Goal: Information Seeking & Learning: Learn about a topic

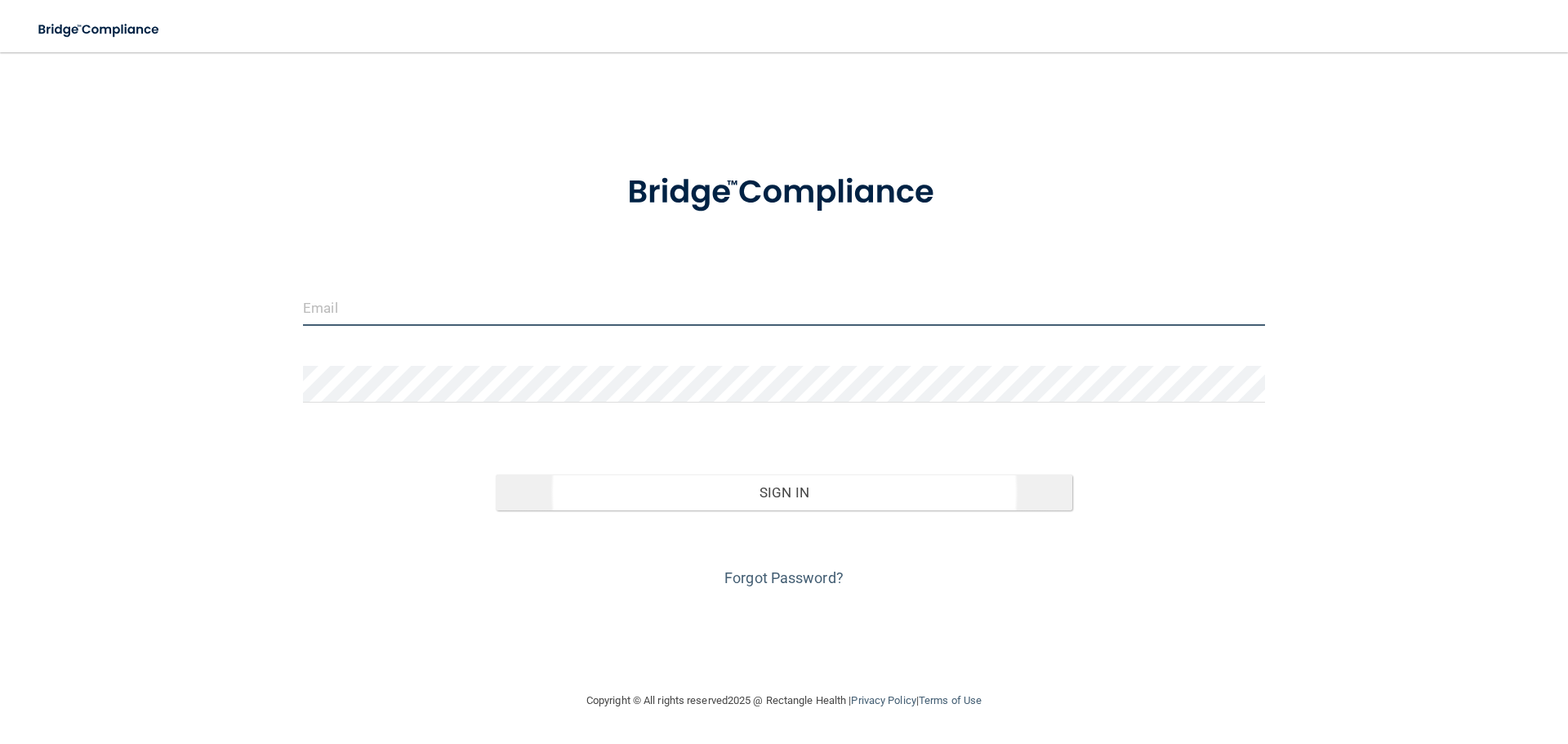
type input "linseydelisle@gmail.com"
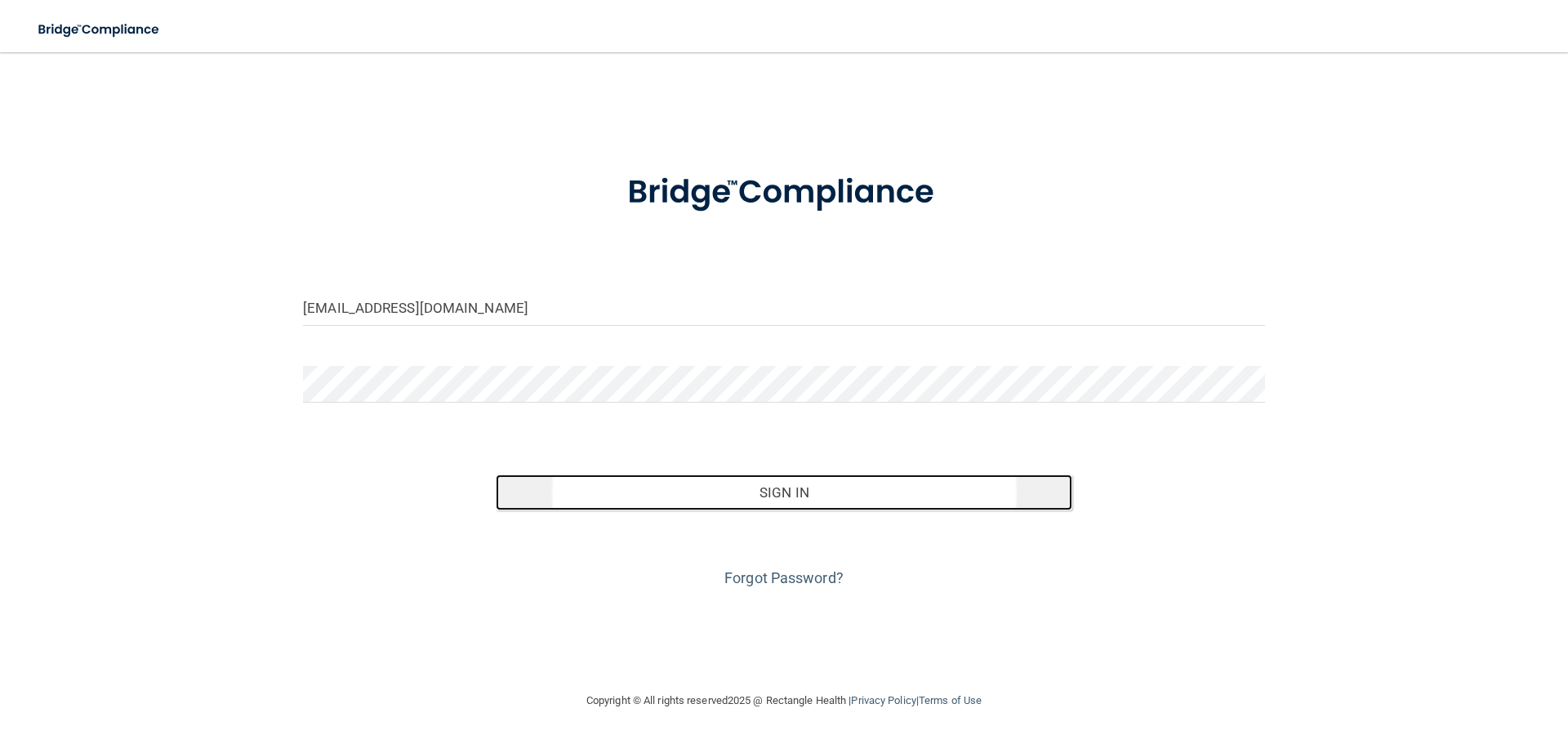
click at [738, 486] on button "Sign In" at bounding box center [784, 492] width 577 height 36
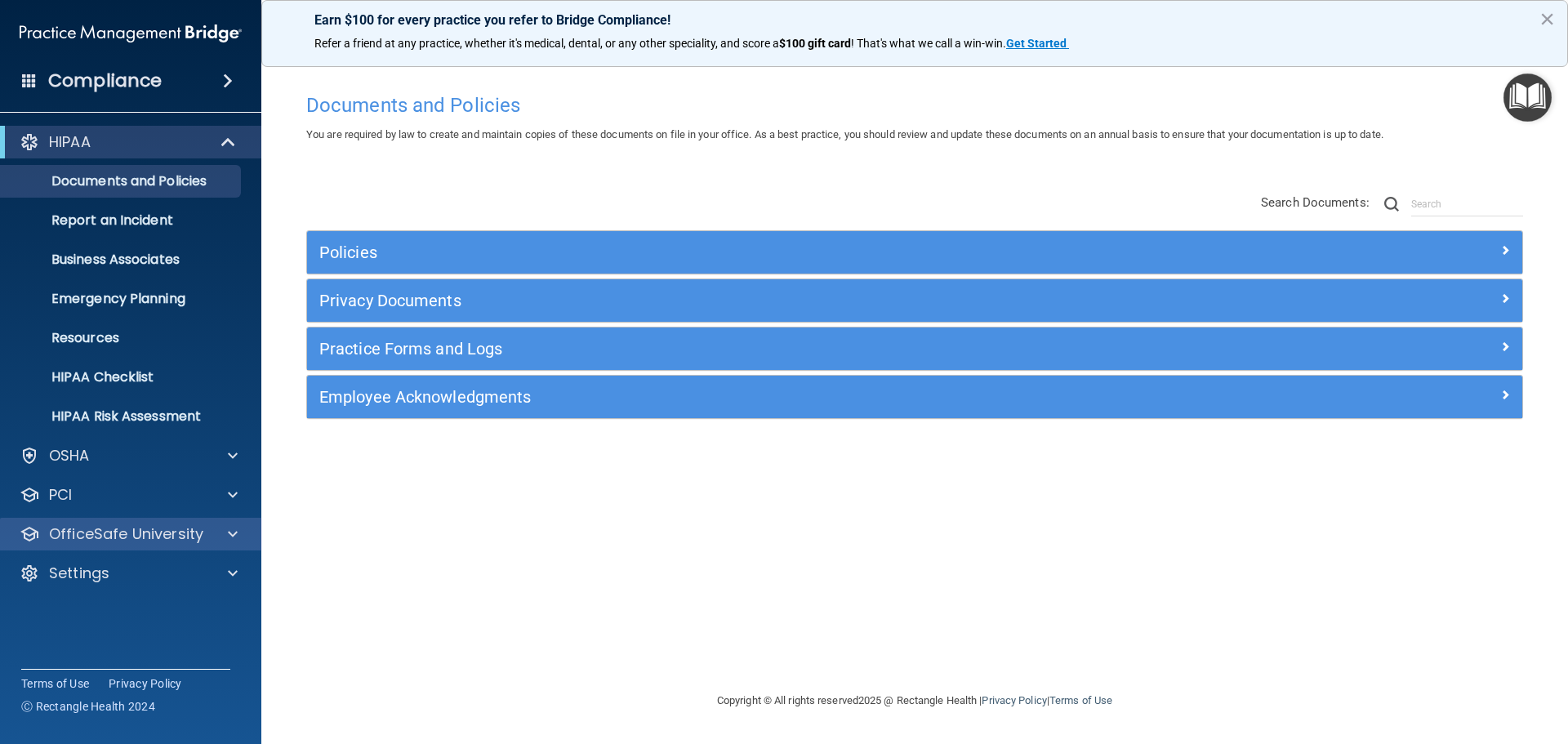
click at [229, 523] on div "OfficeSafe University" at bounding box center [131, 534] width 262 height 33
click at [227, 530] on div at bounding box center [230, 534] width 41 height 19
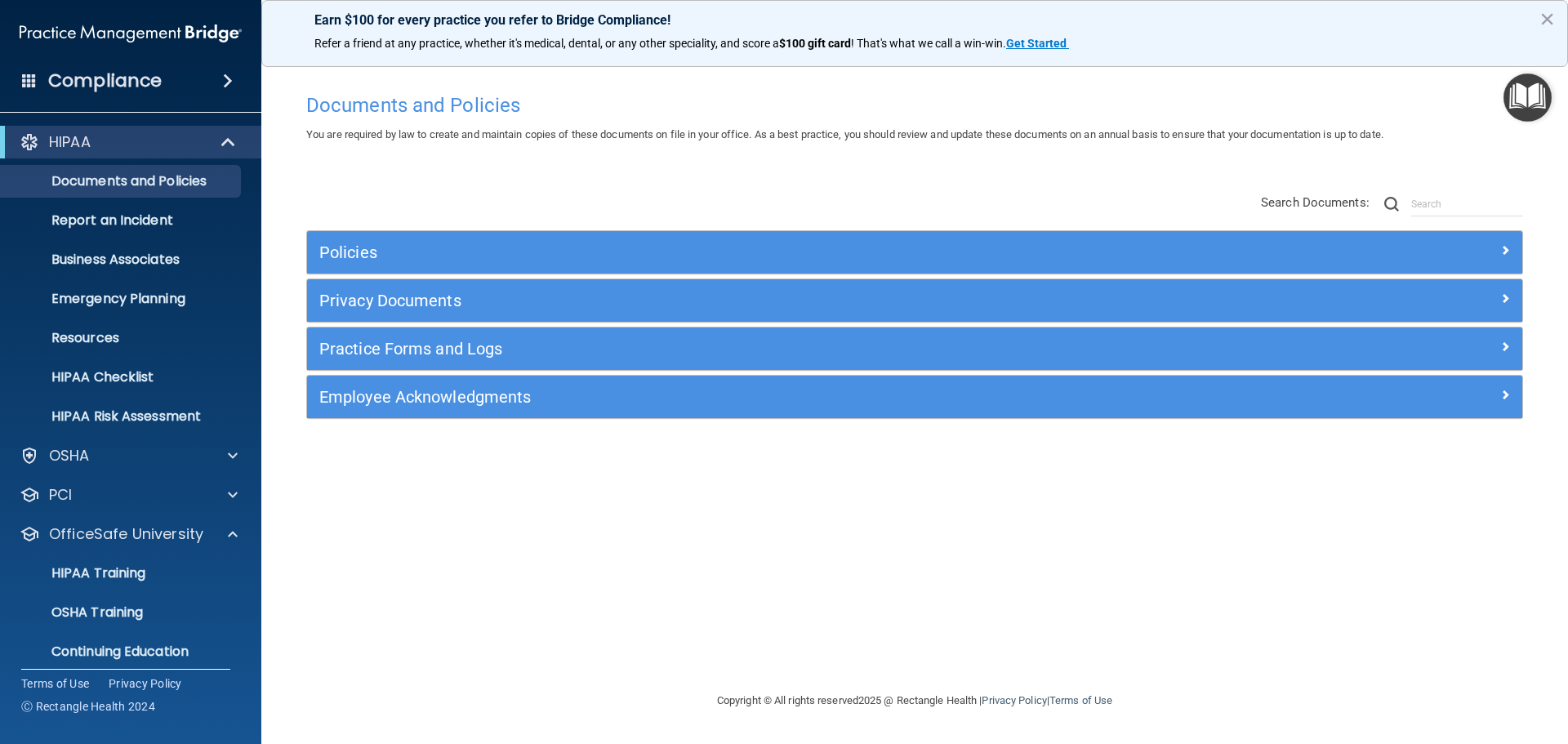
click at [31, 87] on span at bounding box center [29, 80] width 15 height 15
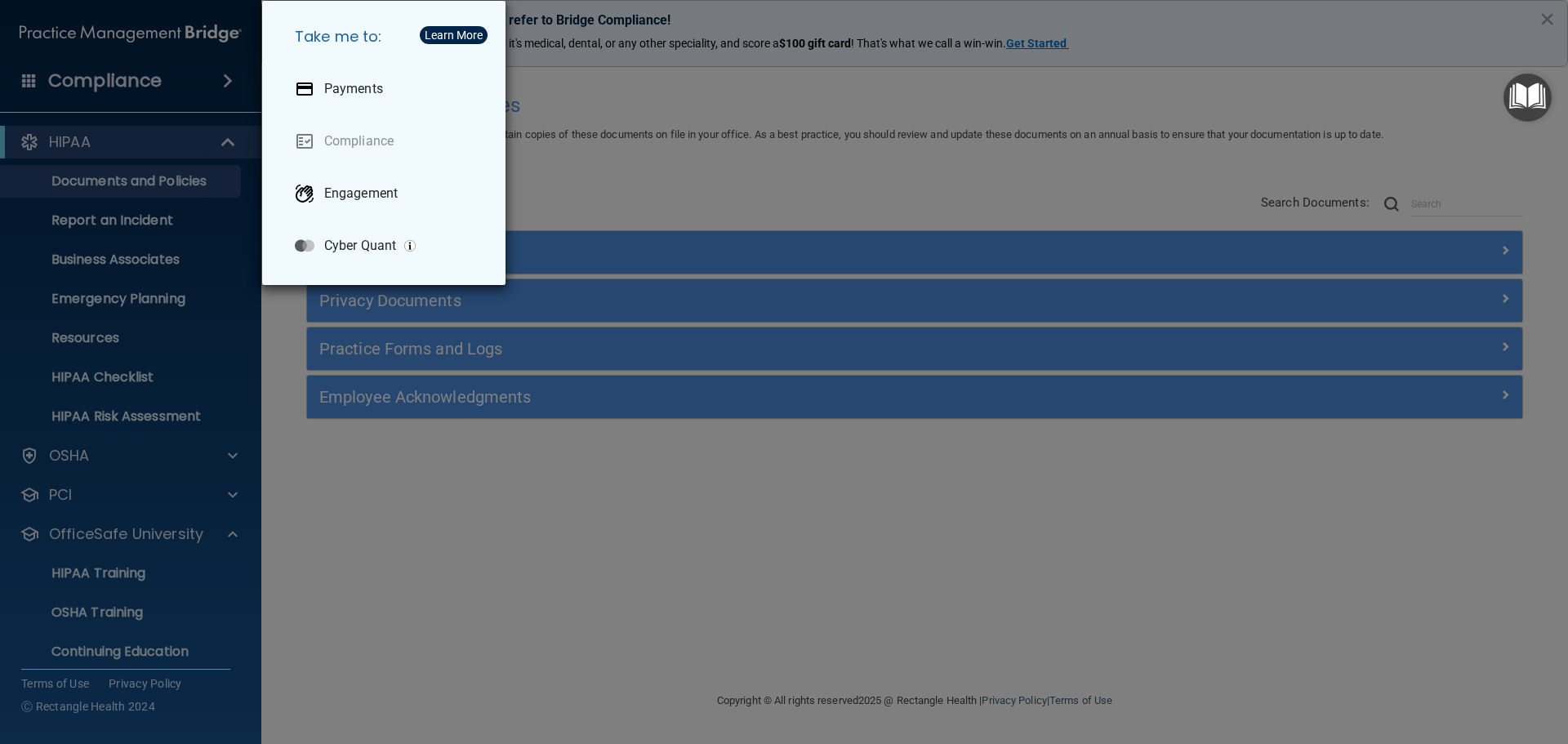
click at [57, 218] on div "Take me to: Payments Compliance Engagement Cyber Quant" at bounding box center [784, 372] width 1568 height 744
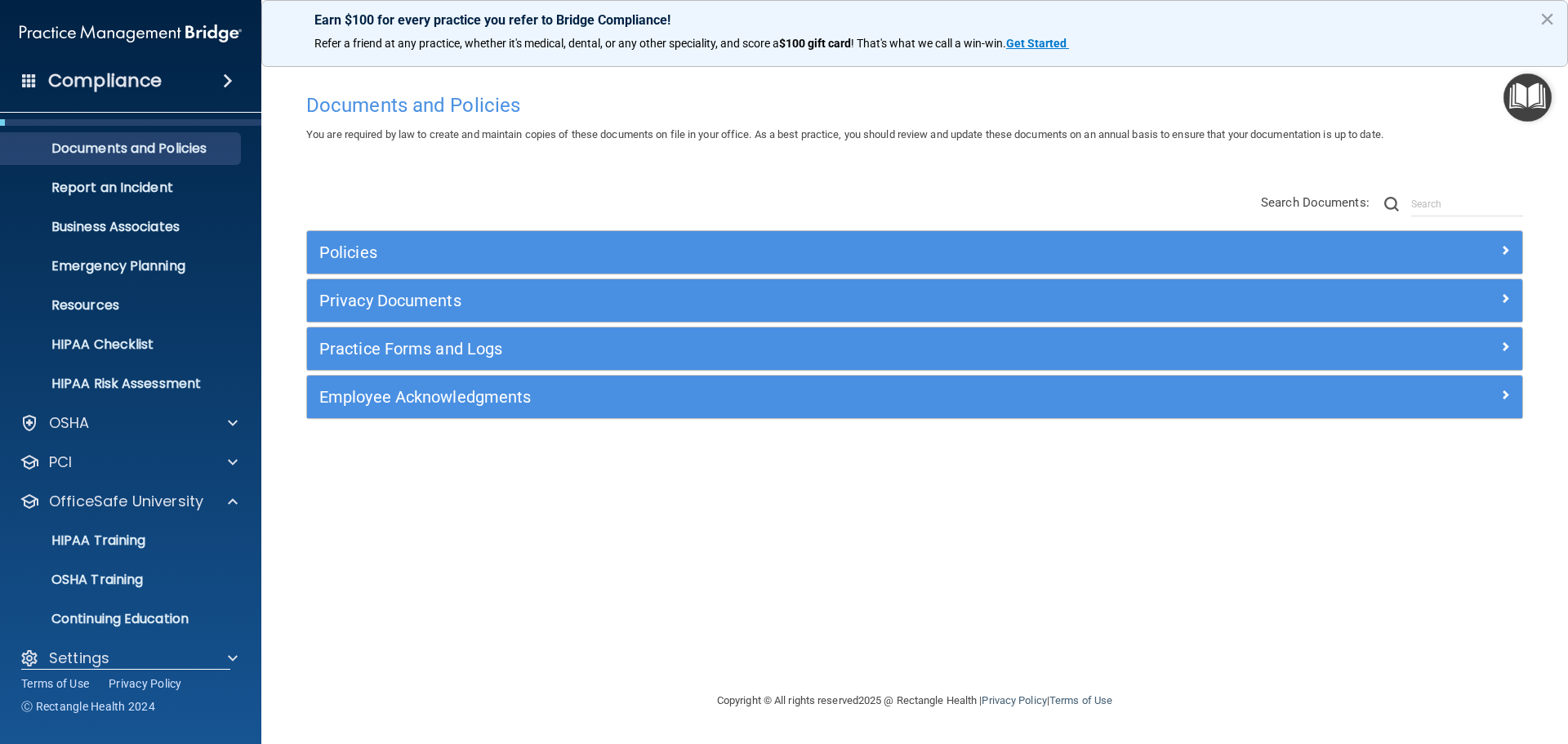
scroll to position [52, 0]
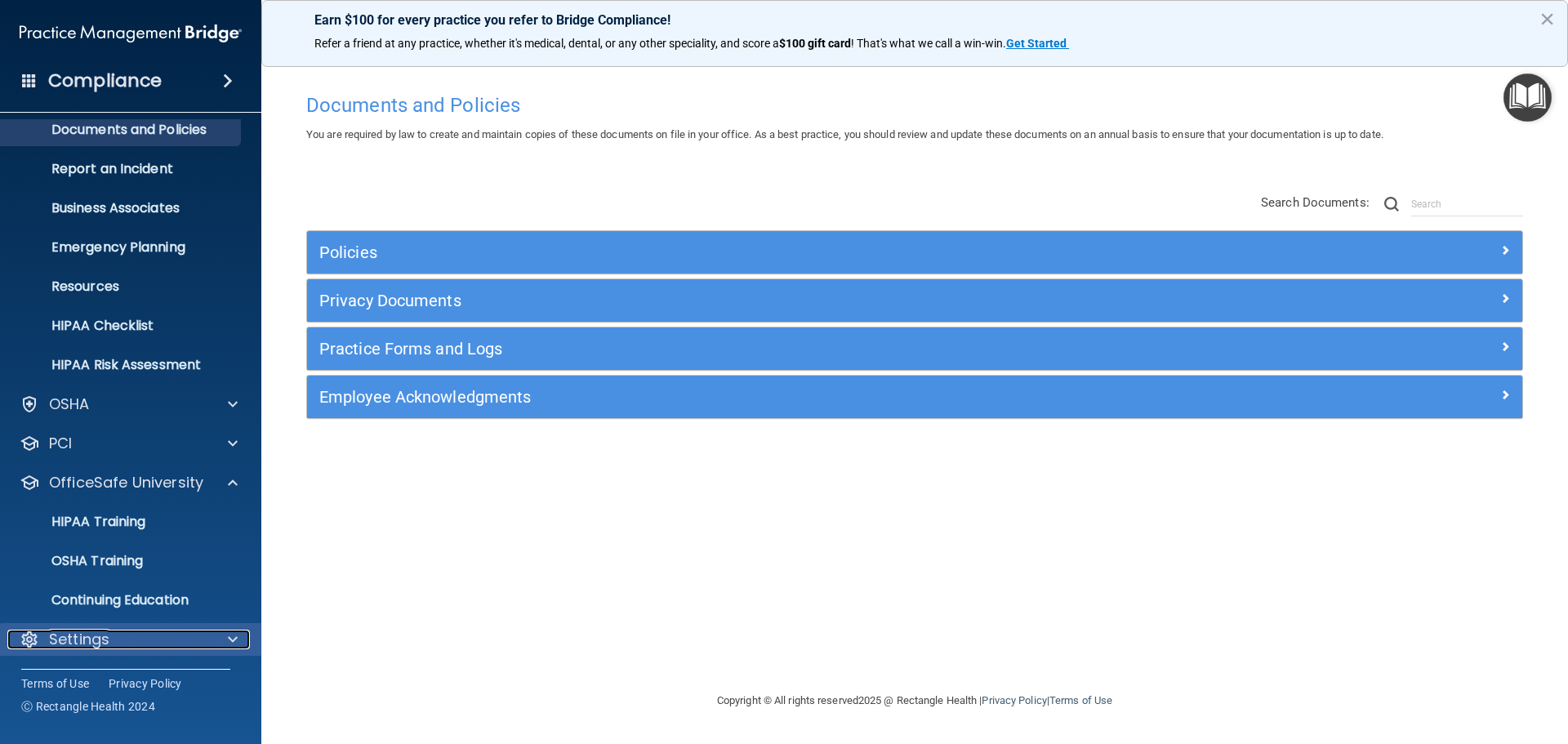
click at [134, 632] on div "Settings" at bounding box center [109, 639] width 202 height 19
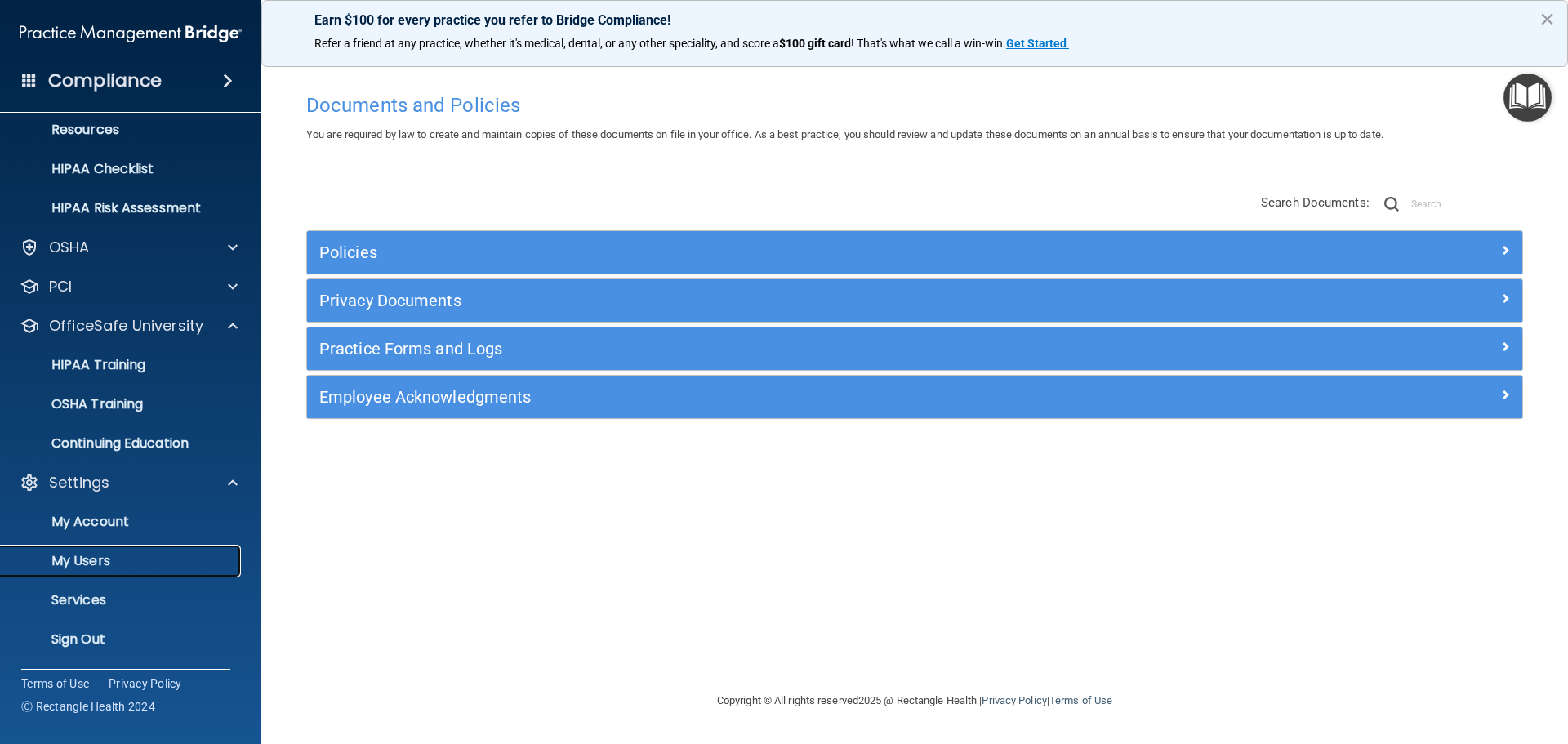
click at [116, 555] on p "My Users" at bounding box center [122, 561] width 223 height 17
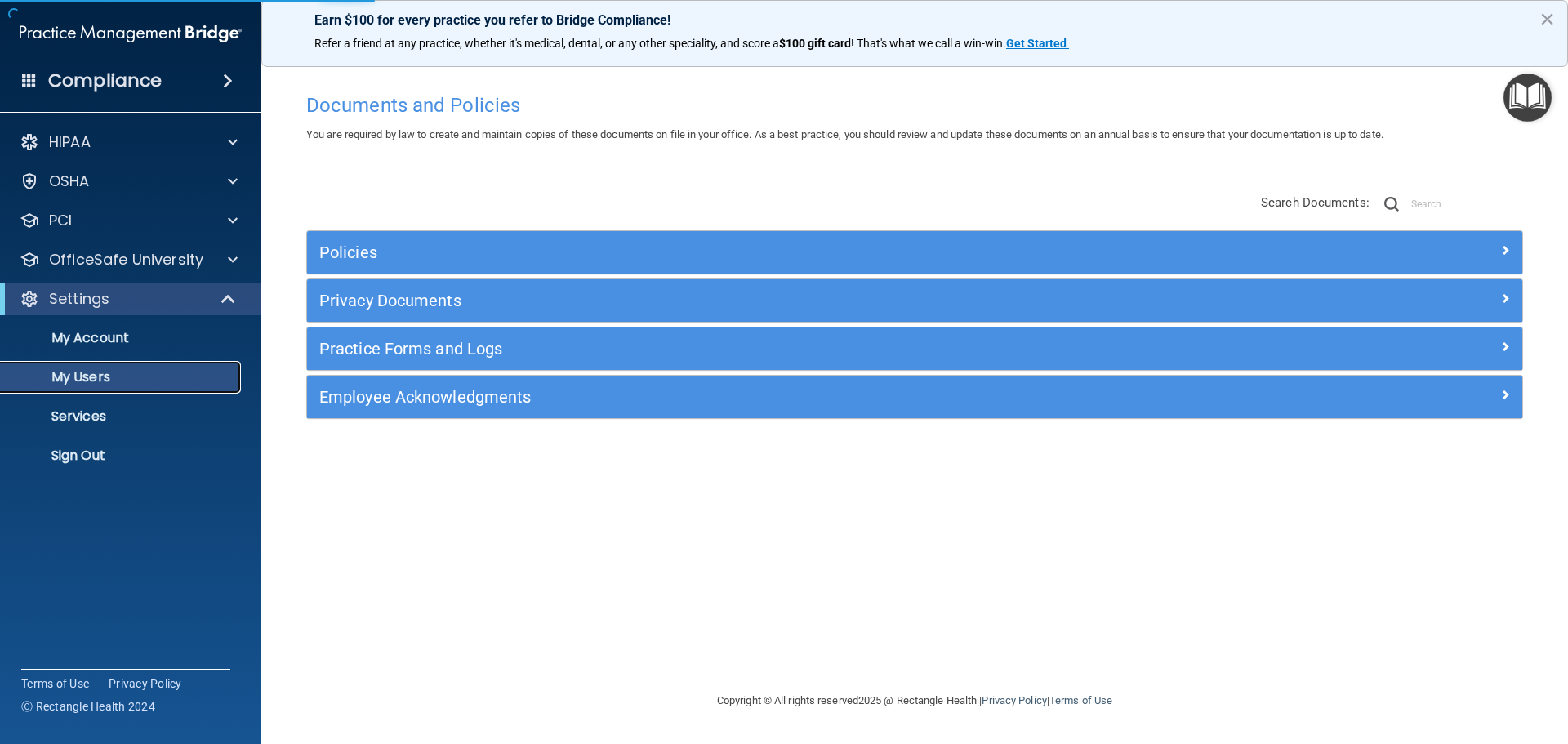
select select "20"
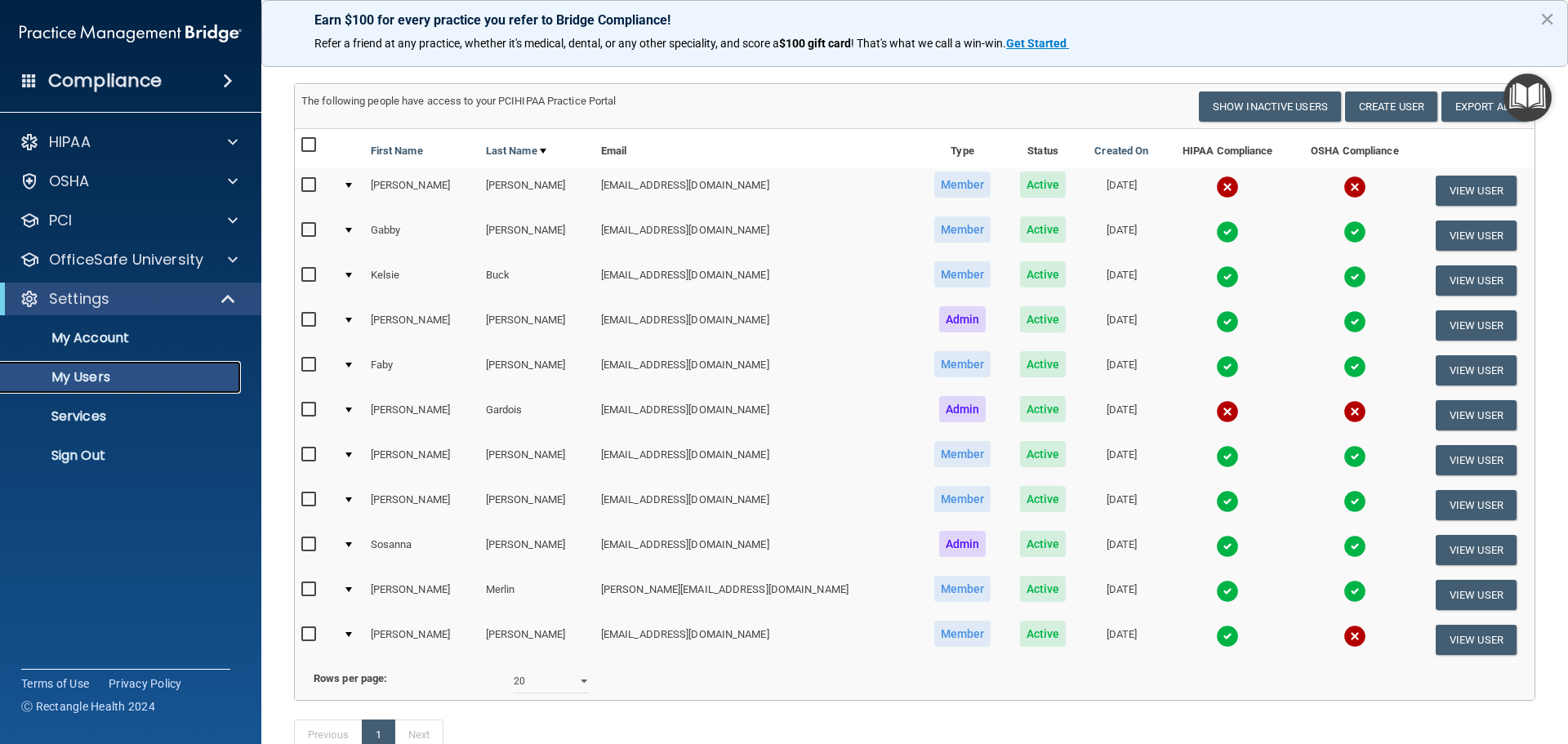
scroll to position [164, 0]
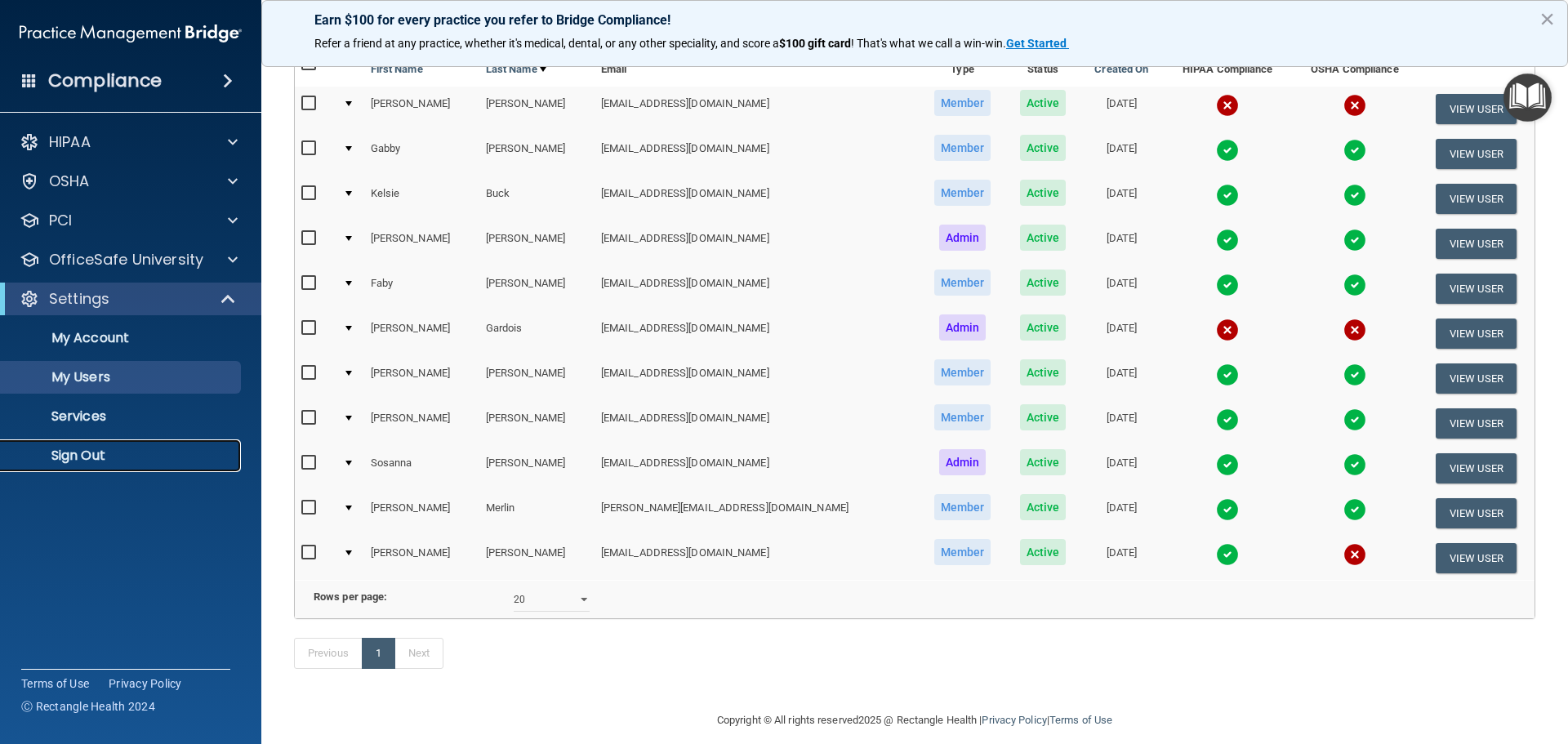
click at [201, 448] on p "Sign Out" at bounding box center [122, 456] width 223 height 17
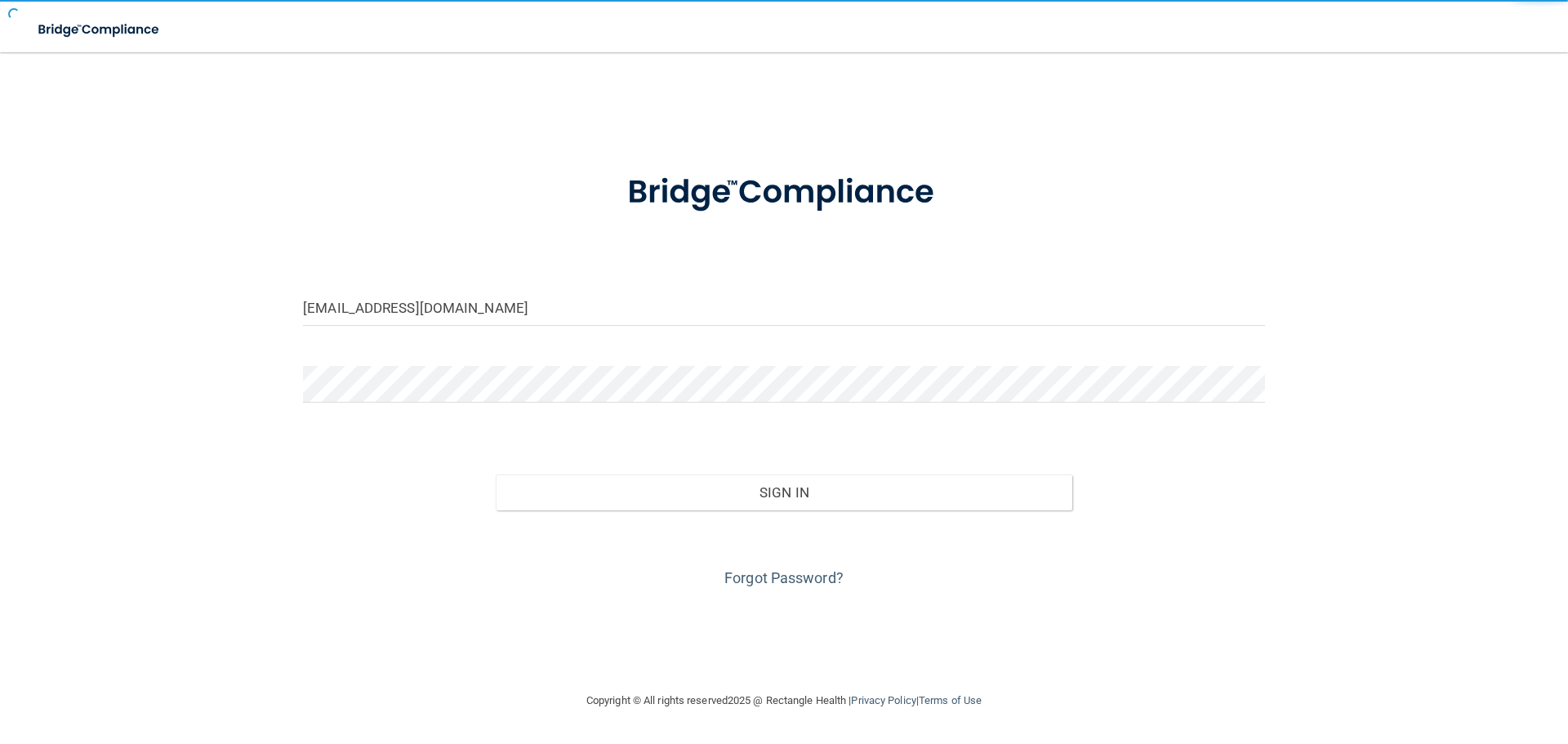
click at [471, 289] on form "linseydelisle@gmail.com Invalid email/password. You don't have permission to ac…" at bounding box center [784, 371] width 962 height 441
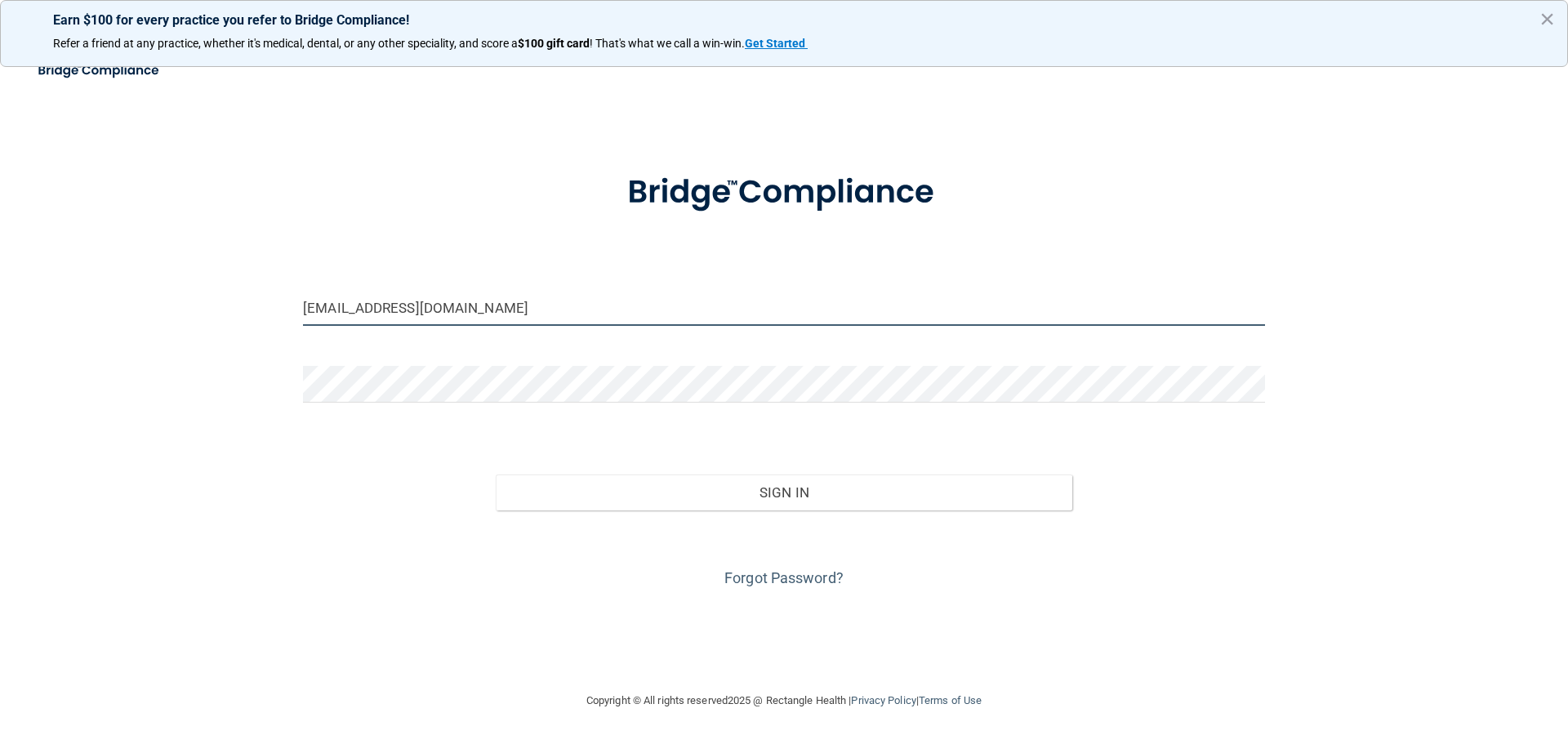
click at [471, 306] on input "linseydelisle@gmail.com" at bounding box center [784, 307] width 962 height 37
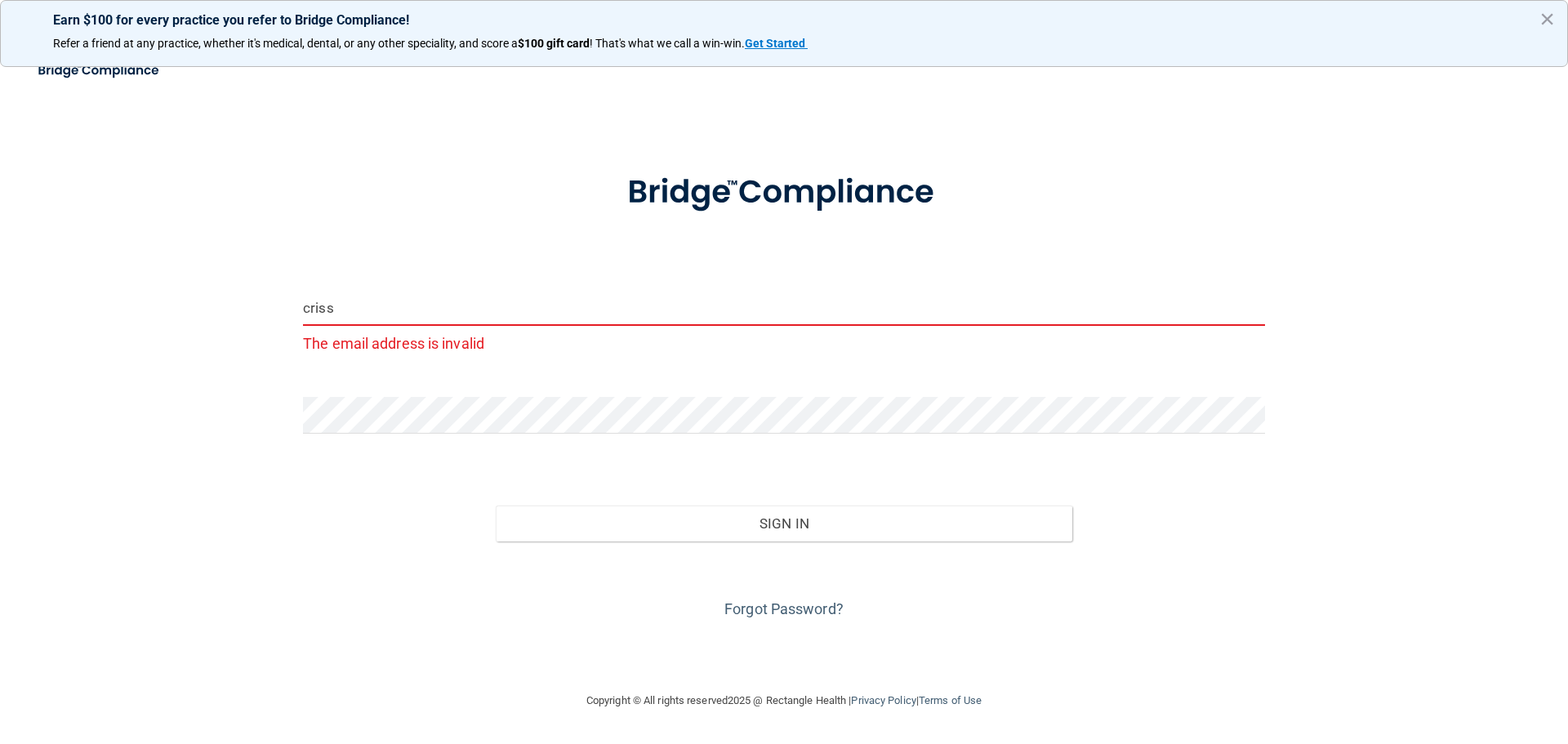
type input "[EMAIL_ADDRESS][DOMAIN_NAME]"
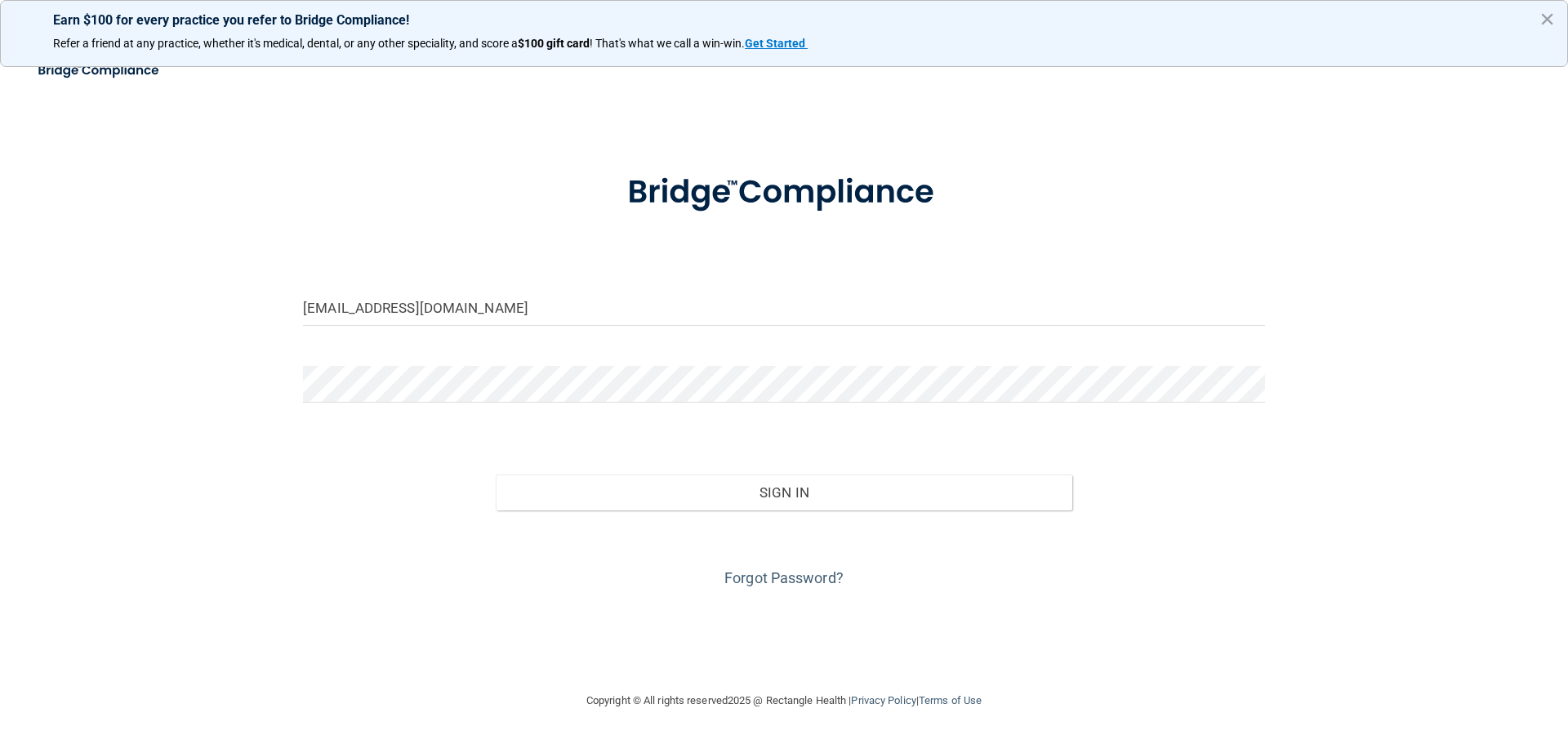
click at [429, 407] on div at bounding box center [784, 390] width 987 height 49
click at [495, 474] on button "Sign In" at bounding box center [784, 492] width 577 height 36
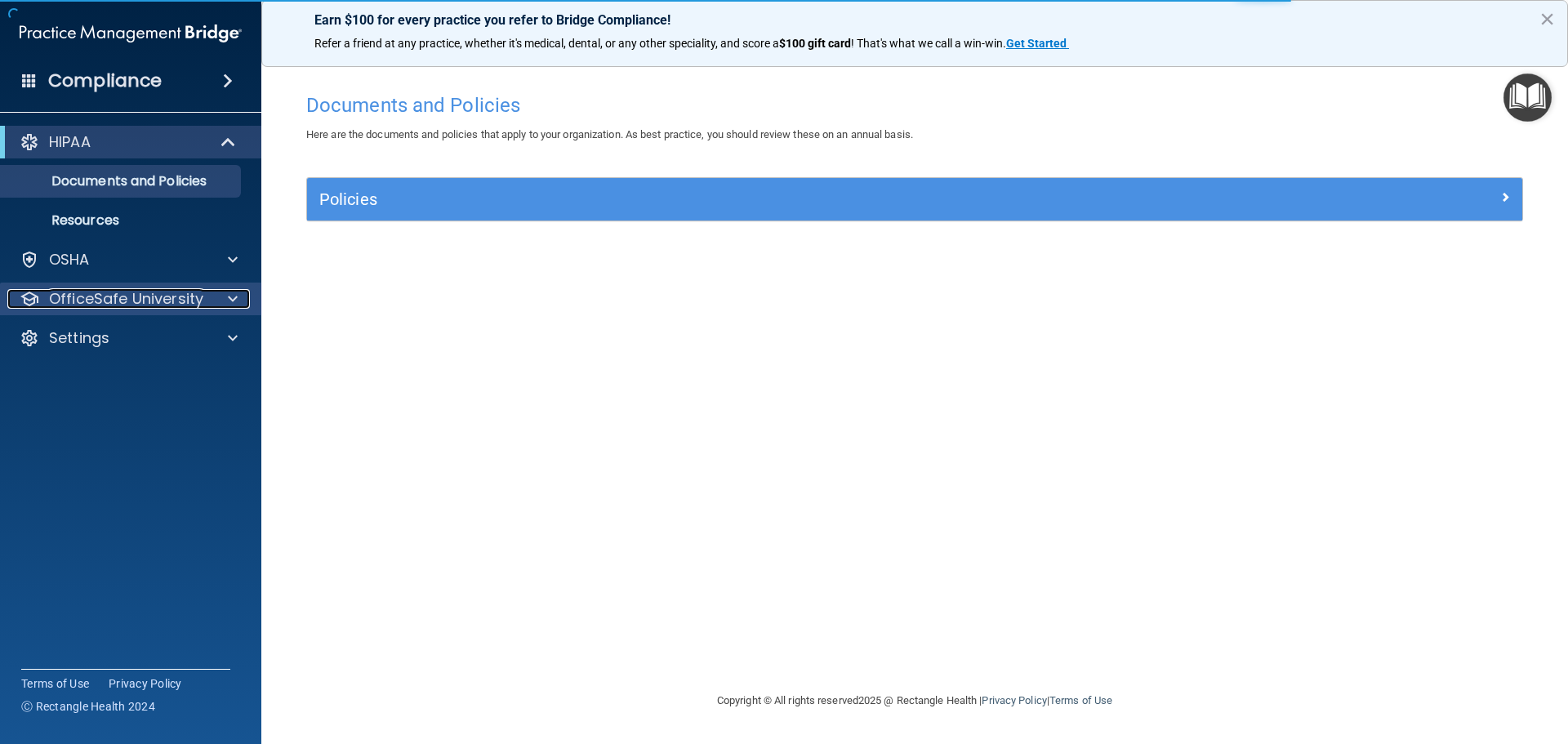
click at [231, 304] on span at bounding box center [233, 298] width 10 height 19
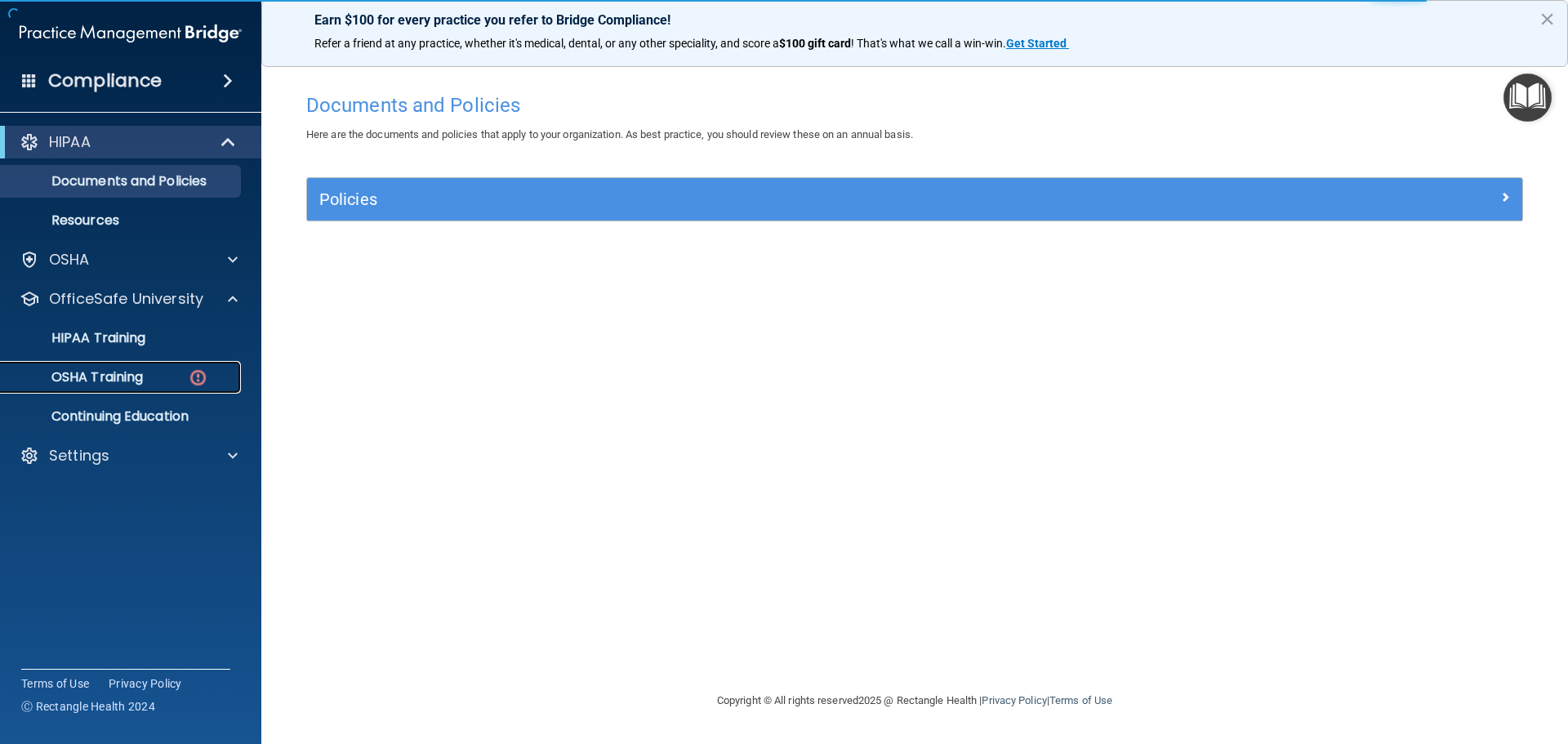
click at [198, 380] on img at bounding box center [198, 377] width 20 height 20
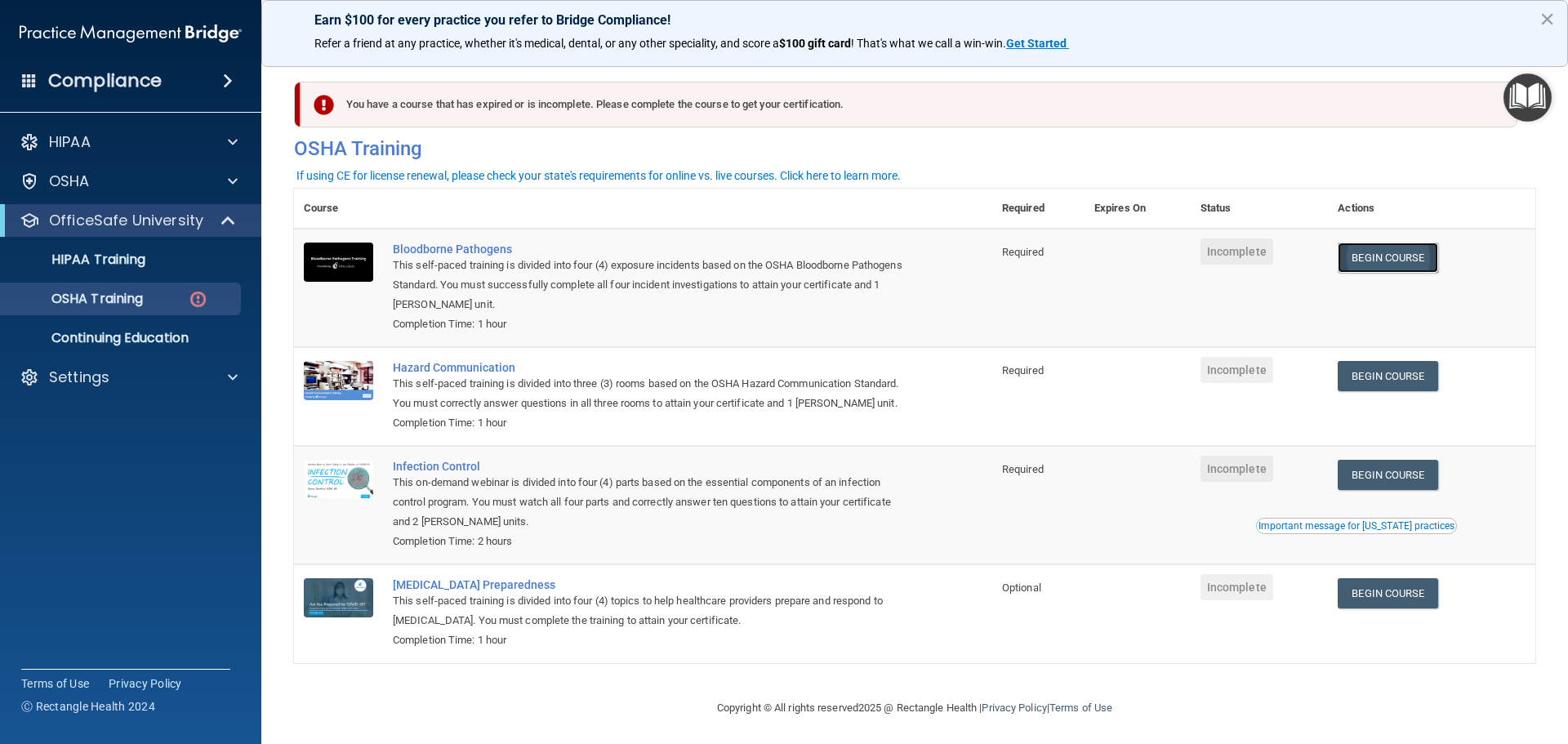
click at [1420, 266] on link "Begin Course" at bounding box center [1387, 257] width 99 height 30
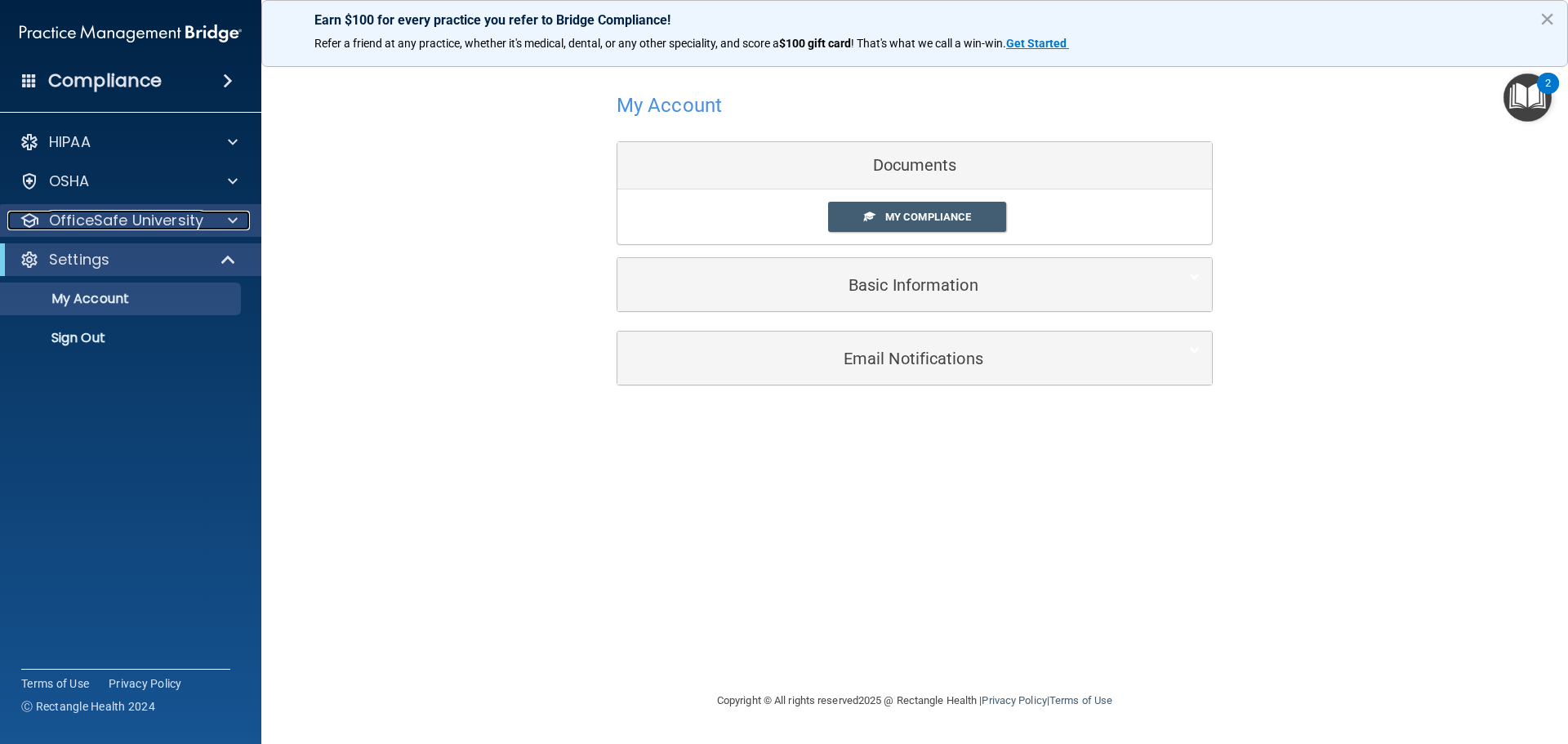
click at [229, 224] on span at bounding box center [233, 220] width 10 height 19
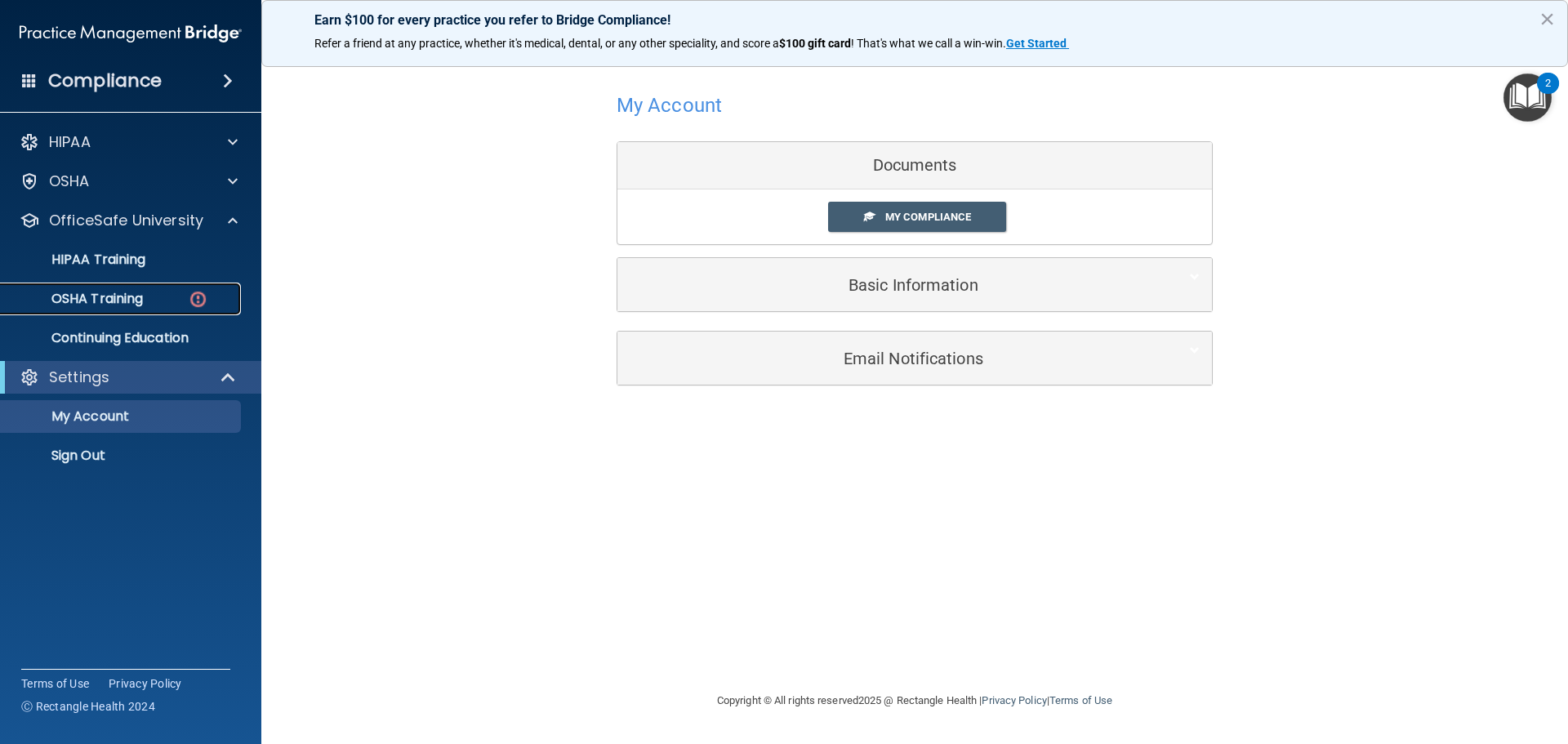
click at [197, 295] on img at bounding box center [198, 299] width 20 height 20
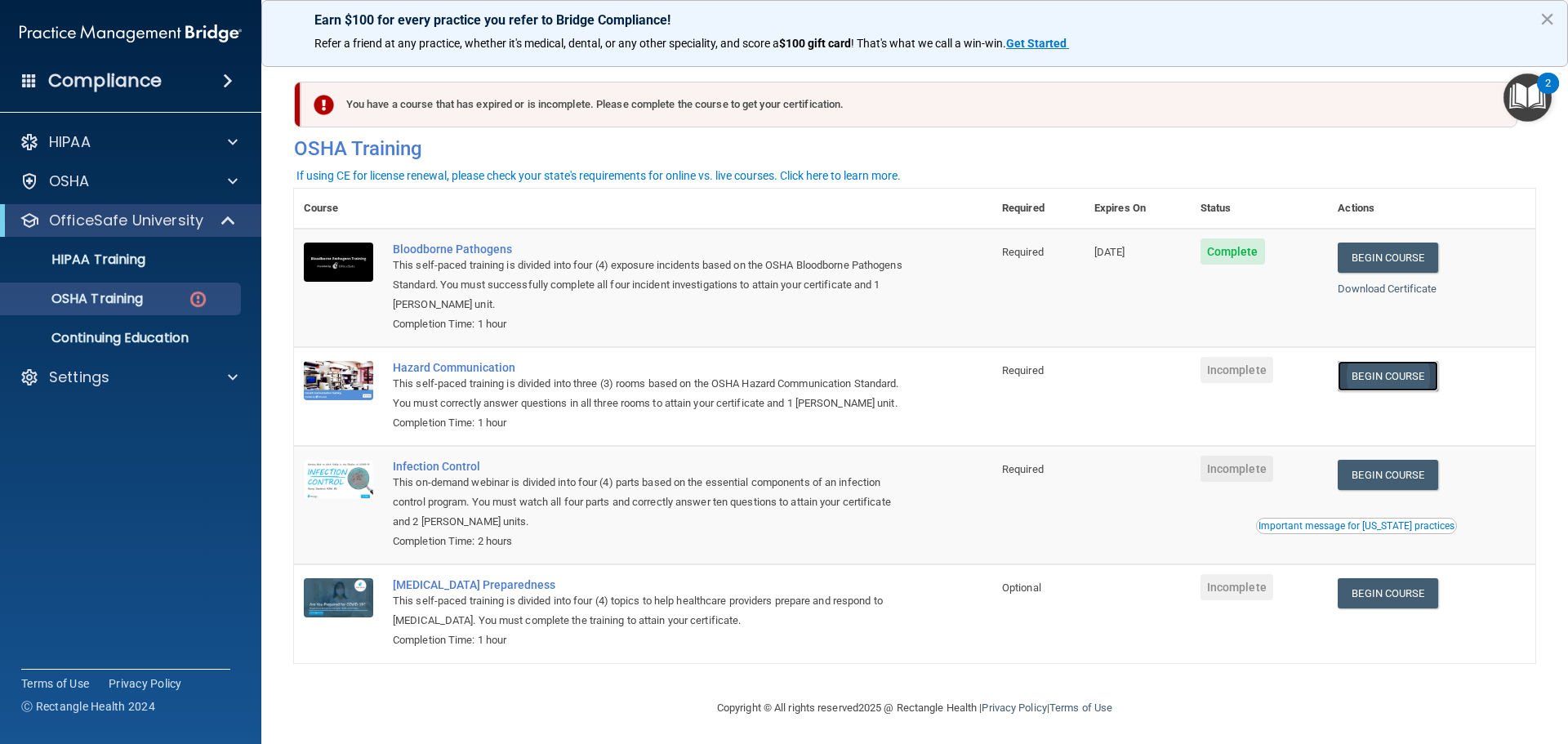
click at [1417, 390] on link "Begin Course" at bounding box center [1387, 376] width 99 height 30
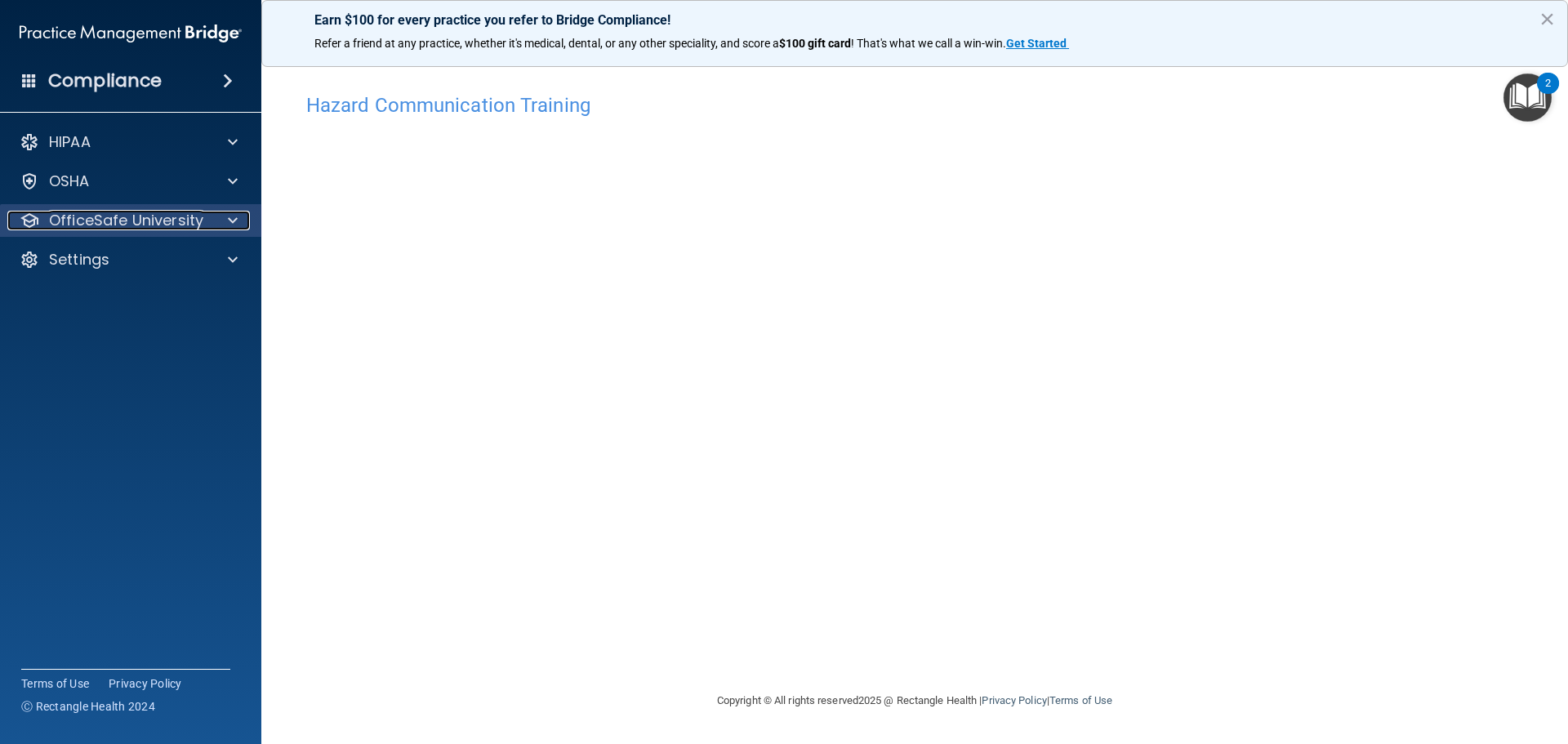
click at [238, 216] on div at bounding box center [230, 220] width 41 height 19
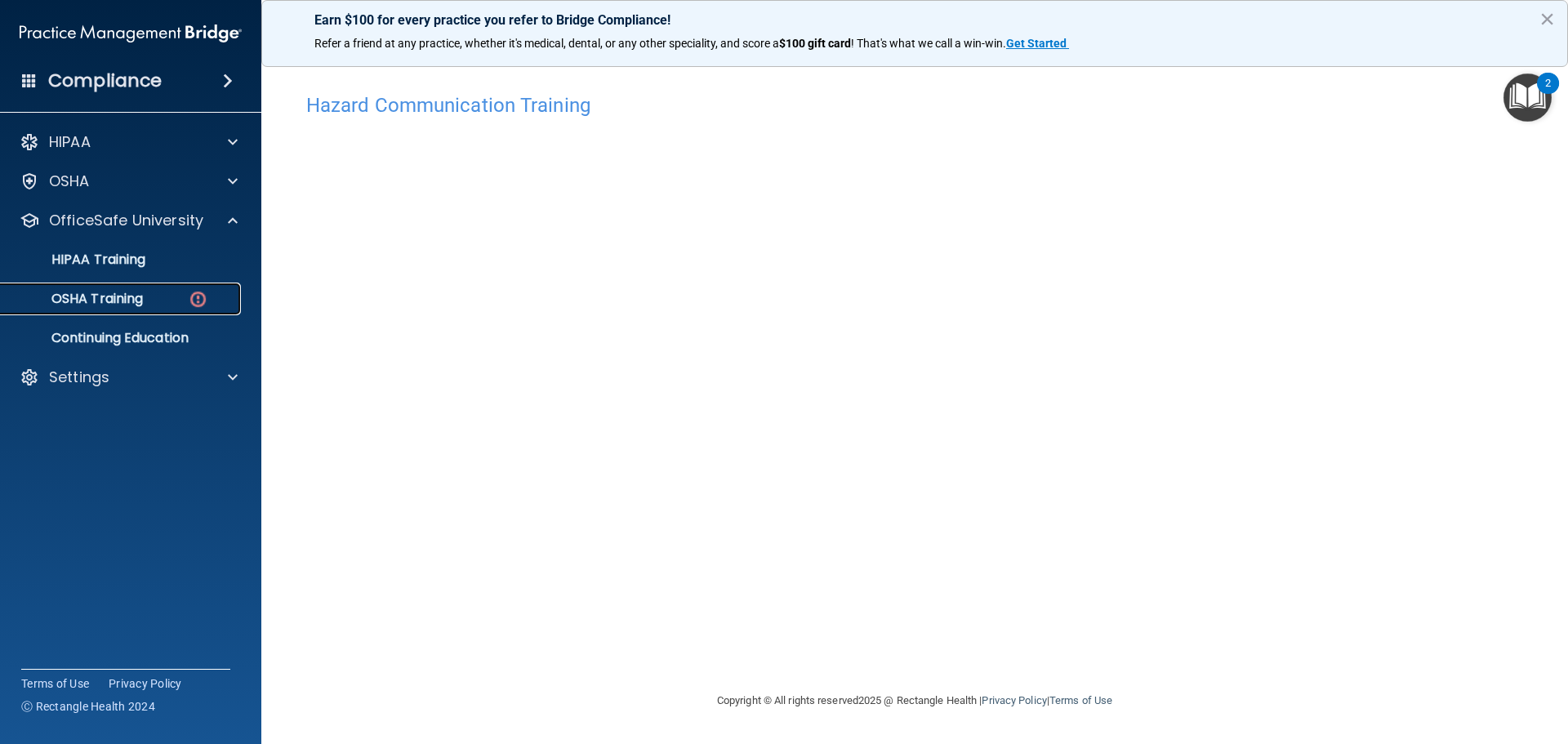
click at [190, 294] on img at bounding box center [198, 299] width 20 height 20
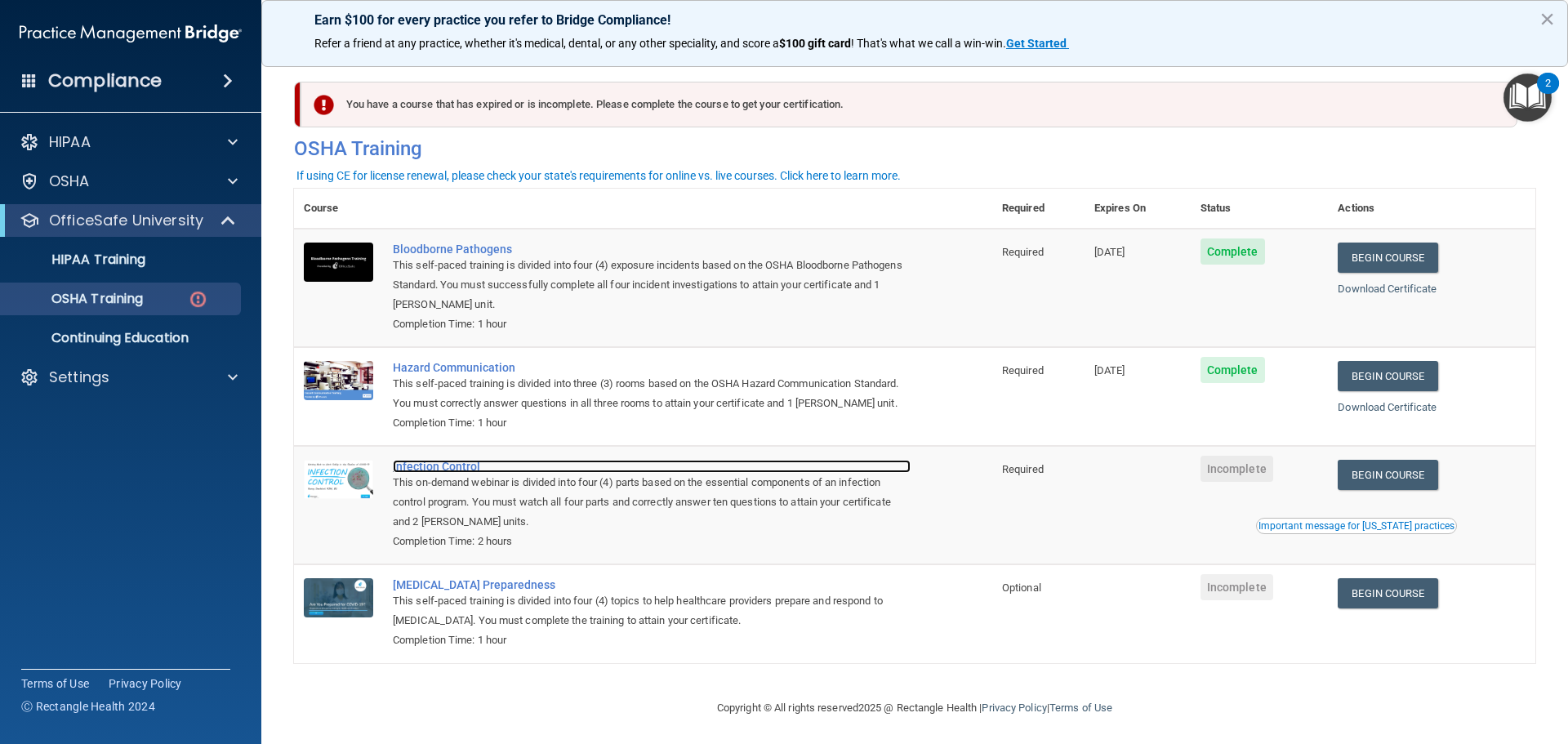
click at [442, 473] on div "Infection Control" at bounding box center [652, 466] width 518 height 13
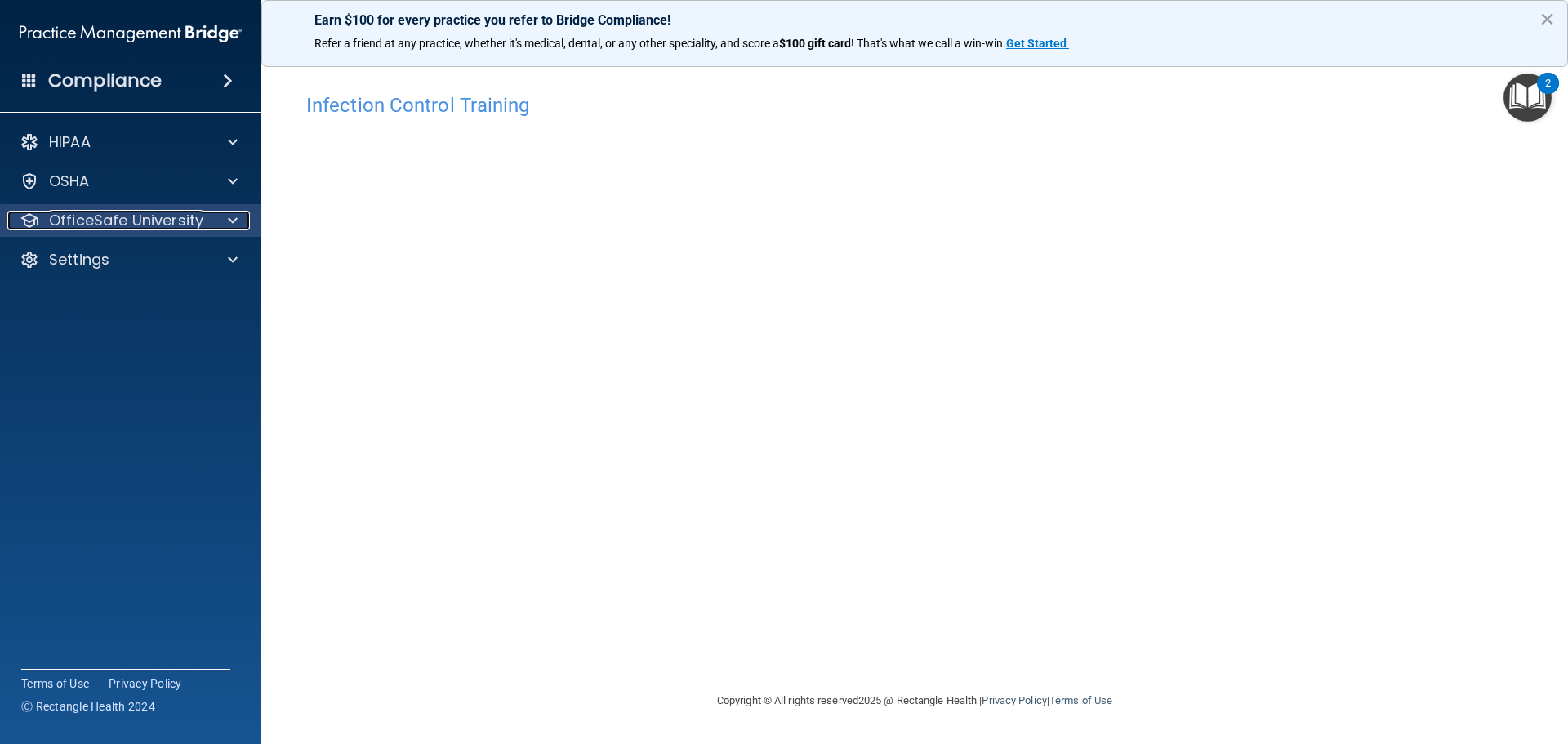
click at [232, 220] on span at bounding box center [233, 220] width 10 height 19
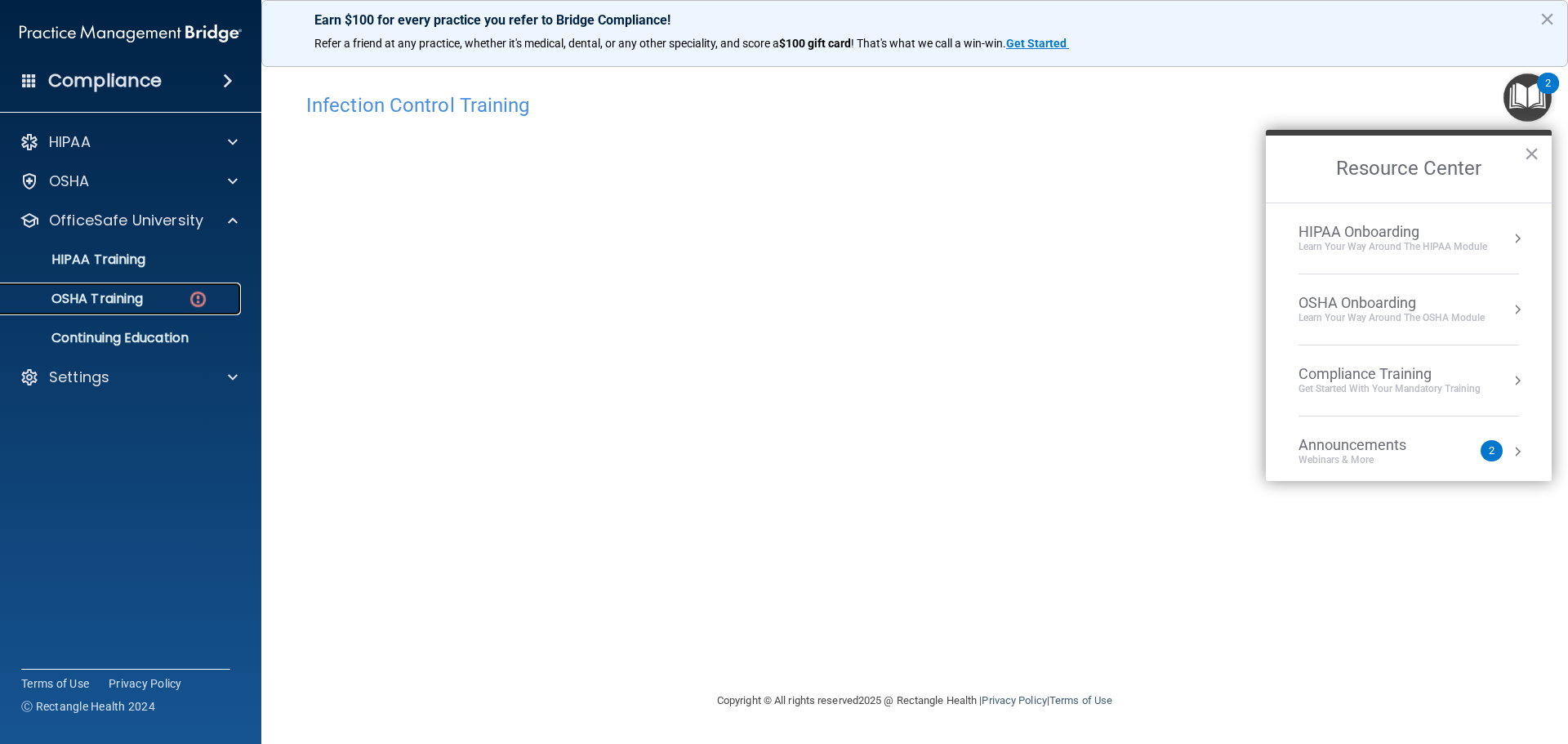
click at [194, 308] on img at bounding box center [198, 299] width 20 height 20
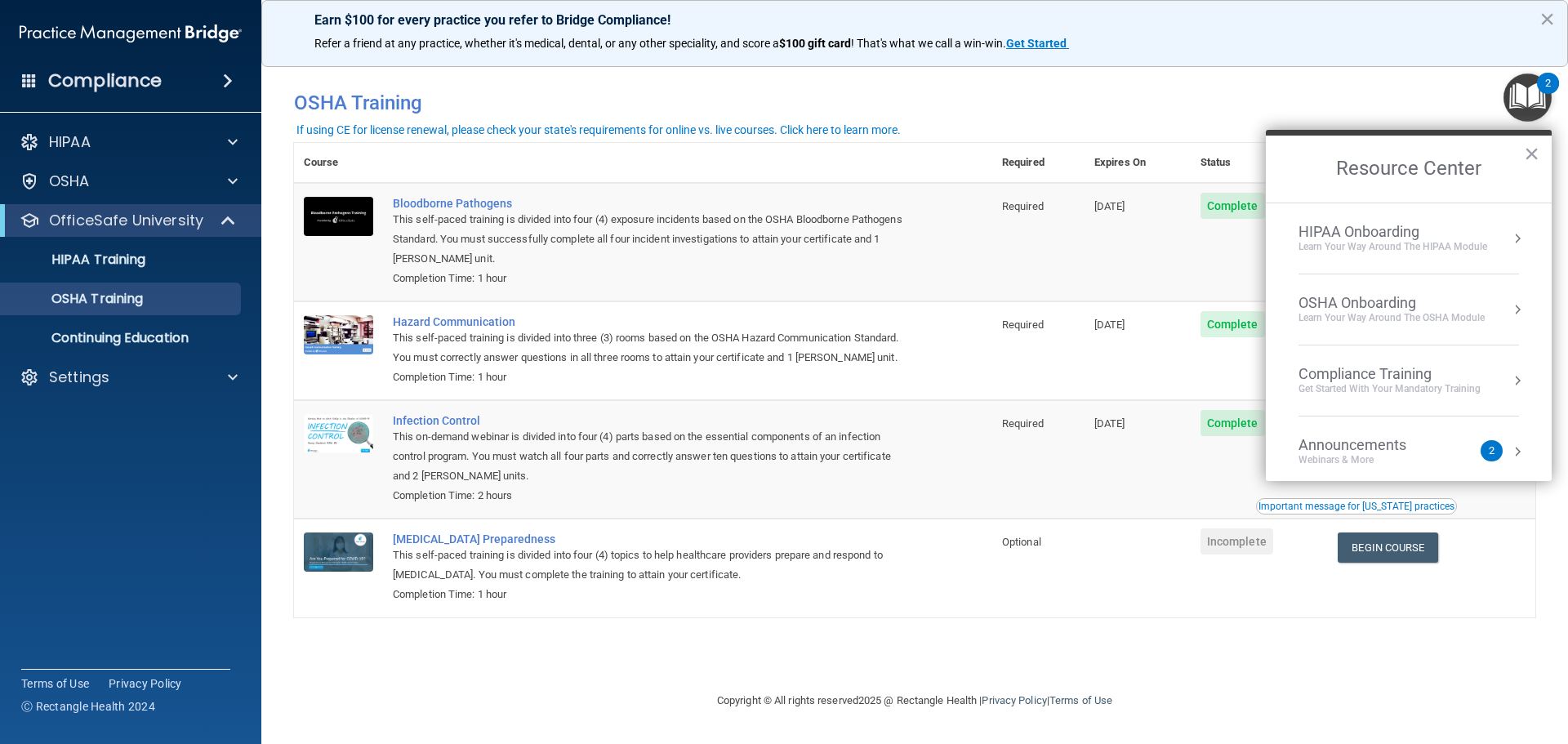
click at [1522, 108] on img "Open Resource Center, 2 new notifications" at bounding box center [1528, 98] width 48 height 48
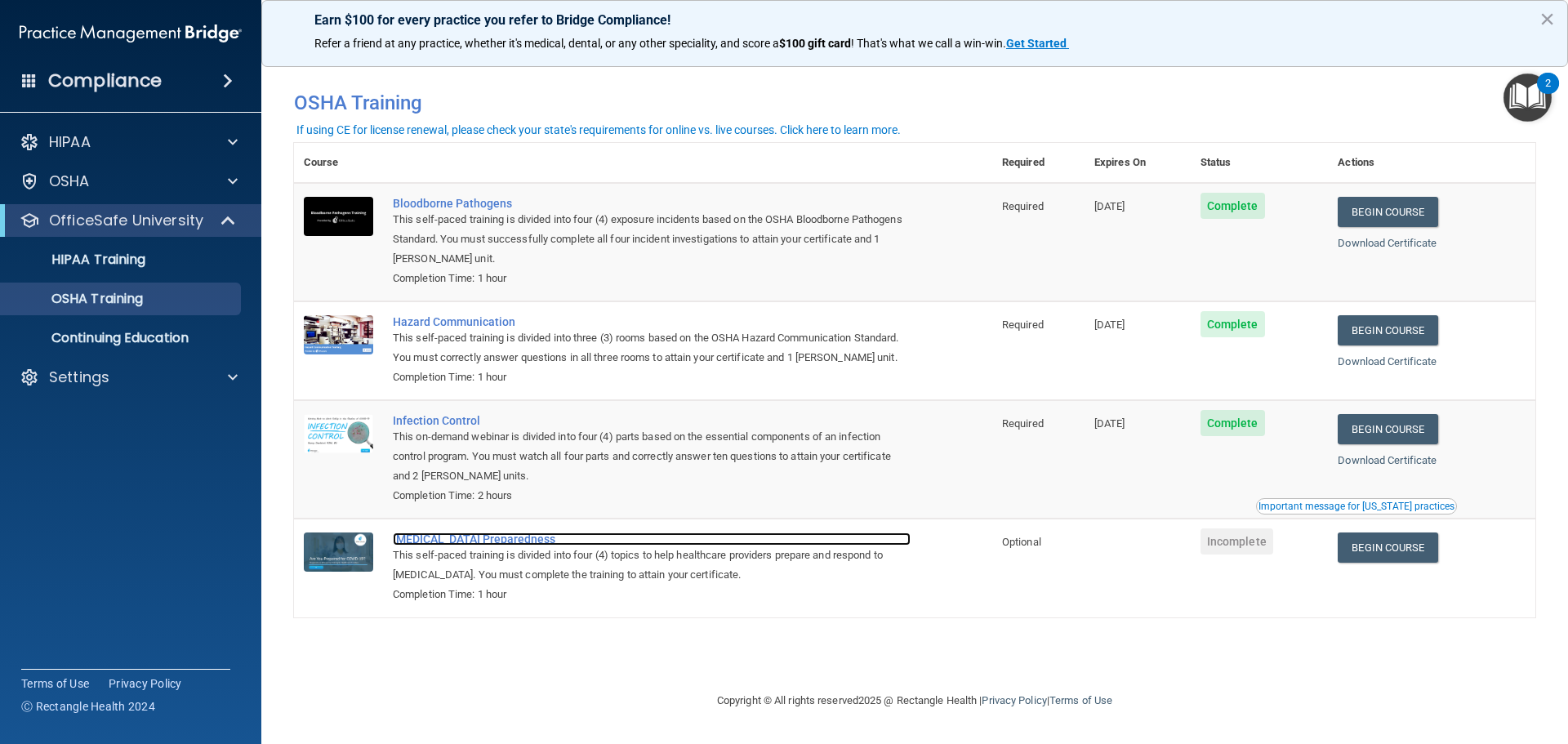
click at [460, 542] on div "COVID-19 Preparedness" at bounding box center [652, 539] width 518 height 13
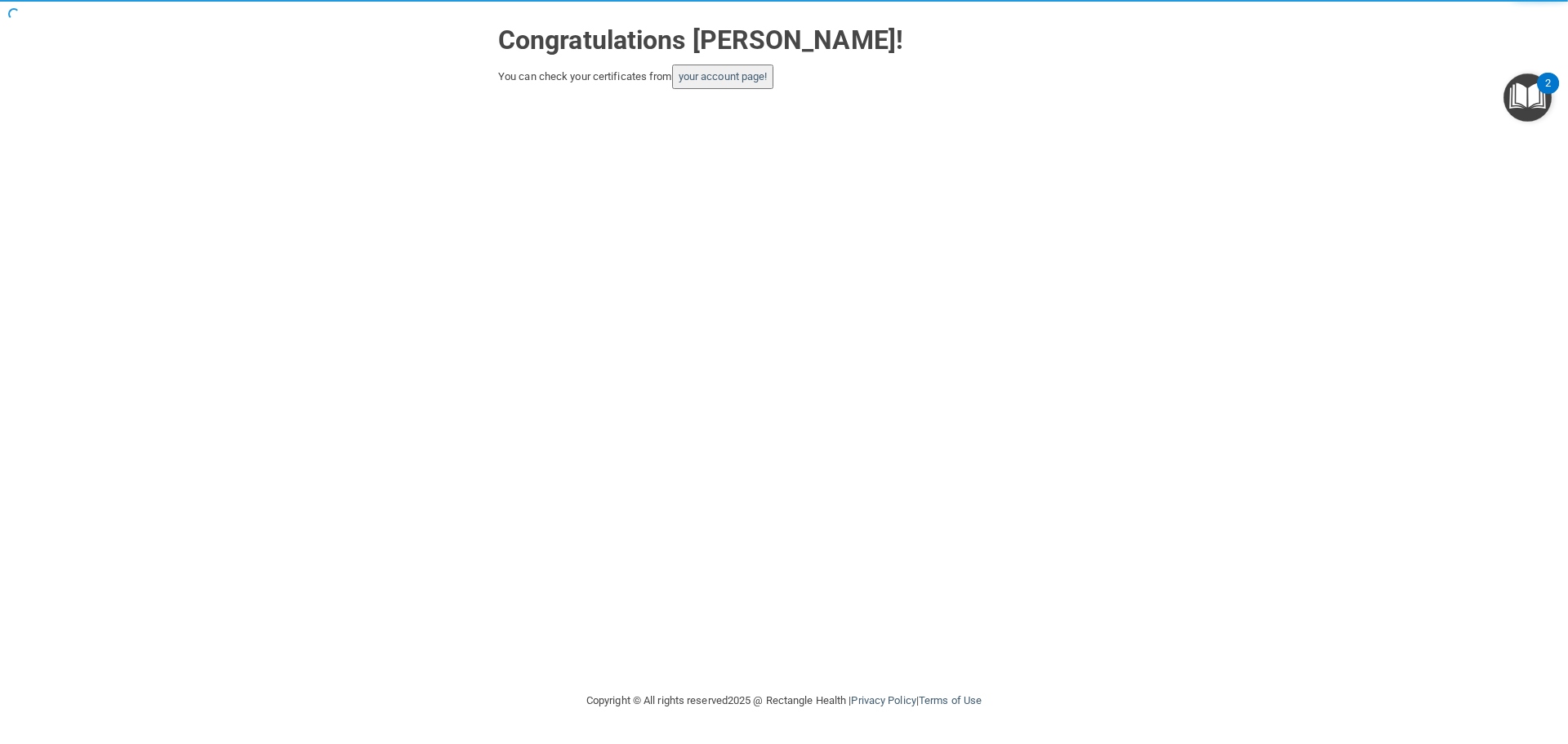
click at [1530, 78] on img "Open Resource Center, 2 new notifications" at bounding box center [1528, 98] width 48 height 48
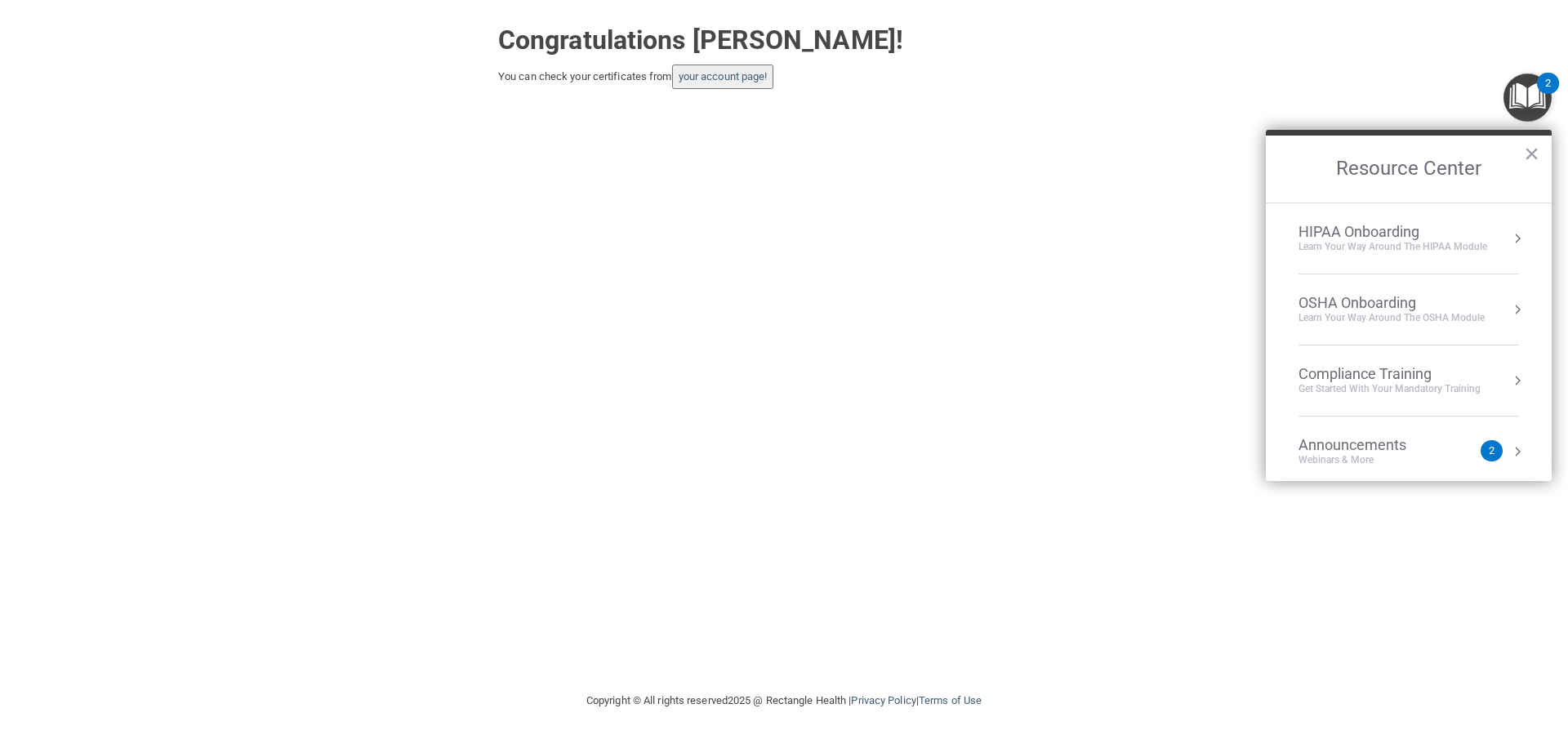
click at [1485, 302] on div "OSHA Onboarding Learn your way around the OSHA module" at bounding box center [1408, 309] width 221 height 31
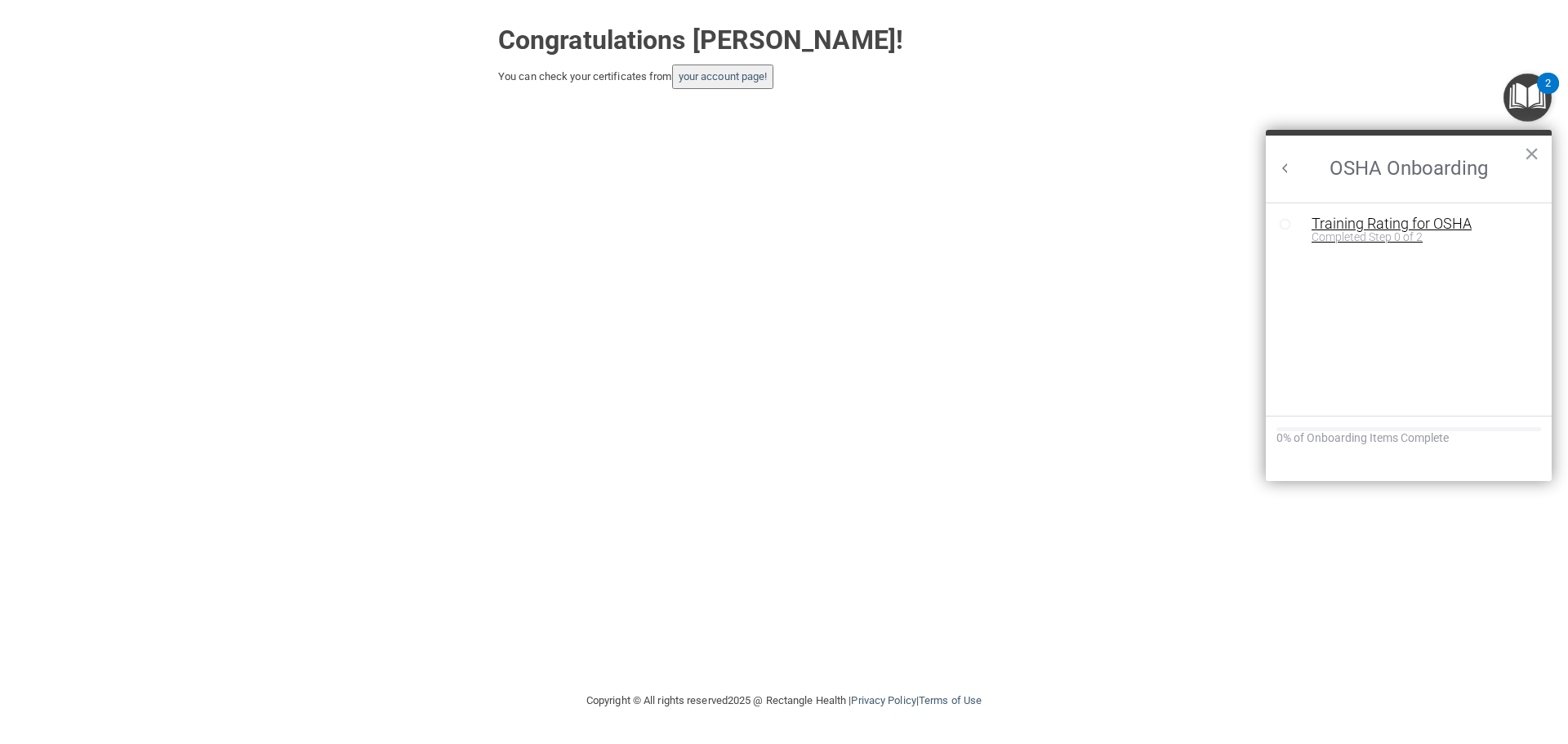
click at [1392, 233] on div "Completed Step 0 of 2" at bounding box center [1421, 237] width 219 height 12
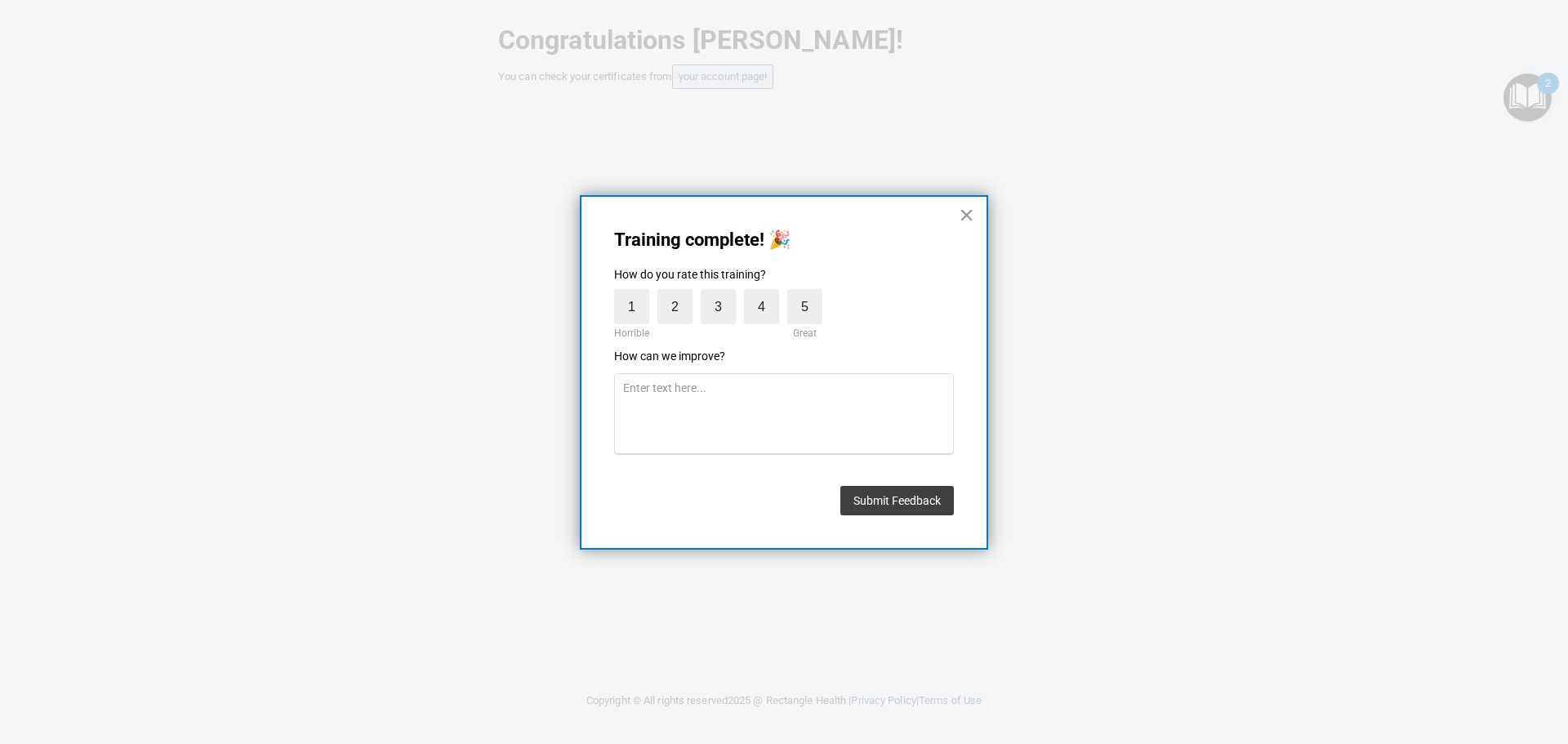
drag, startPoint x: 954, startPoint y: 220, endPoint x: 972, endPoint y: 212, distance: 19.7
click at [960, 218] on div "Training complete! 🎉 How do you rate this training? 1 Horrible 2 3 4 5 Great Ho…" at bounding box center [784, 372] width 408 height 355
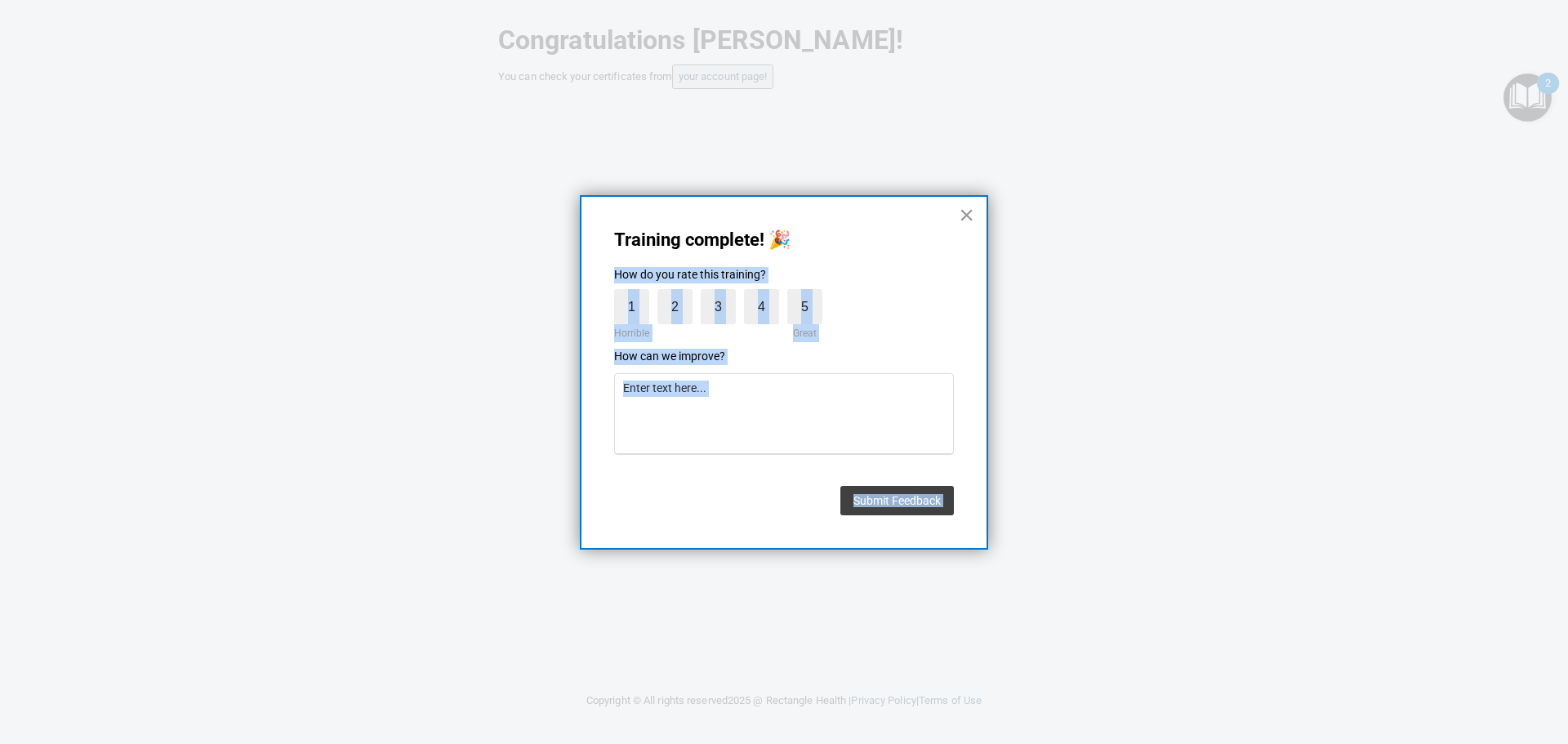
click at [972, 212] on button "×" at bounding box center [967, 214] width 16 height 26
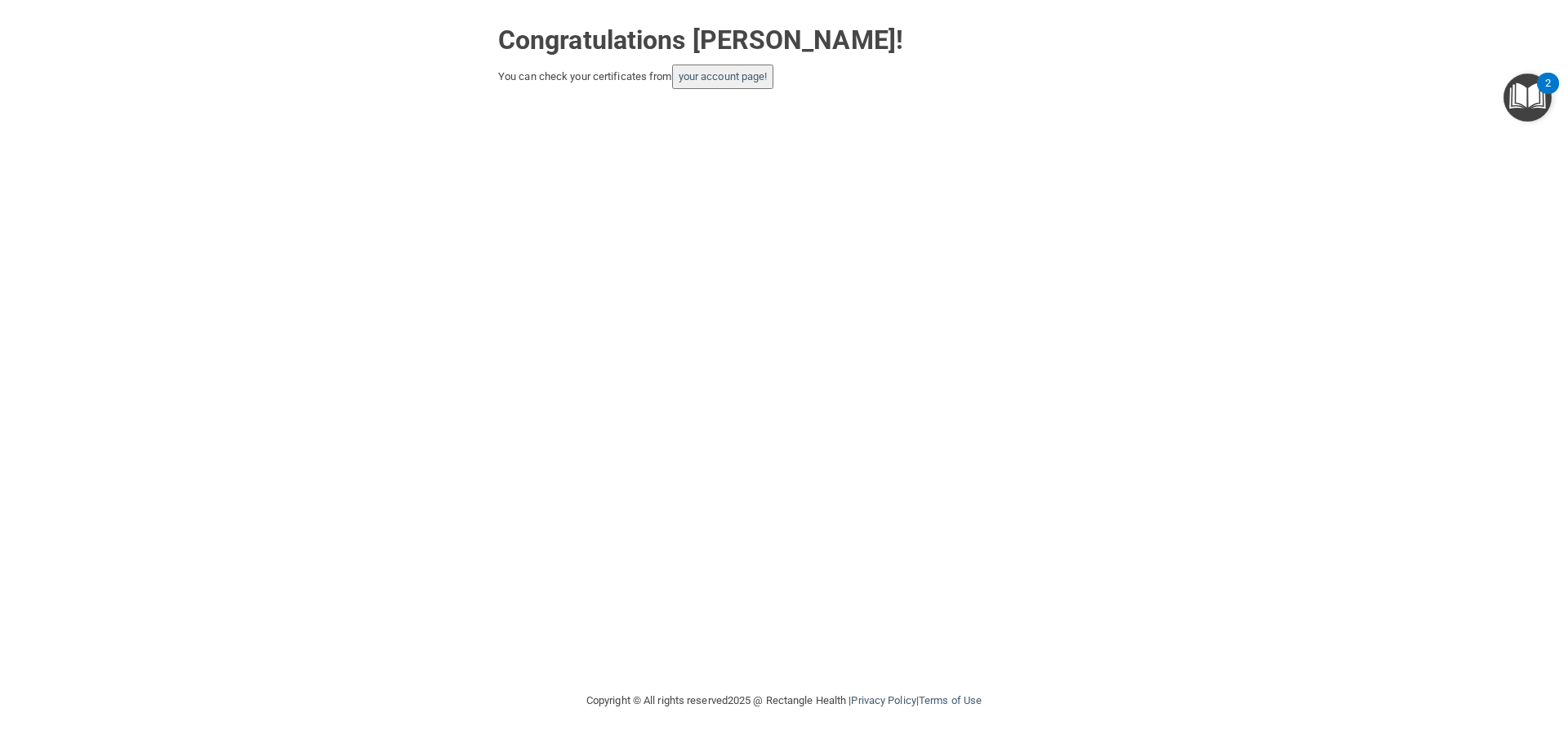
click at [1550, 104] on img "Open Resource Center, 2 new notifications" at bounding box center [1528, 98] width 48 height 48
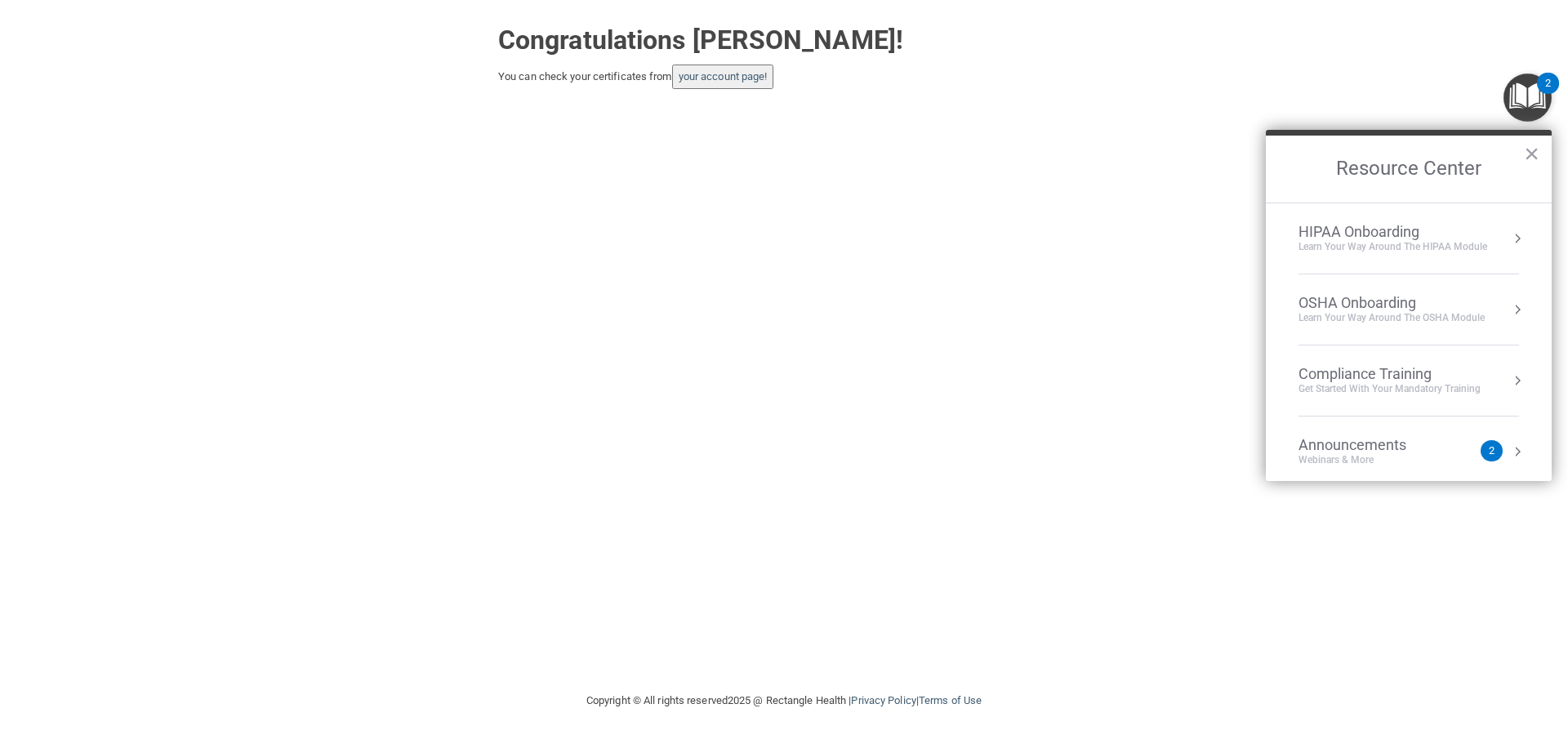
click at [1481, 321] on div "Learn your way around the OSHA module" at bounding box center [1391, 317] width 186 height 14
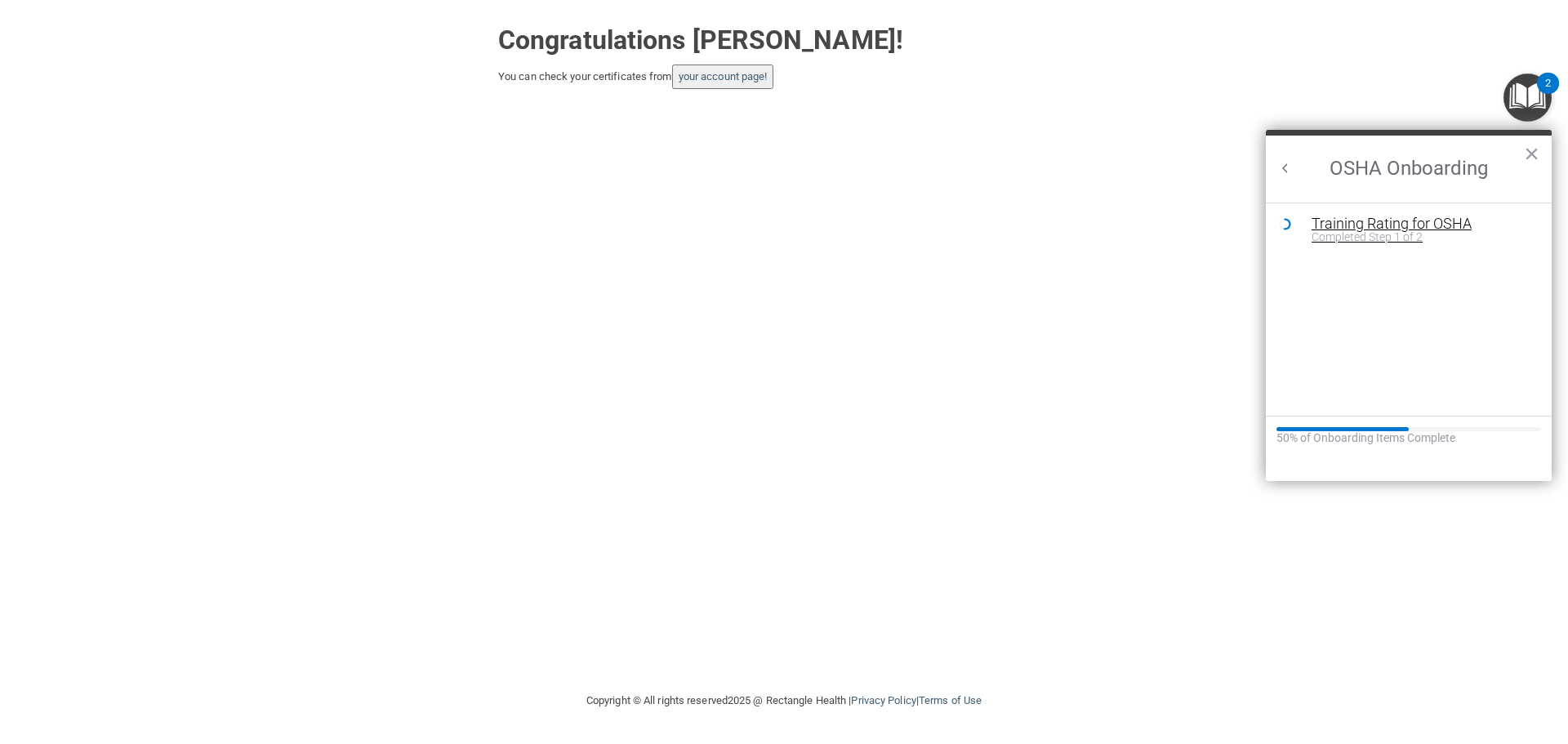
click at [1381, 221] on div "Training Rating for OSHA" at bounding box center [1421, 224] width 219 height 15
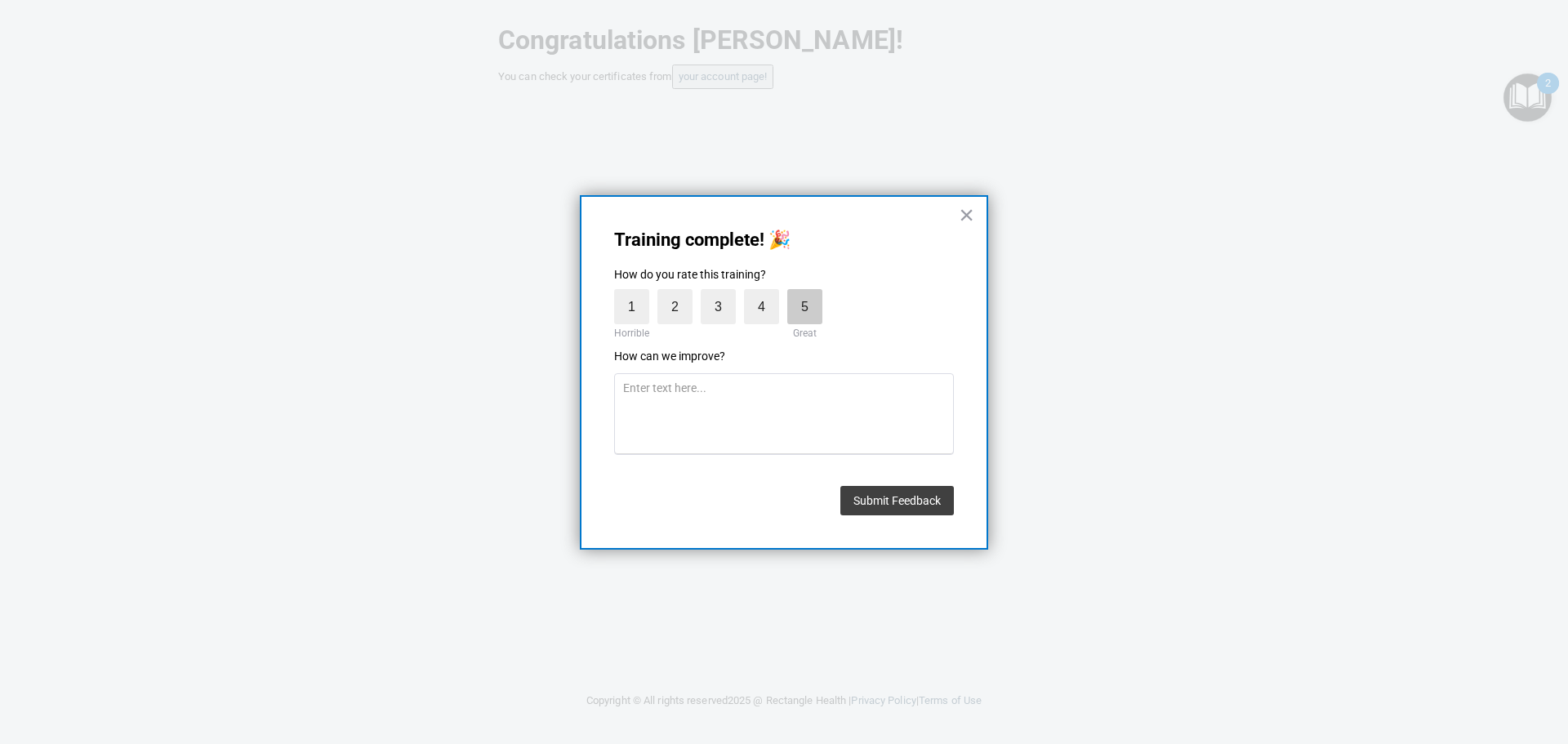
click at [801, 314] on label "5" at bounding box center [804, 306] width 35 height 35
click at [767, 293] on input "5" at bounding box center [767, 293] width 0 height 0
click at [886, 502] on button "Submit Feedback" at bounding box center [897, 500] width 114 height 29
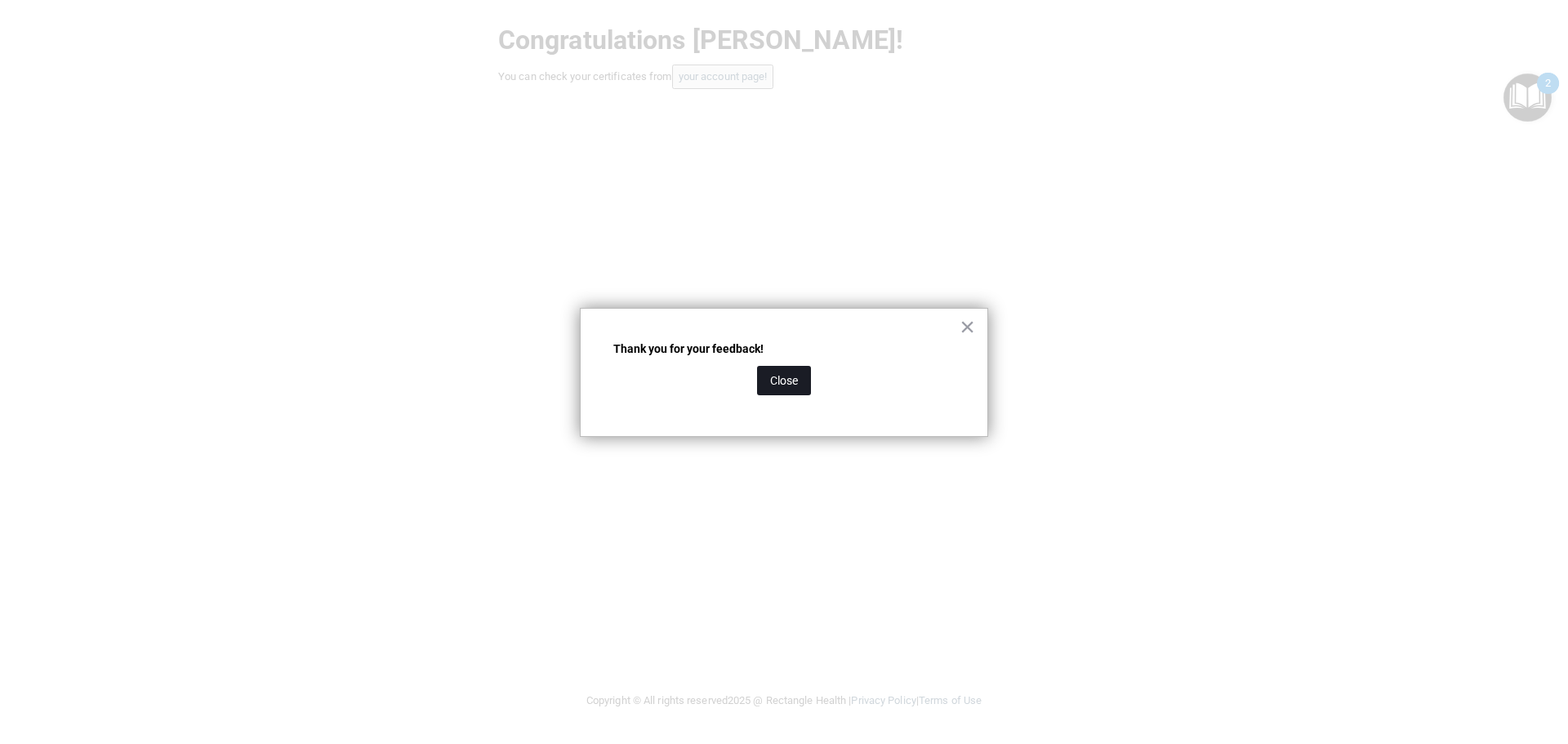
click at [799, 384] on button "Close" at bounding box center [784, 380] width 54 height 29
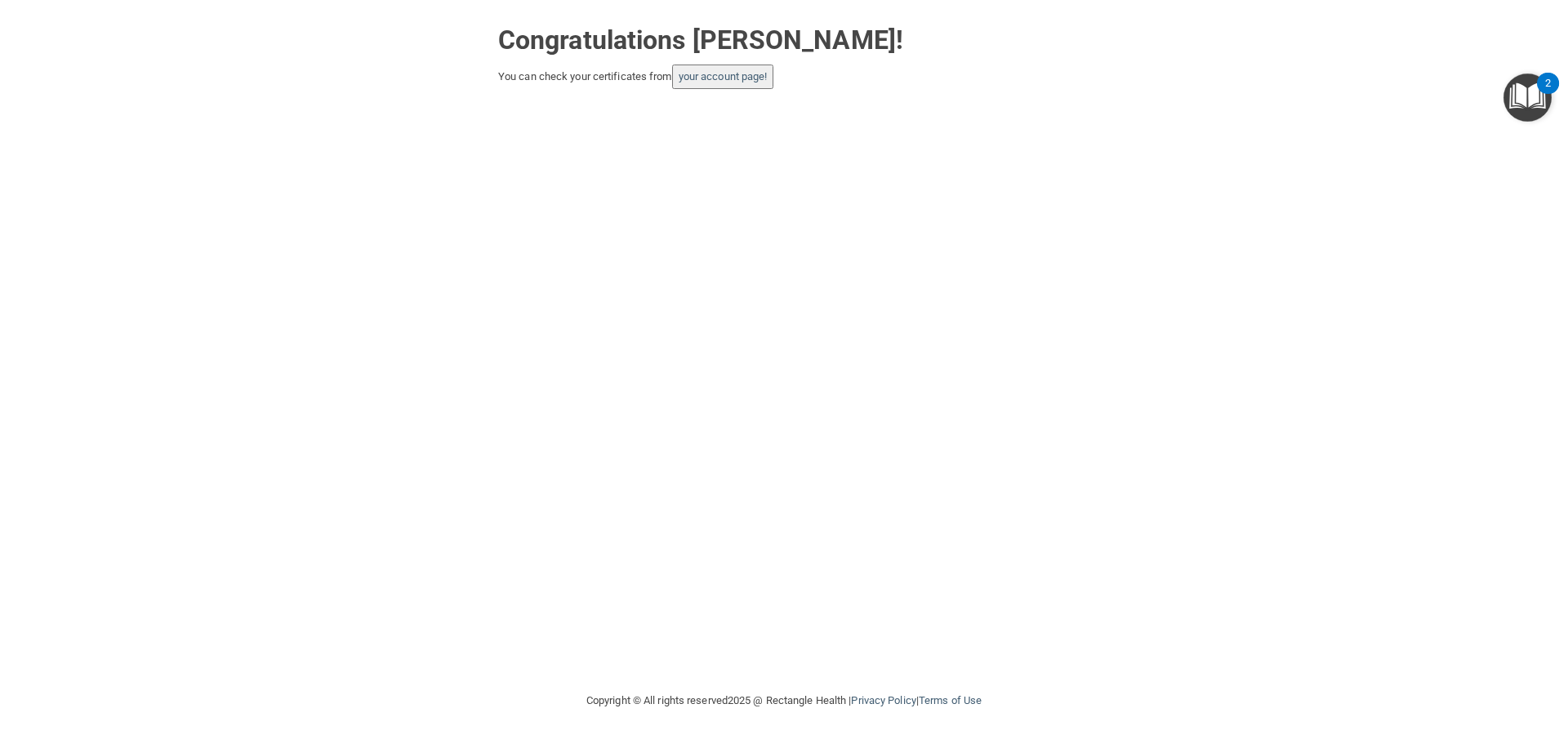
click at [1526, 98] on img "Open Resource Center, 2 new notifications" at bounding box center [1528, 98] width 48 height 48
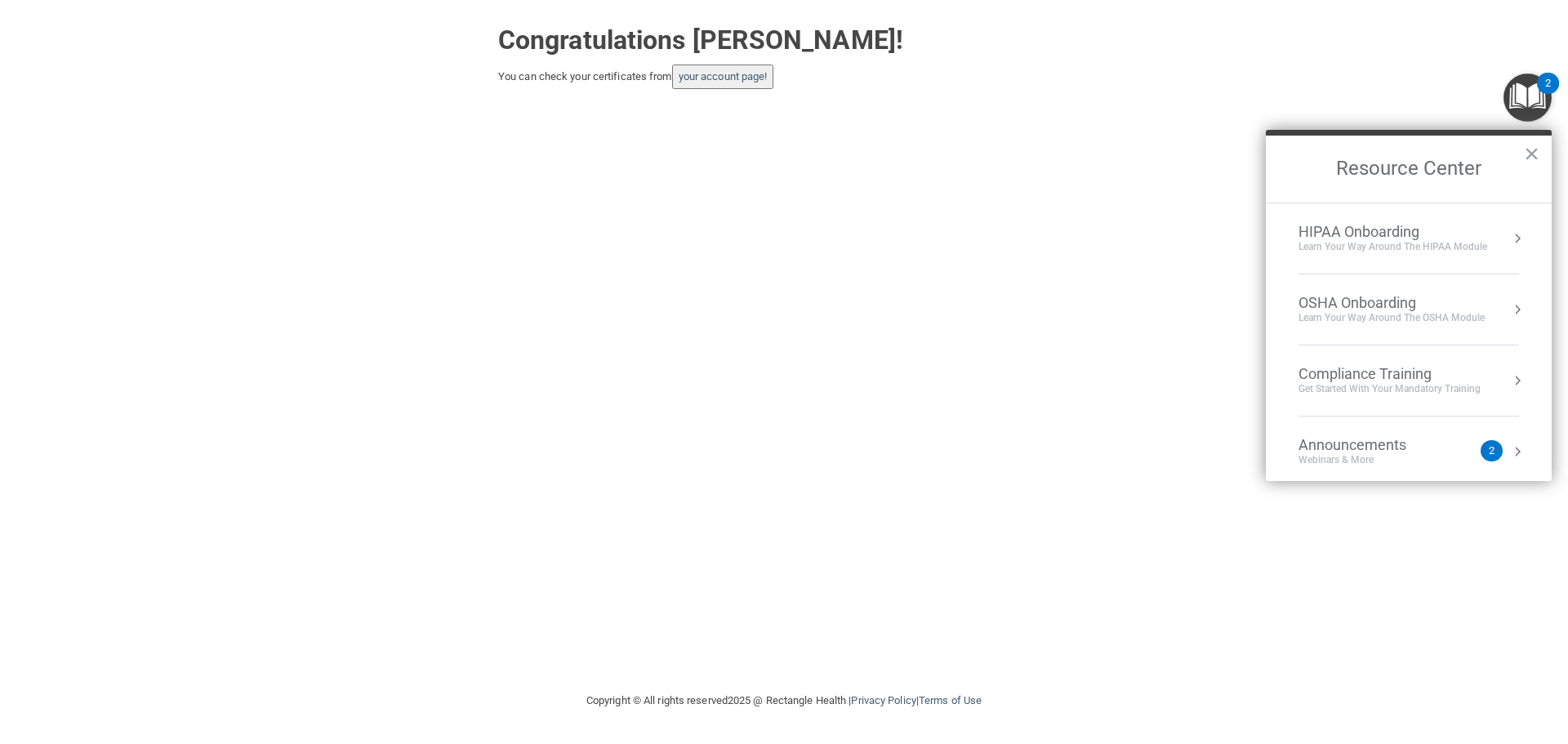
click at [1485, 298] on div "OSHA Onboarding Learn your way around the OSHA module" at bounding box center [1408, 309] width 221 height 31
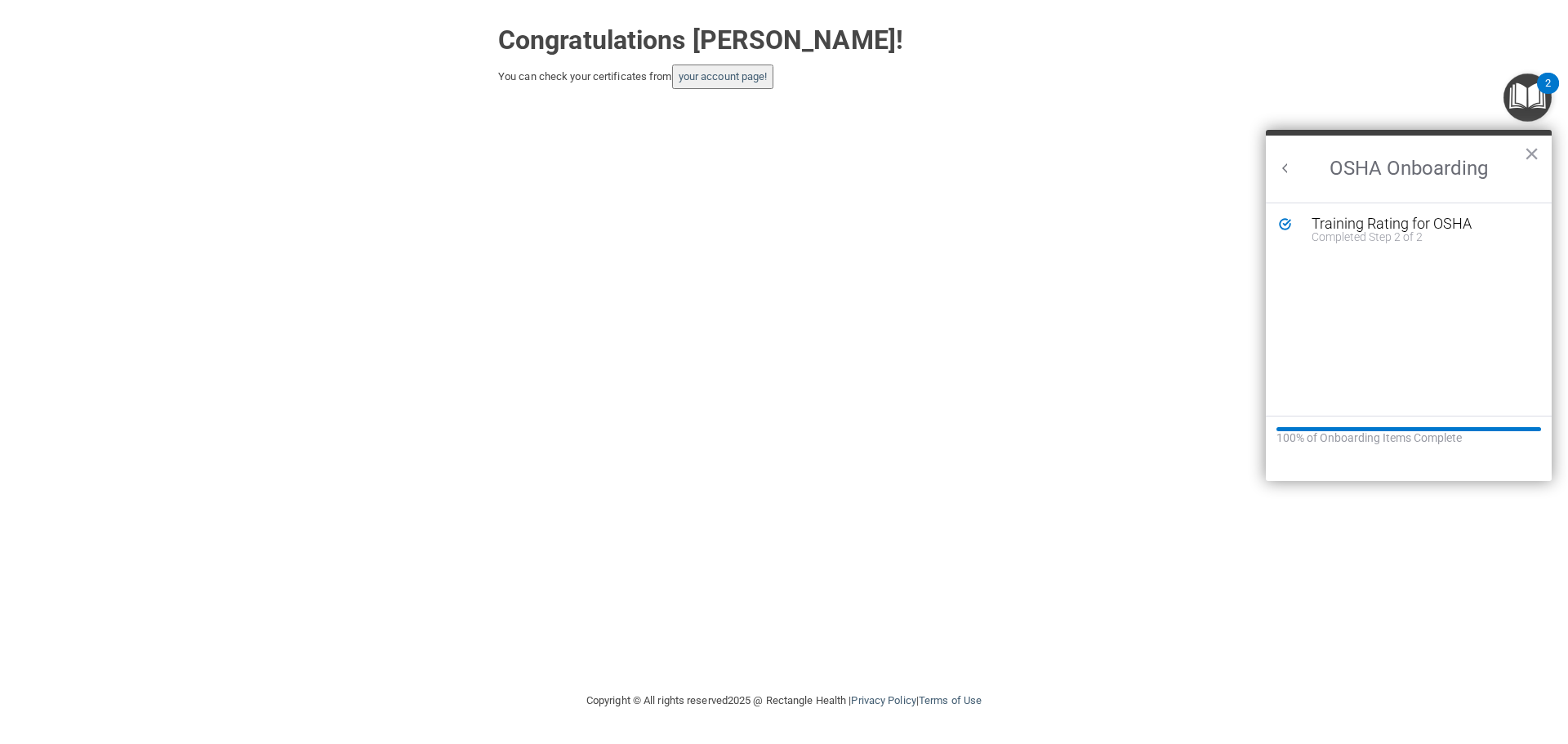
click at [1282, 164] on button "Back to Resource Center Home" at bounding box center [1286, 169] width 17 height 17
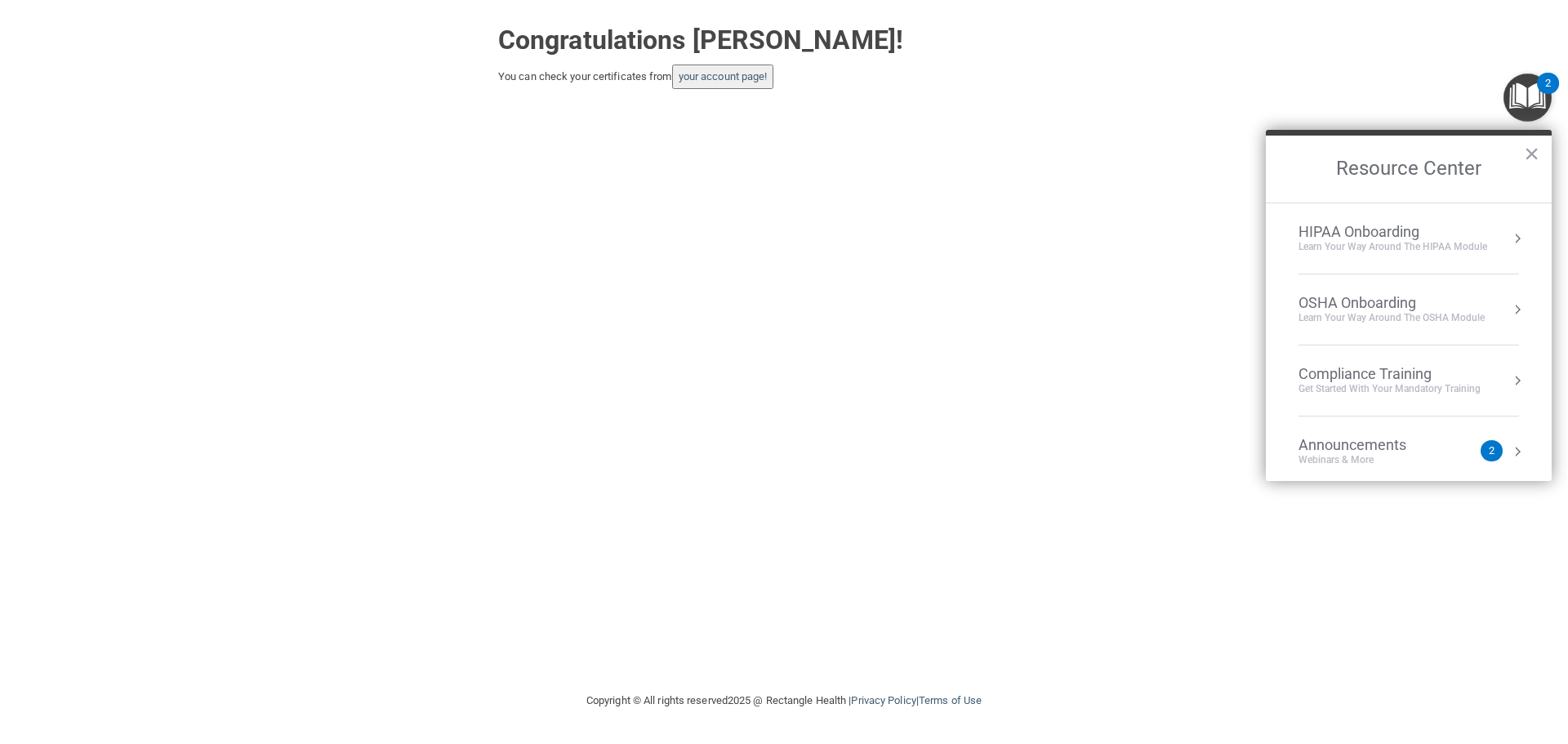
click at [1388, 245] on div "Learn Your Way around the HIPAA module" at bounding box center [1393, 246] width 189 height 14
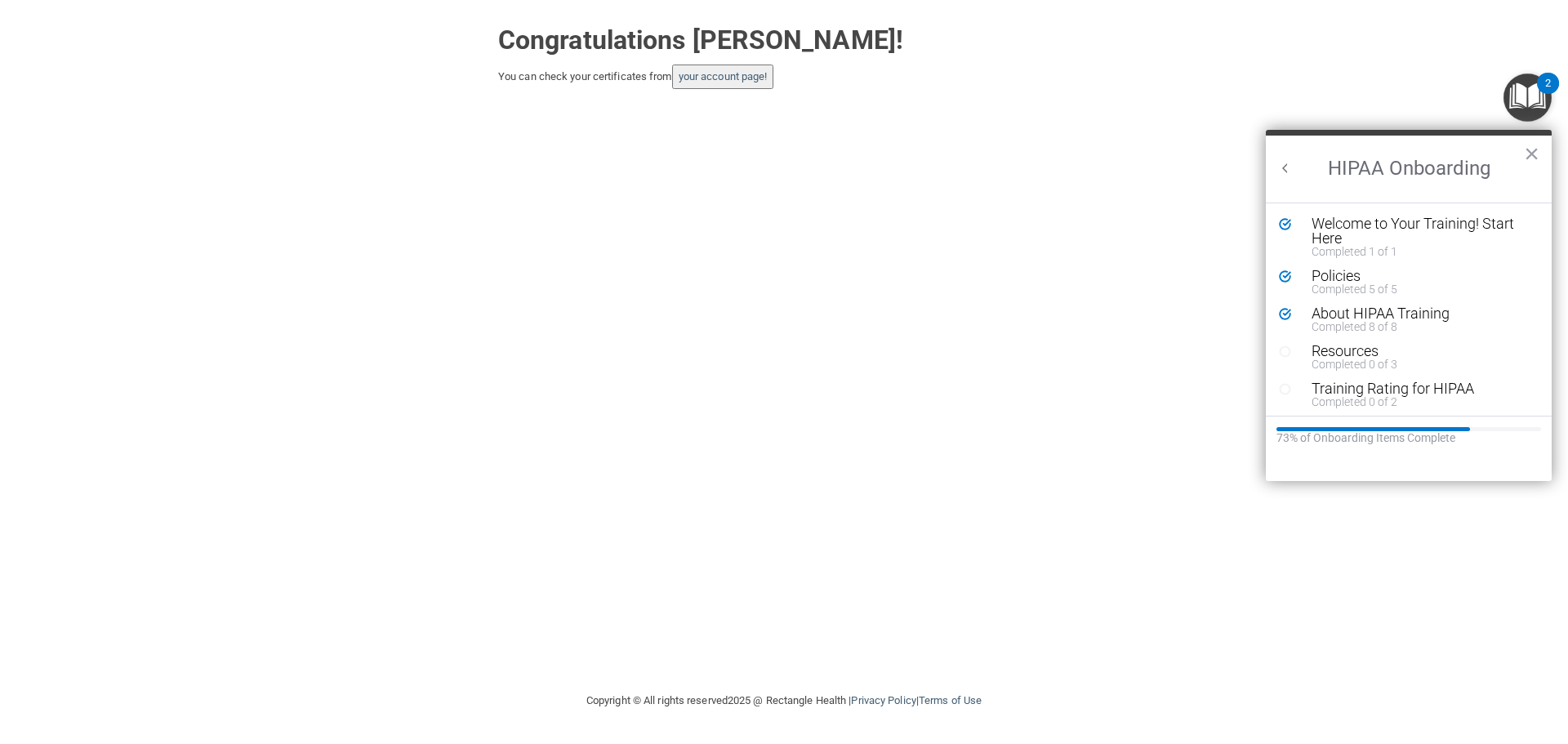
click at [1281, 165] on button "Back to Resource Center Home" at bounding box center [1286, 169] width 17 height 17
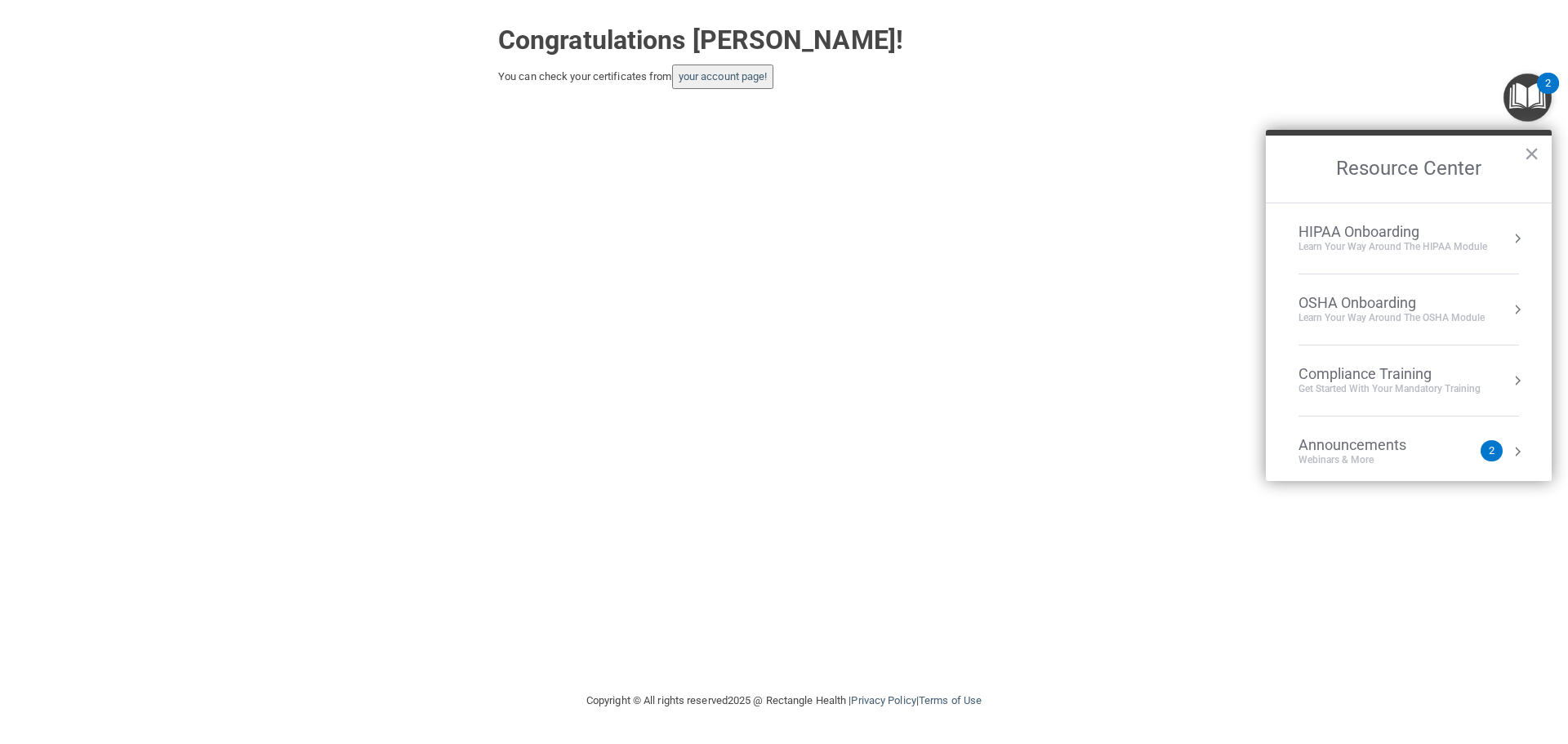
click at [749, 89] on button "your account page!" at bounding box center [723, 76] width 102 height 24
click at [743, 78] on link "your account page!" at bounding box center [723, 76] width 89 height 13
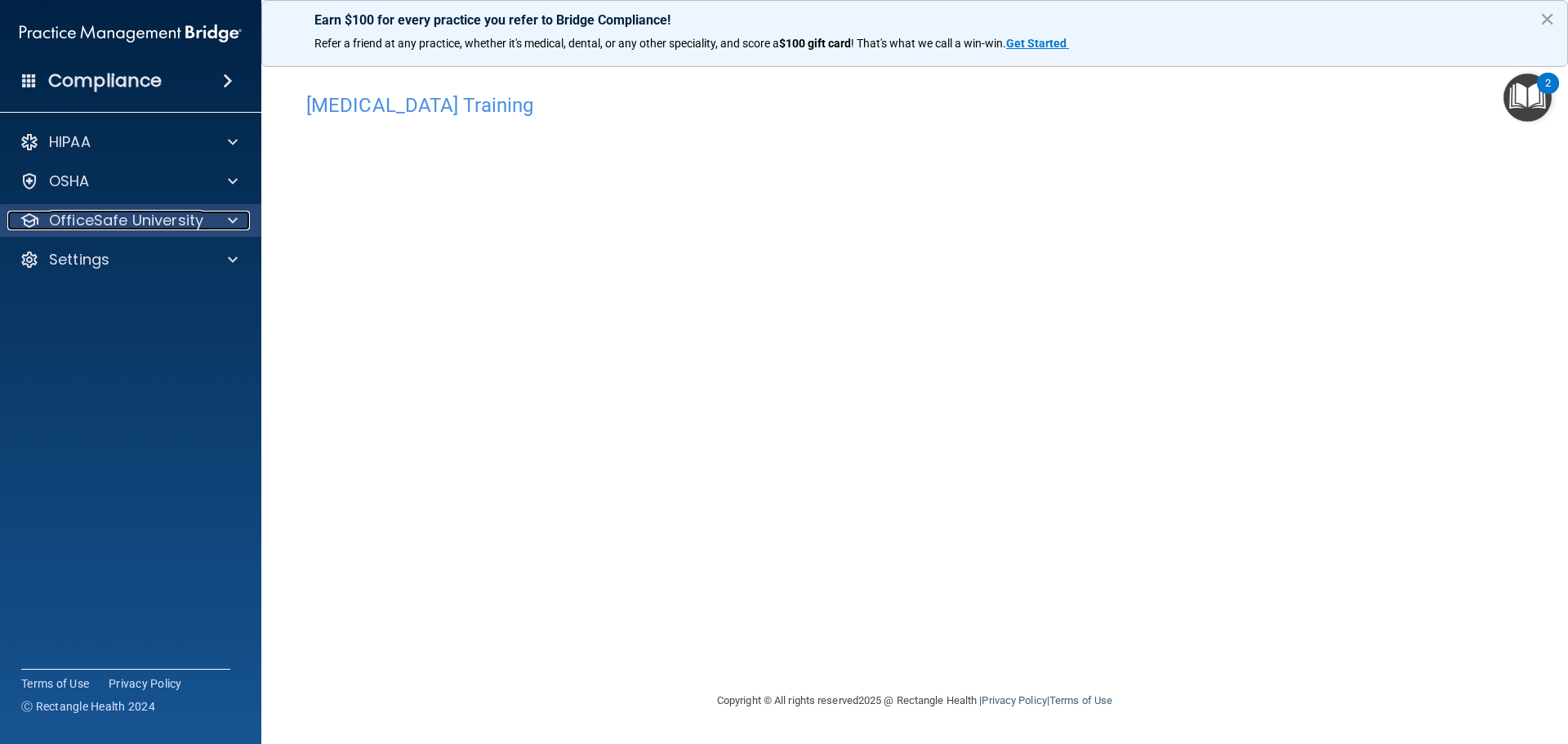
click at [225, 212] on div at bounding box center [230, 220] width 41 height 19
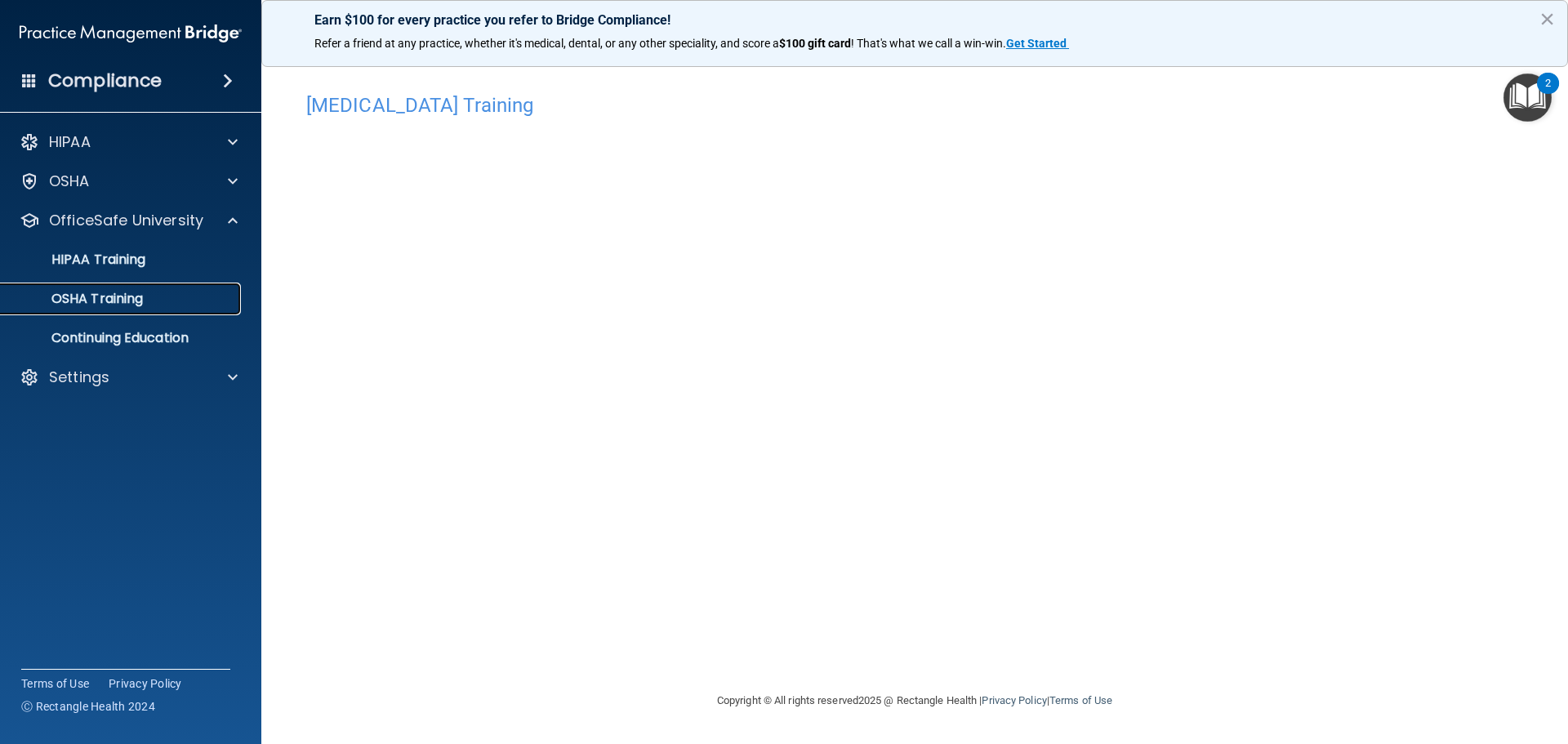
click at [137, 286] on link "OSHA Training" at bounding box center [112, 298] width 257 height 33
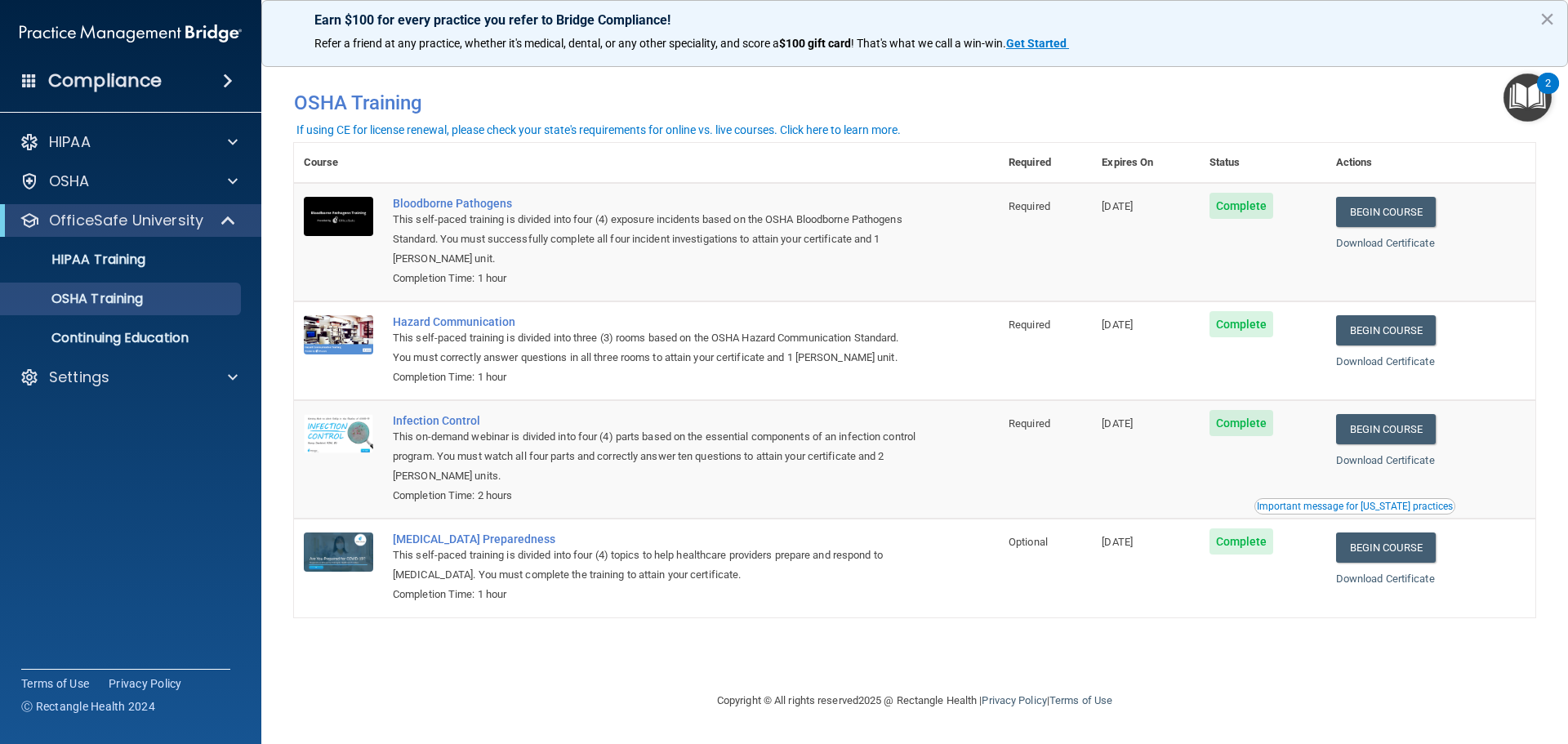
click at [1527, 107] on img "Open Resource Center, 2 new notifications" at bounding box center [1528, 98] width 48 height 48
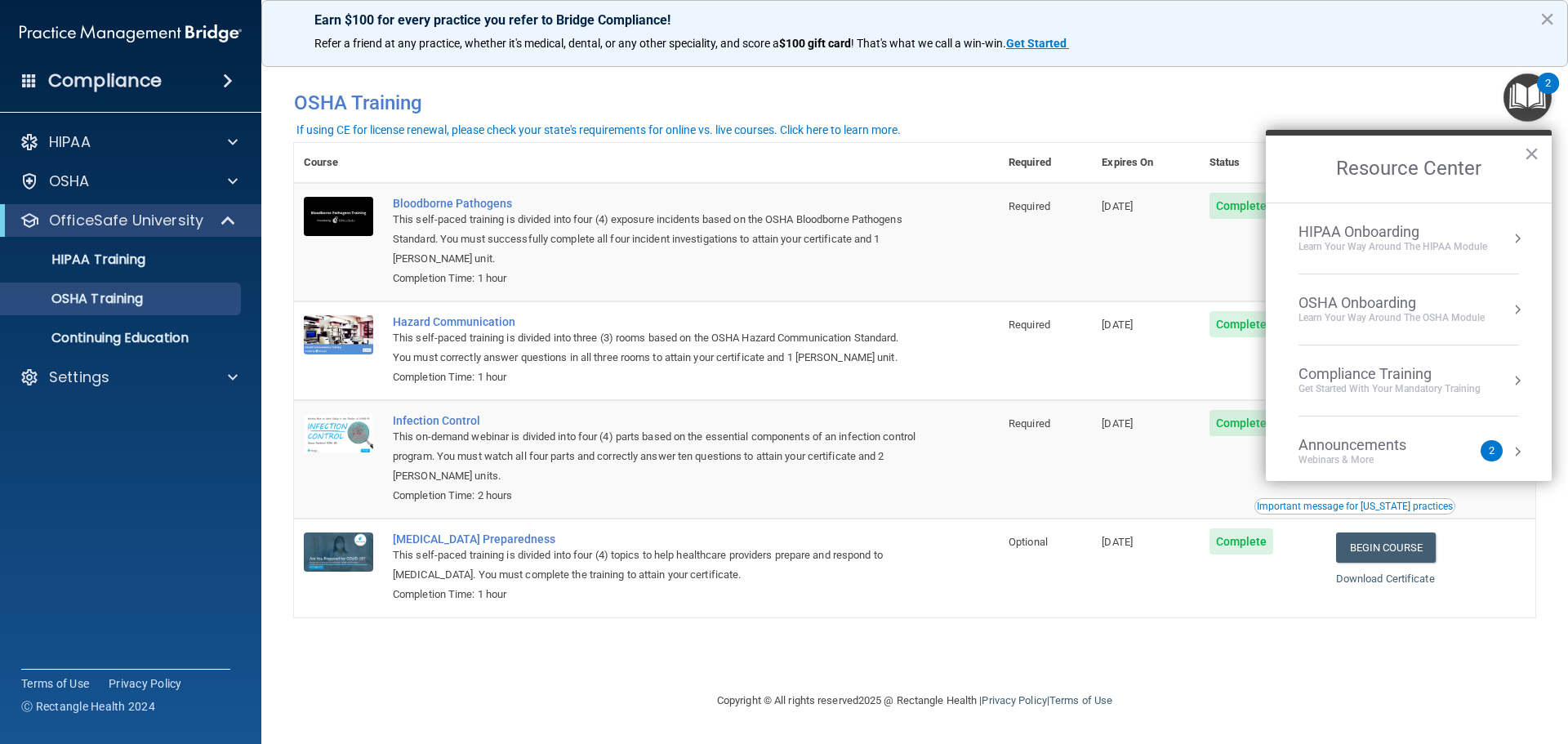
click at [1406, 313] on div "Learn your way around the OSHA module" at bounding box center [1391, 317] width 186 height 14
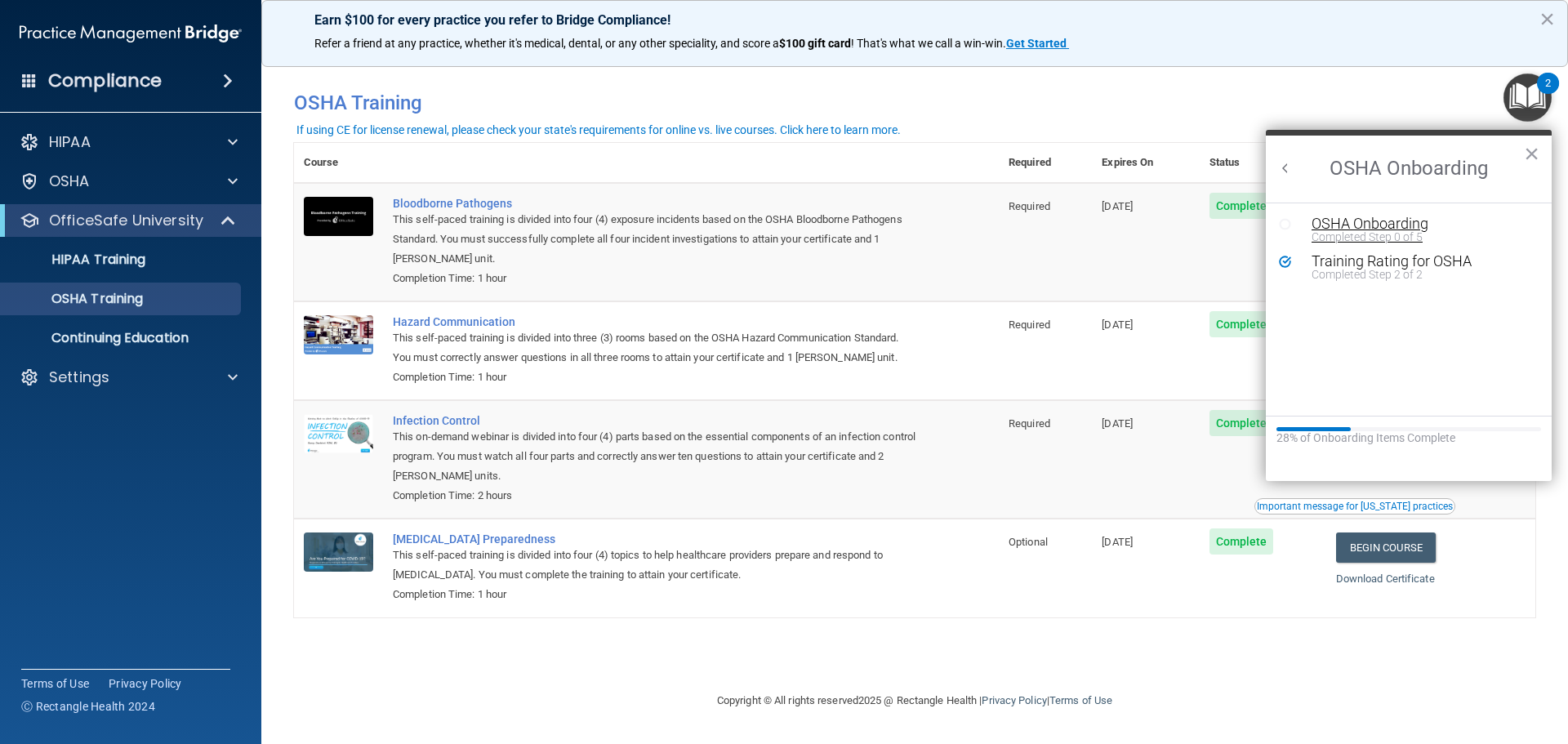
click at [1374, 220] on div "OSHA Onboarding" at bounding box center [1421, 224] width 219 height 15
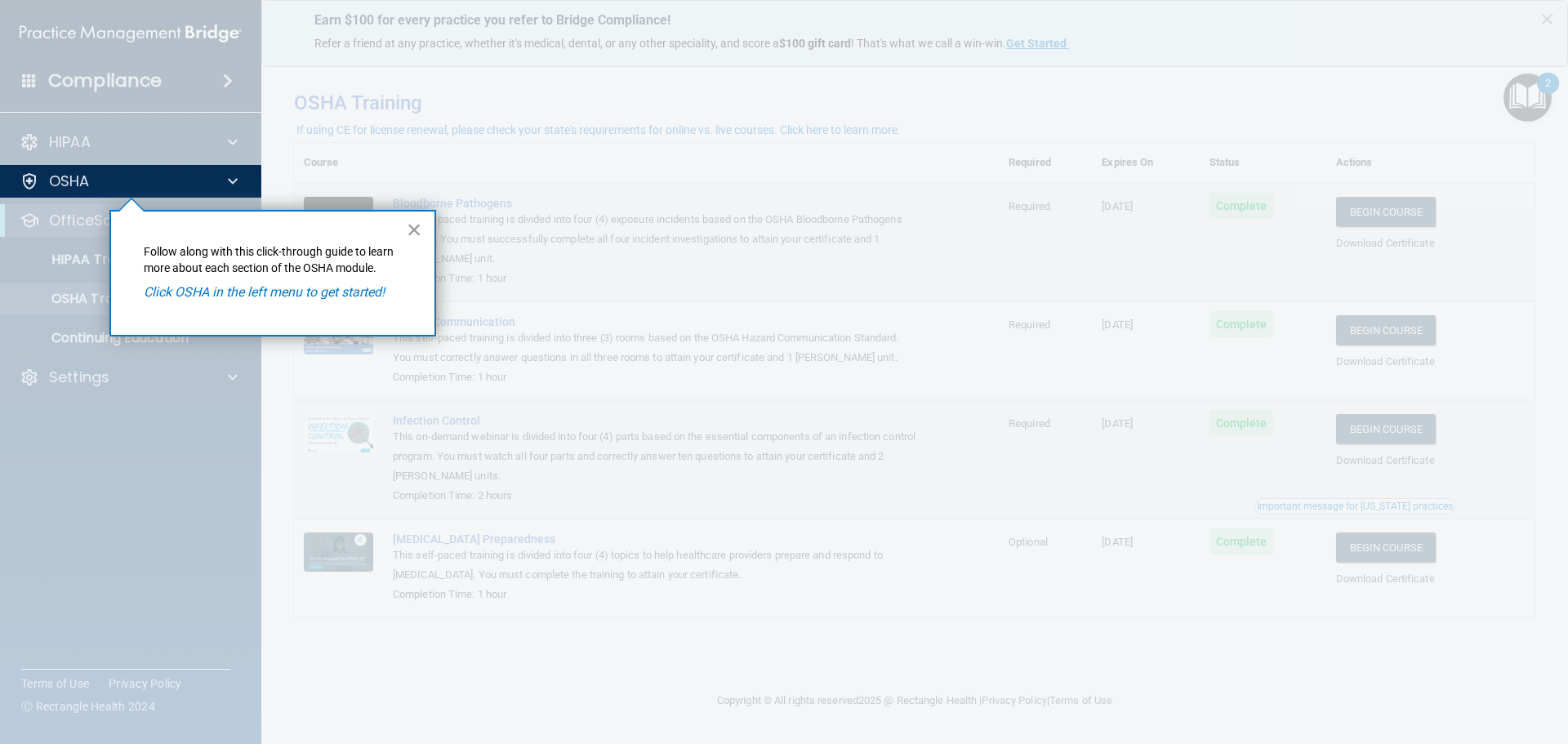
click at [419, 227] on button "×" at bounding box center [414, 229] width 16 height 26
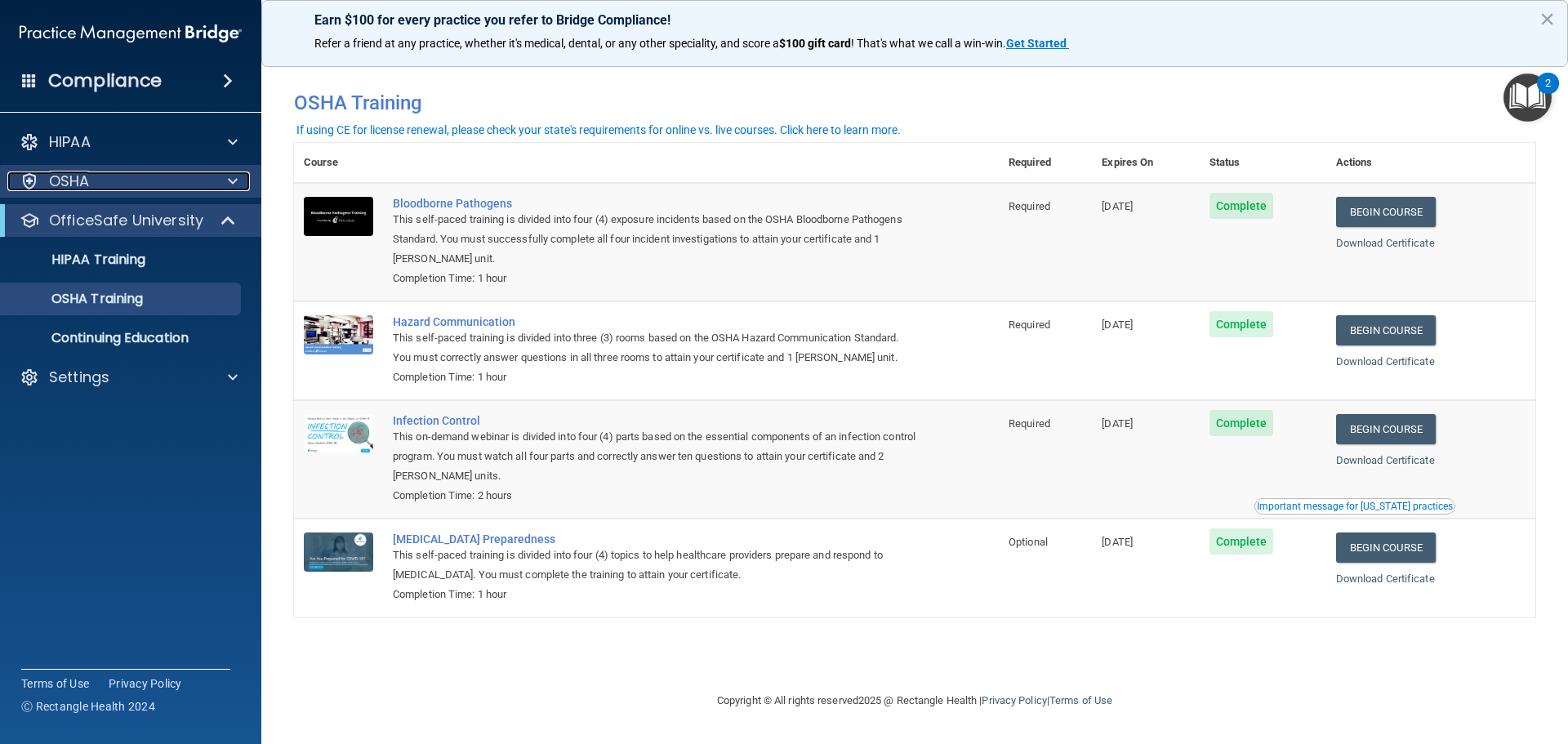
click at [216, 180] on div at bounding box center [230, 180] width 41 height 19
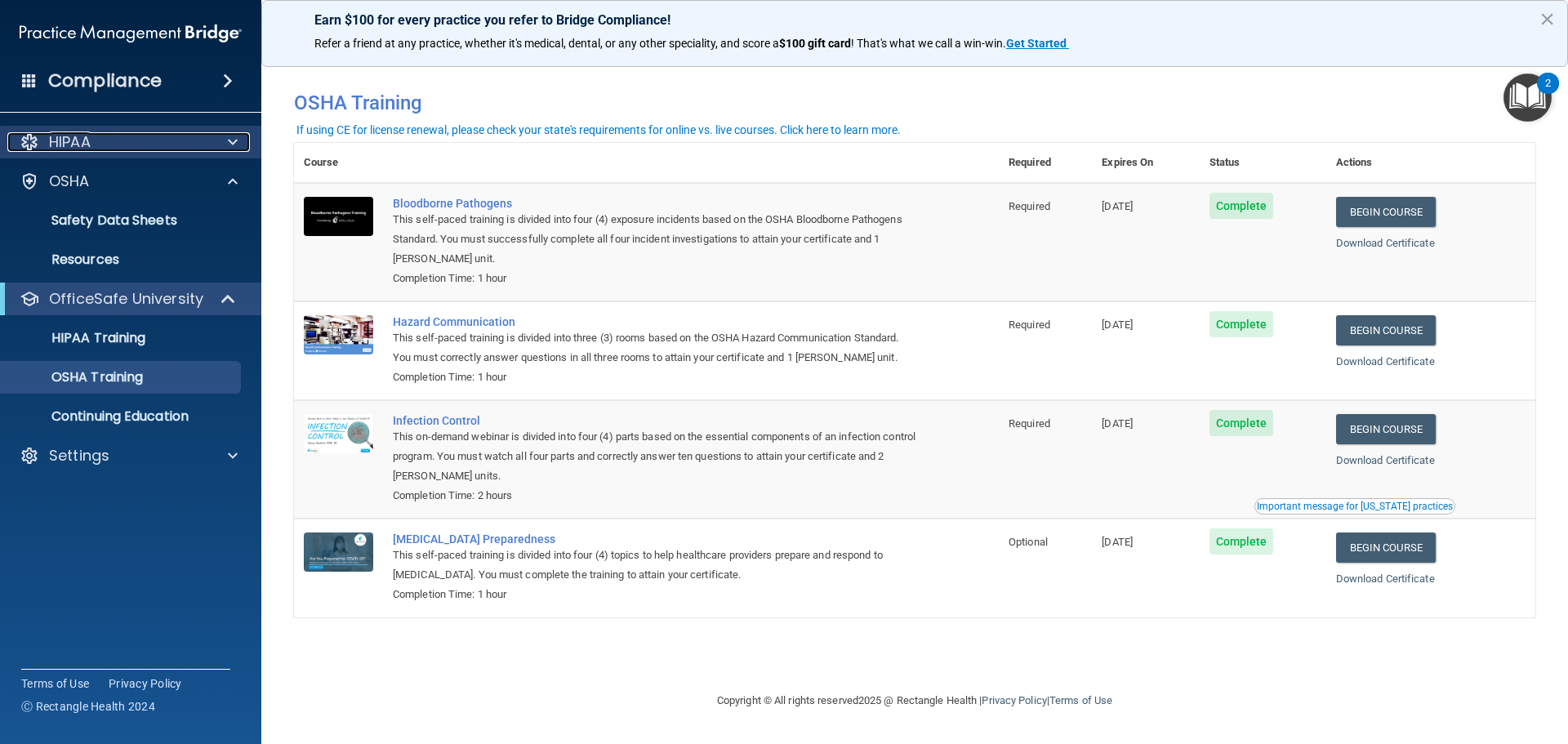
click at [195, 148] on div "HIPAA" at bounding box center [109, 141] width 202 height 19
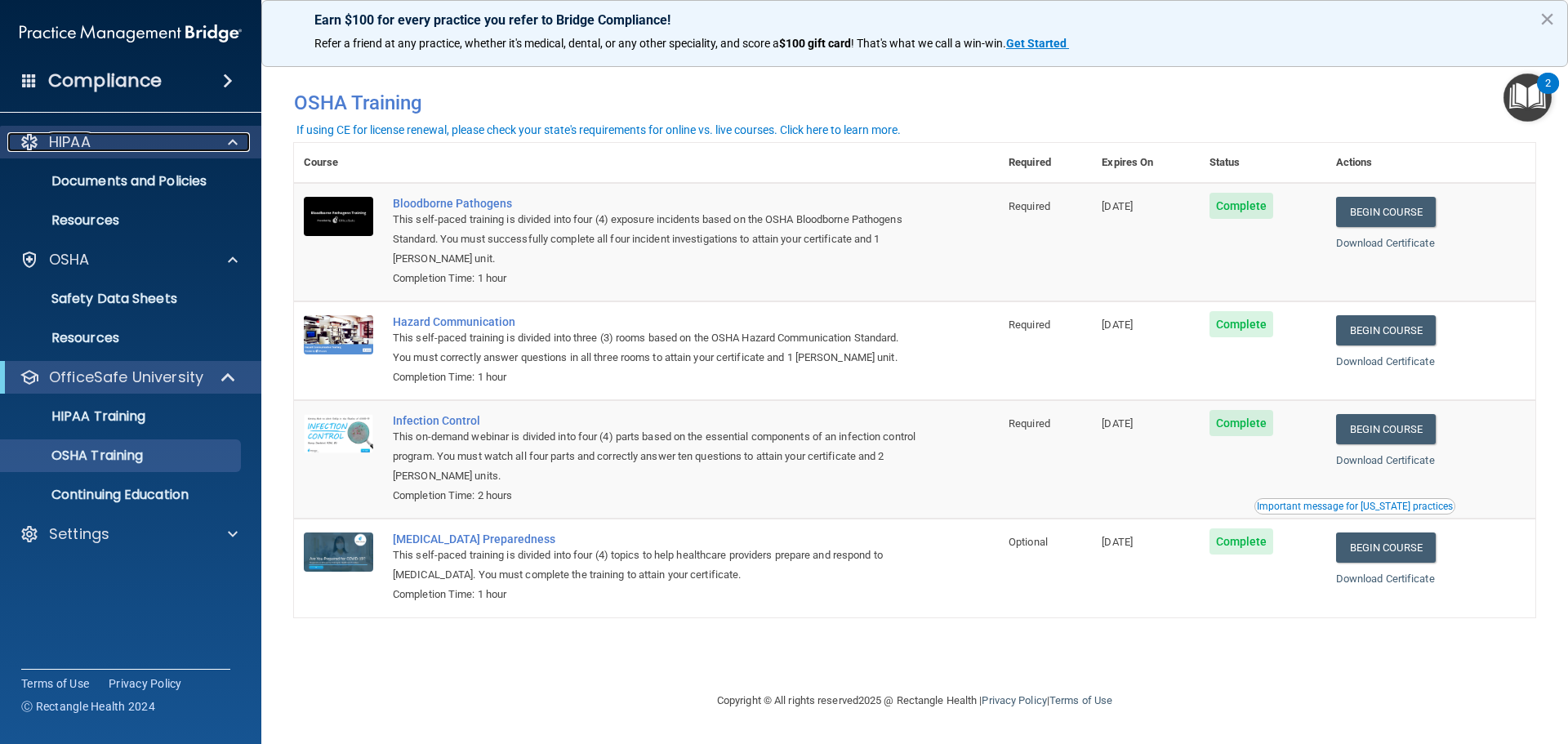
click at [195, 148] on div "HIPAA" at bounding box center [109, 141] width 202 height 19
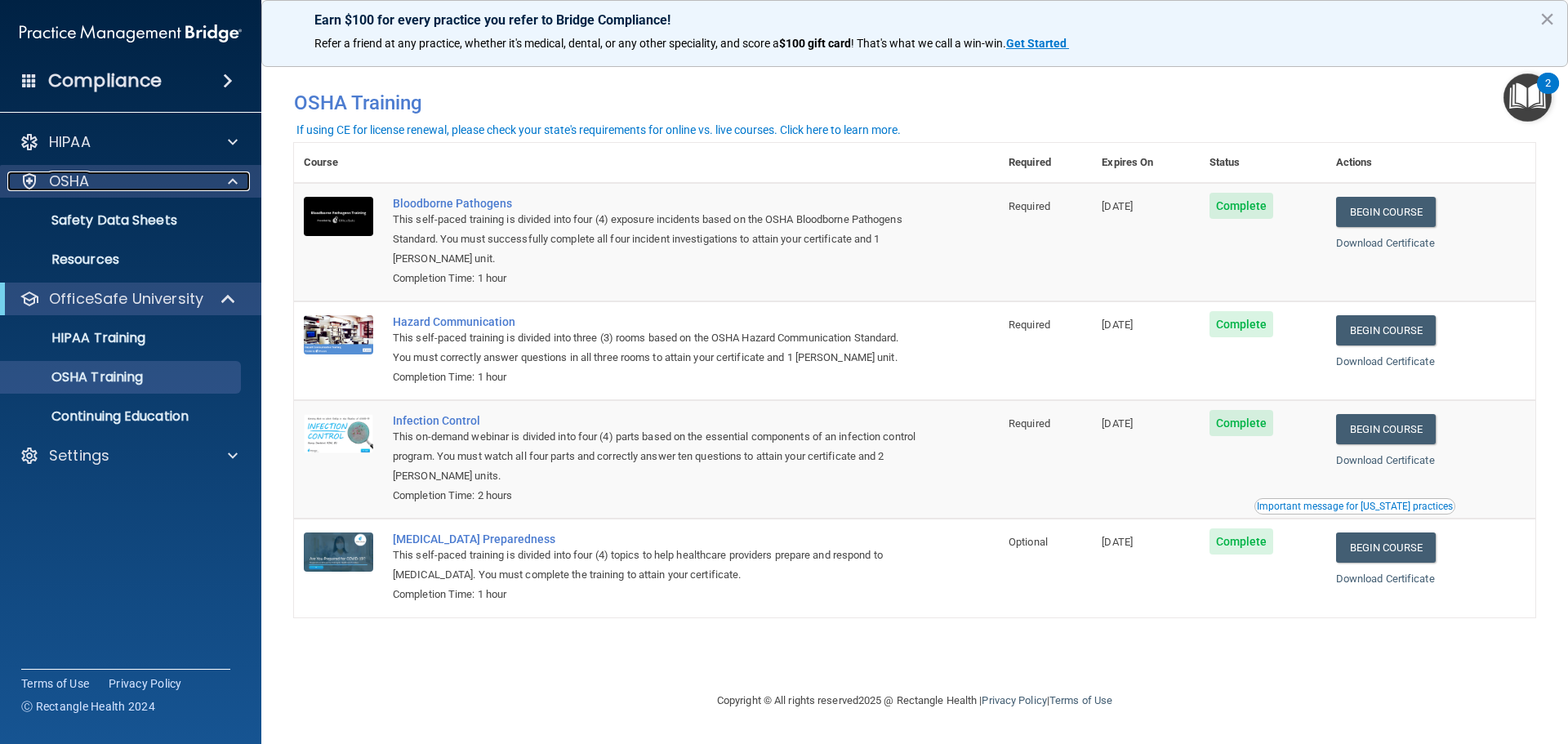
click at [191, 187] on div "OSHA" at bounding box center [109, 180] width 202 height 19
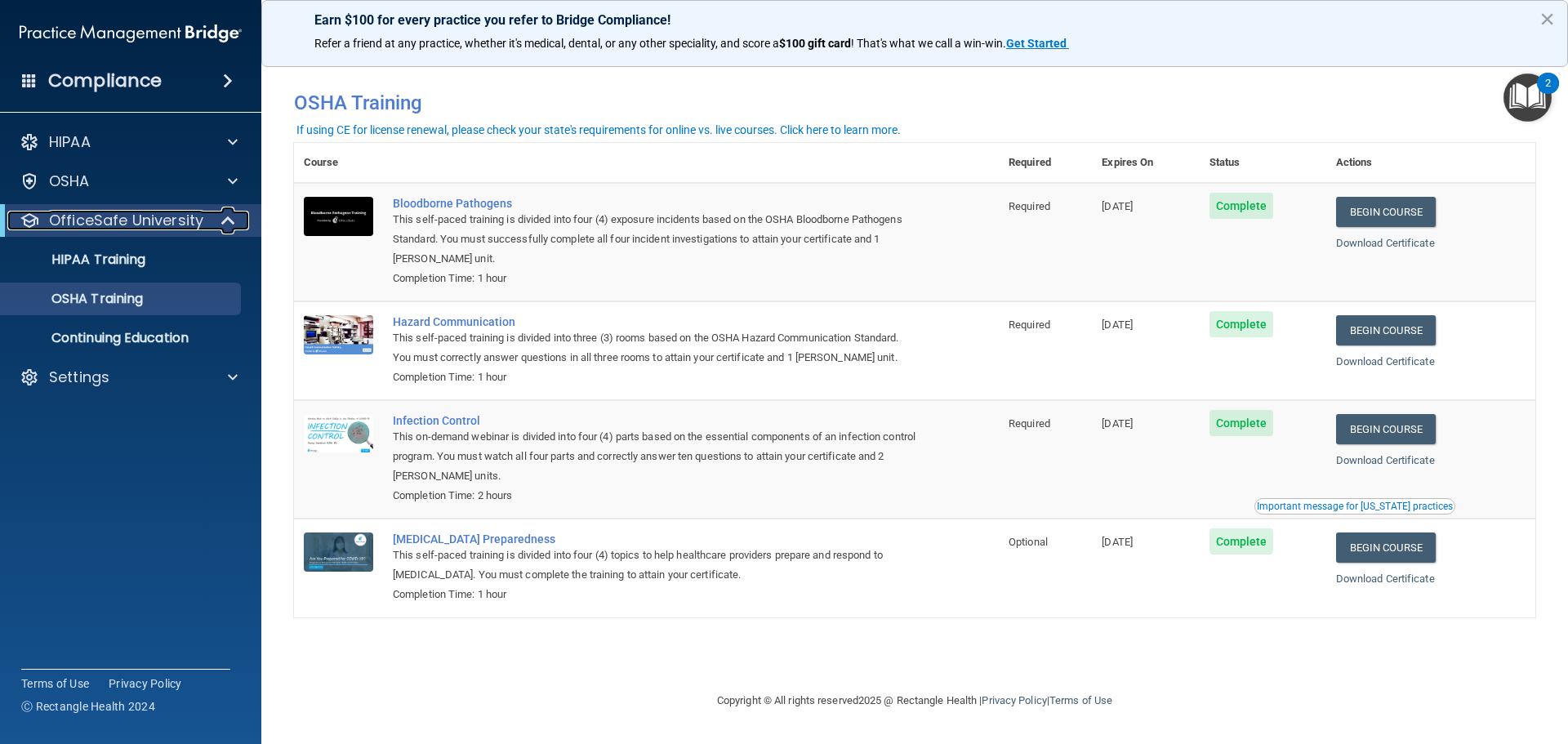
click at [185, 220] on p "OfficeSafe University" at bounding box center [126, 220] width 155 height 19
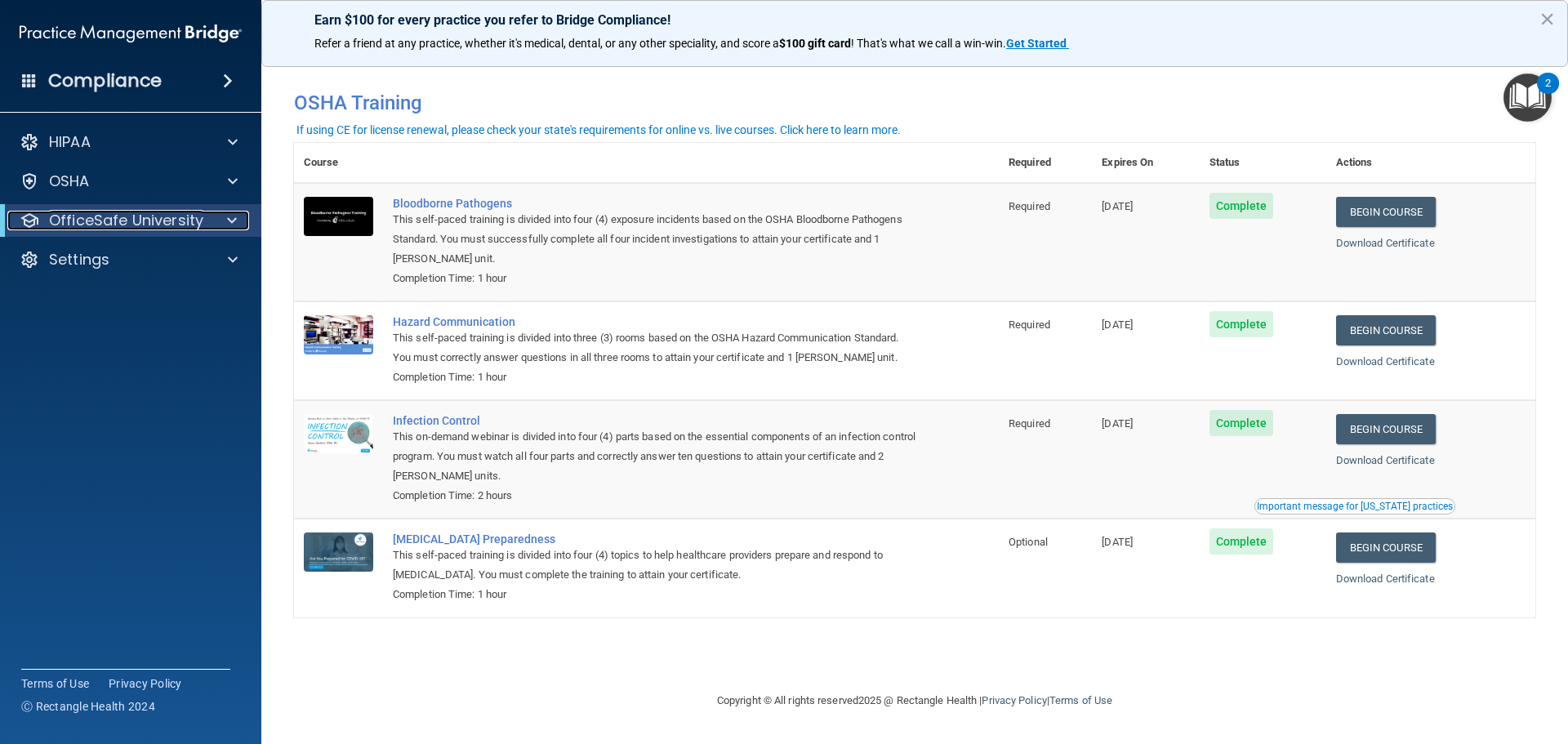
click at [188, 225] on p "OfficeSafe University" at bounding box center [126, 220] width 155 height 19
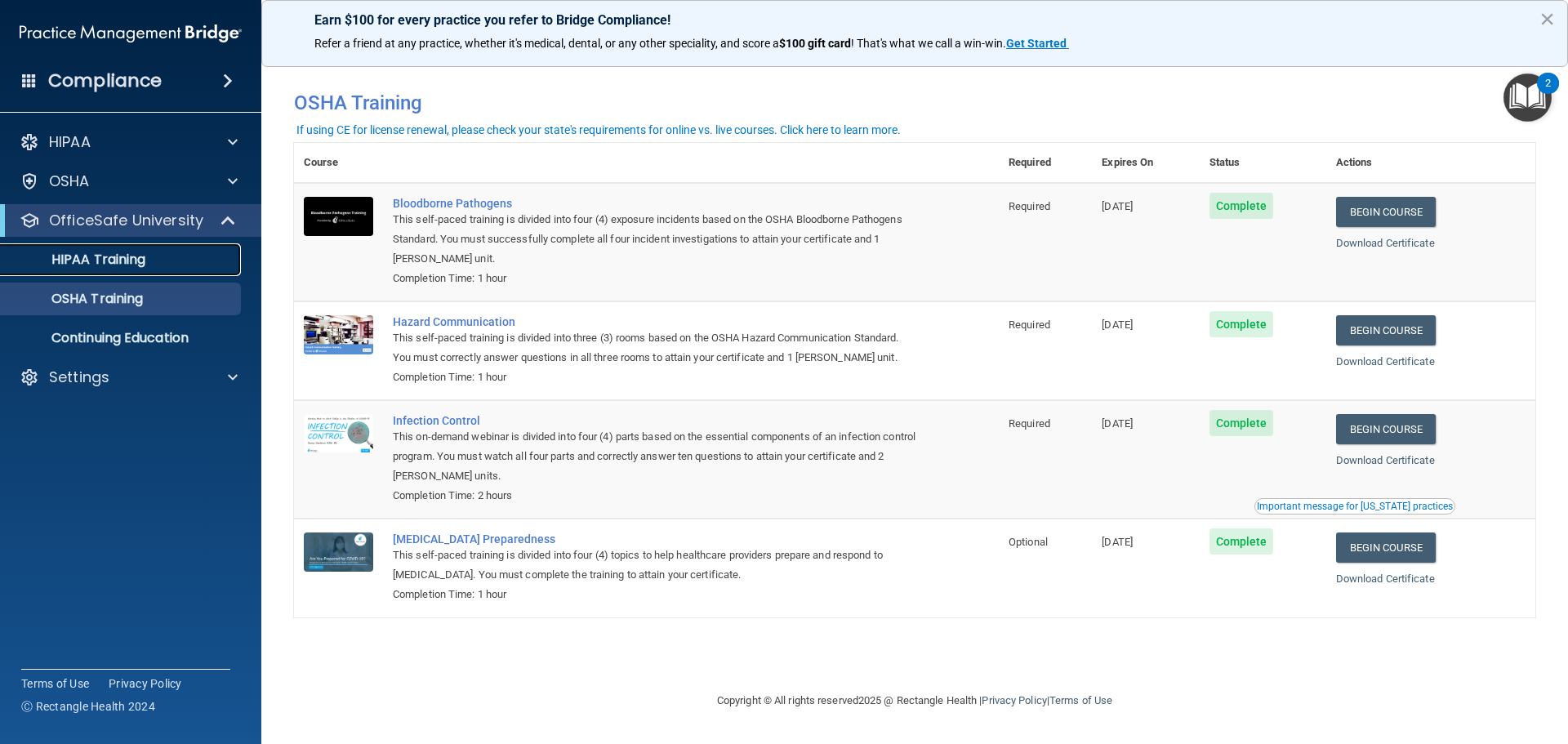
click at [164, 256] on div "HIPAA Training" at bounding box center [122, 260] width 223 height 17
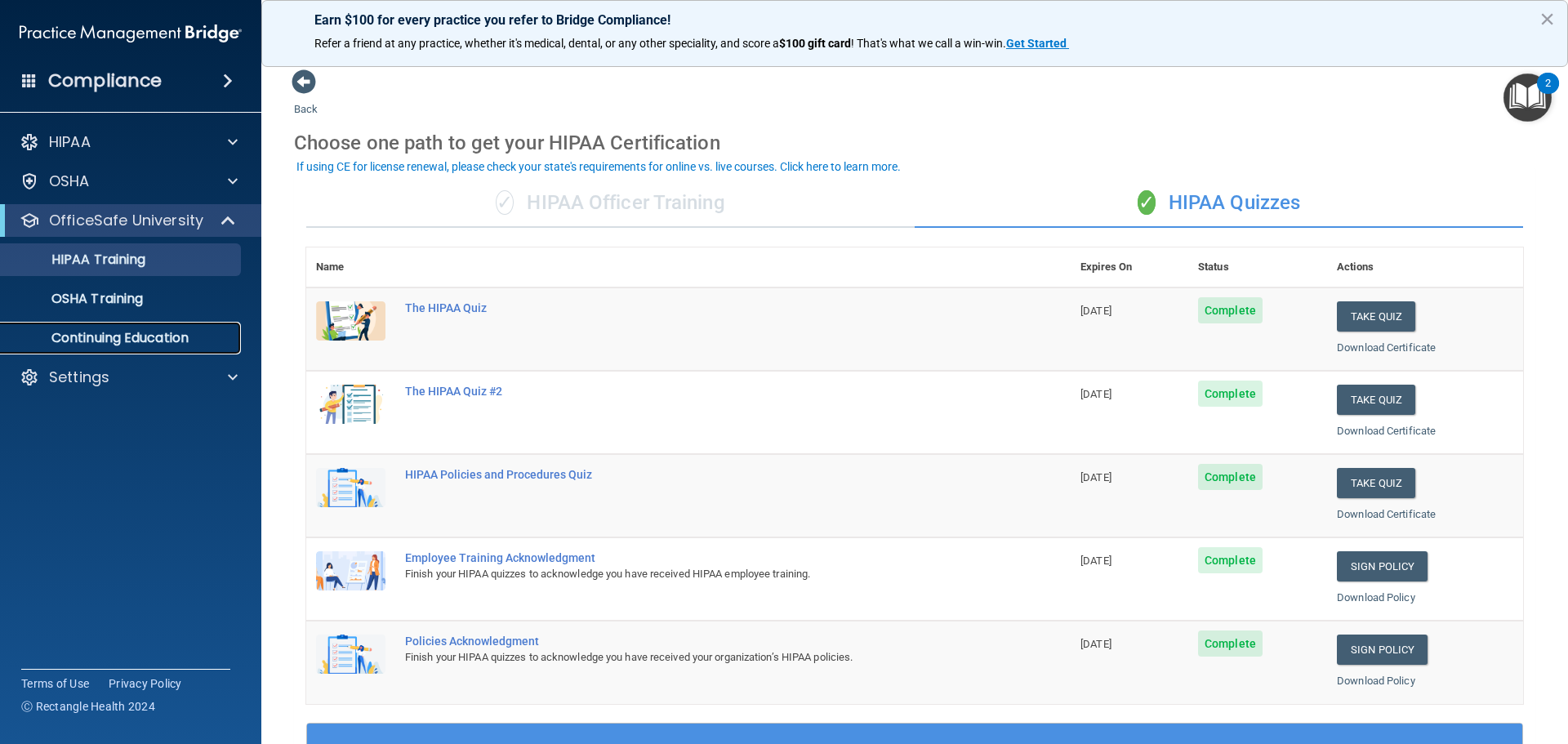
click at [173, 352] on link "Continuing Education" at bounding box center [112, 337] width 257 height 33
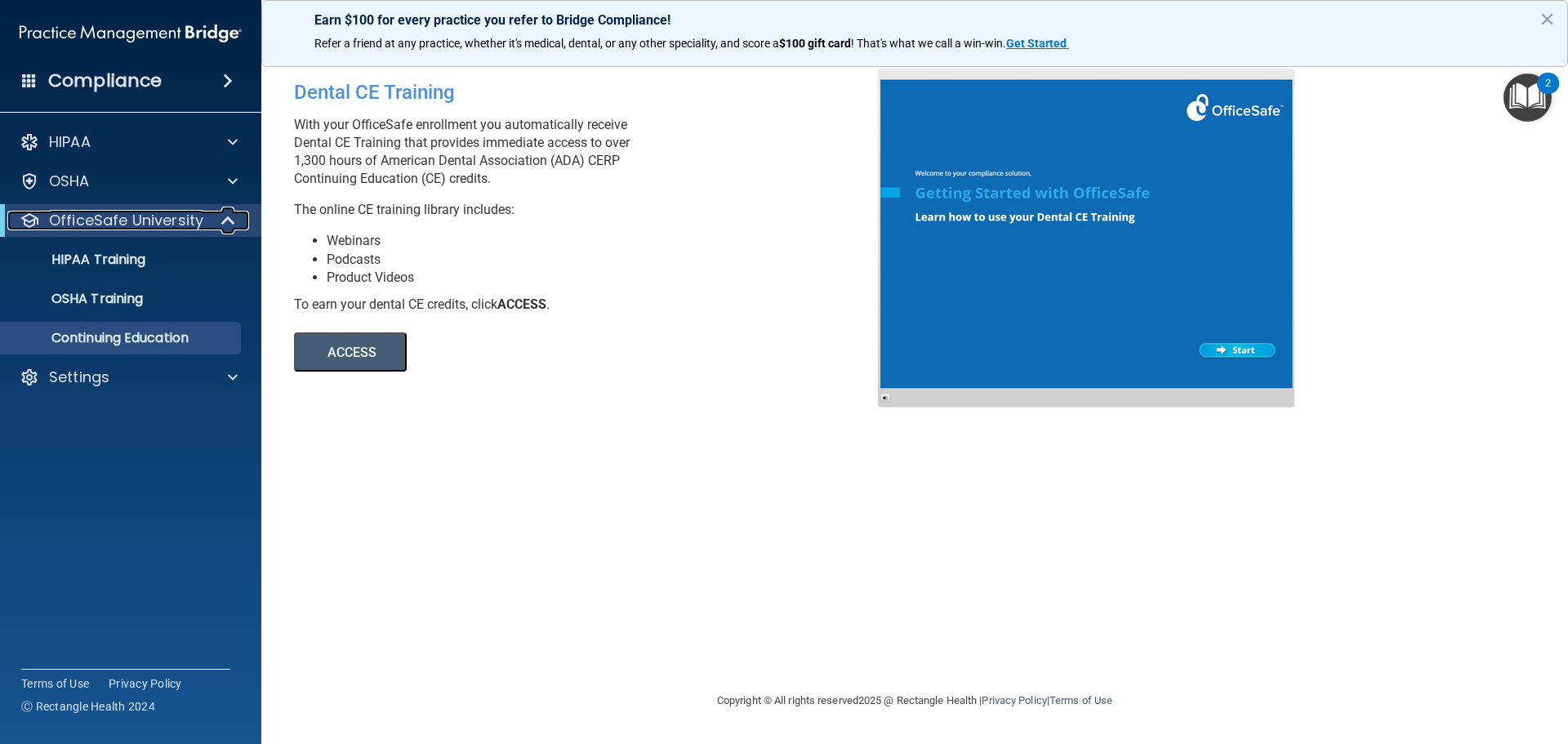
click at [155, 215] on p "OfficeSafe University" at bounding box center [126, 220] width 155 height 19
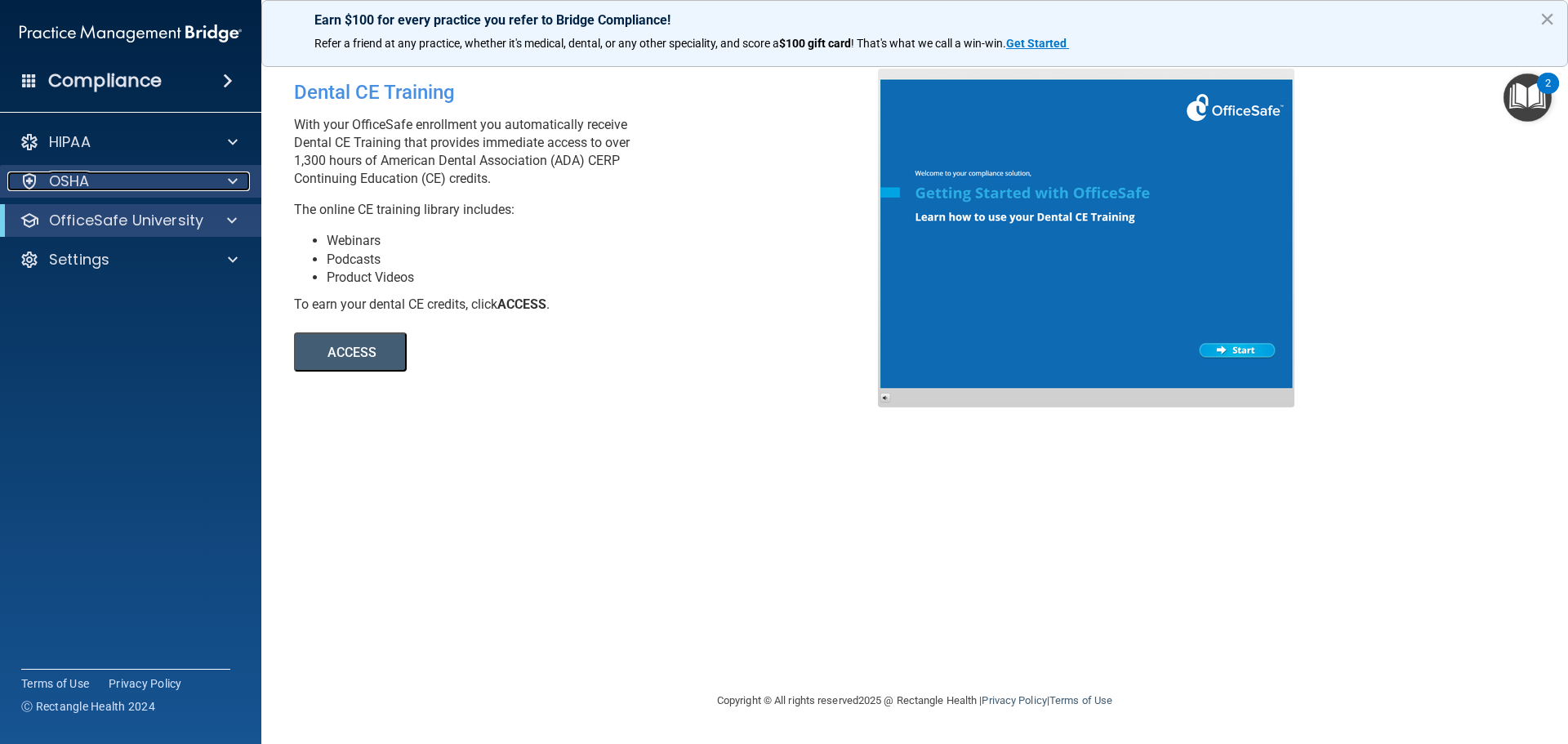
click at [225, 180] on div at bounding box center [230, 180] width 41 height 19
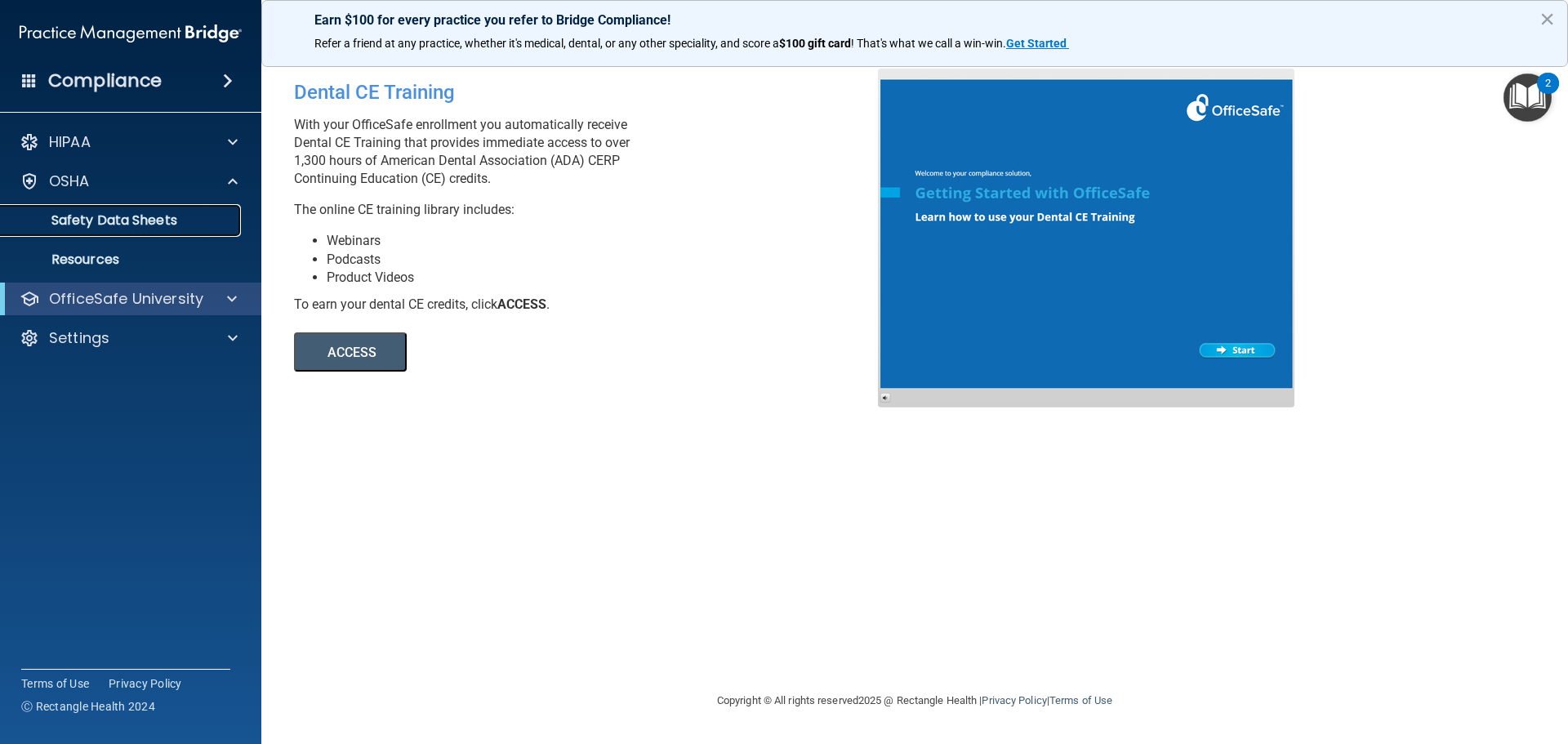
click at [95, 224] on p "Safety Data Sheets" at bounding box center [122, 220] width 223 height 17
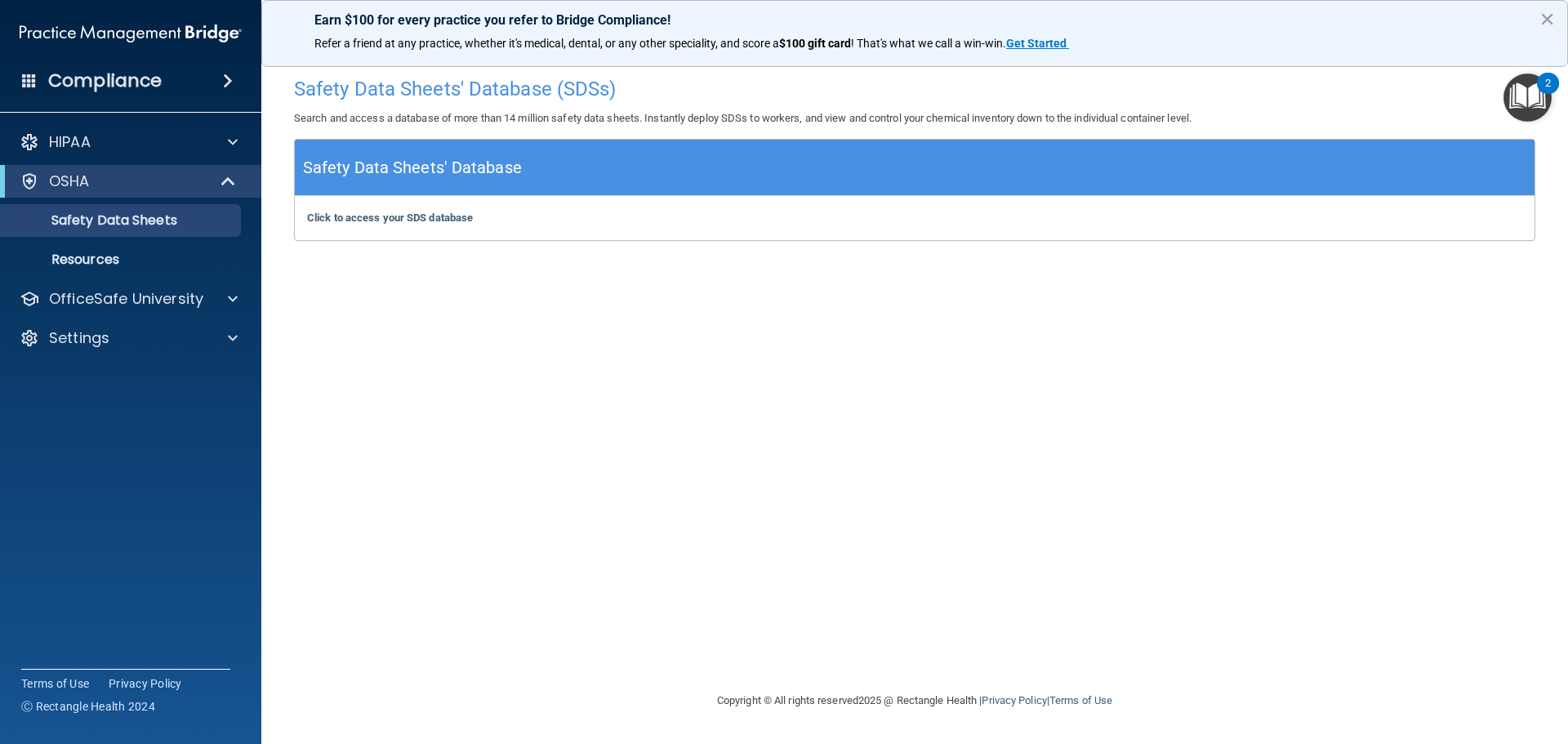
click at [198, 191] on div "OSHA" at bounding box center [130, 180] width 261 height 33
click at [217, 153] on div "HIPAA" at bounding box center [131, 142] width 262 height 33
click at [1530, 86] on img "Open Resource Center, 2 new notifications" at bounding box center [1528, 98] width 48 height 48
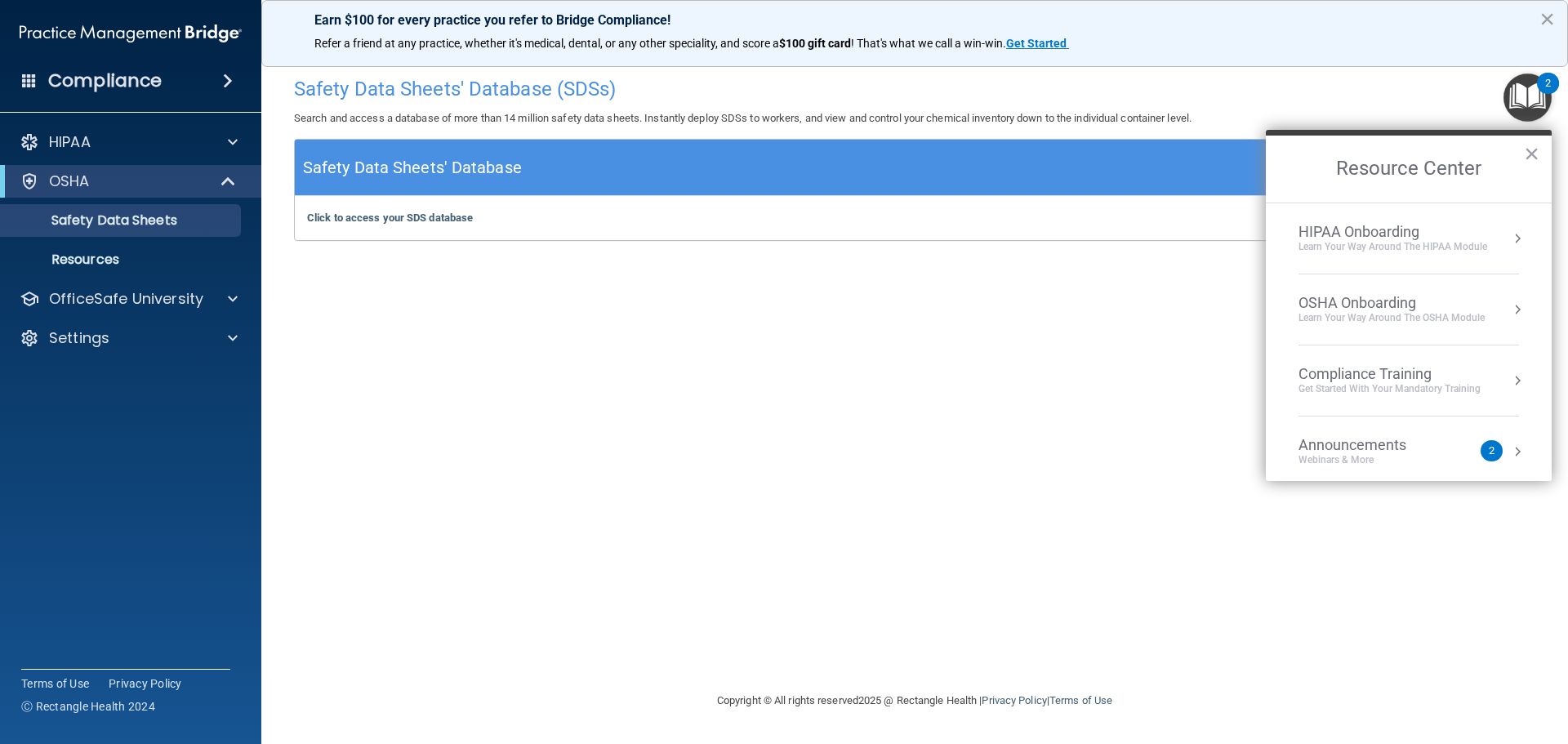
click at [1412, 365] on div "Compliance Training" at bounding box center [1389, 374] width 182 height 18
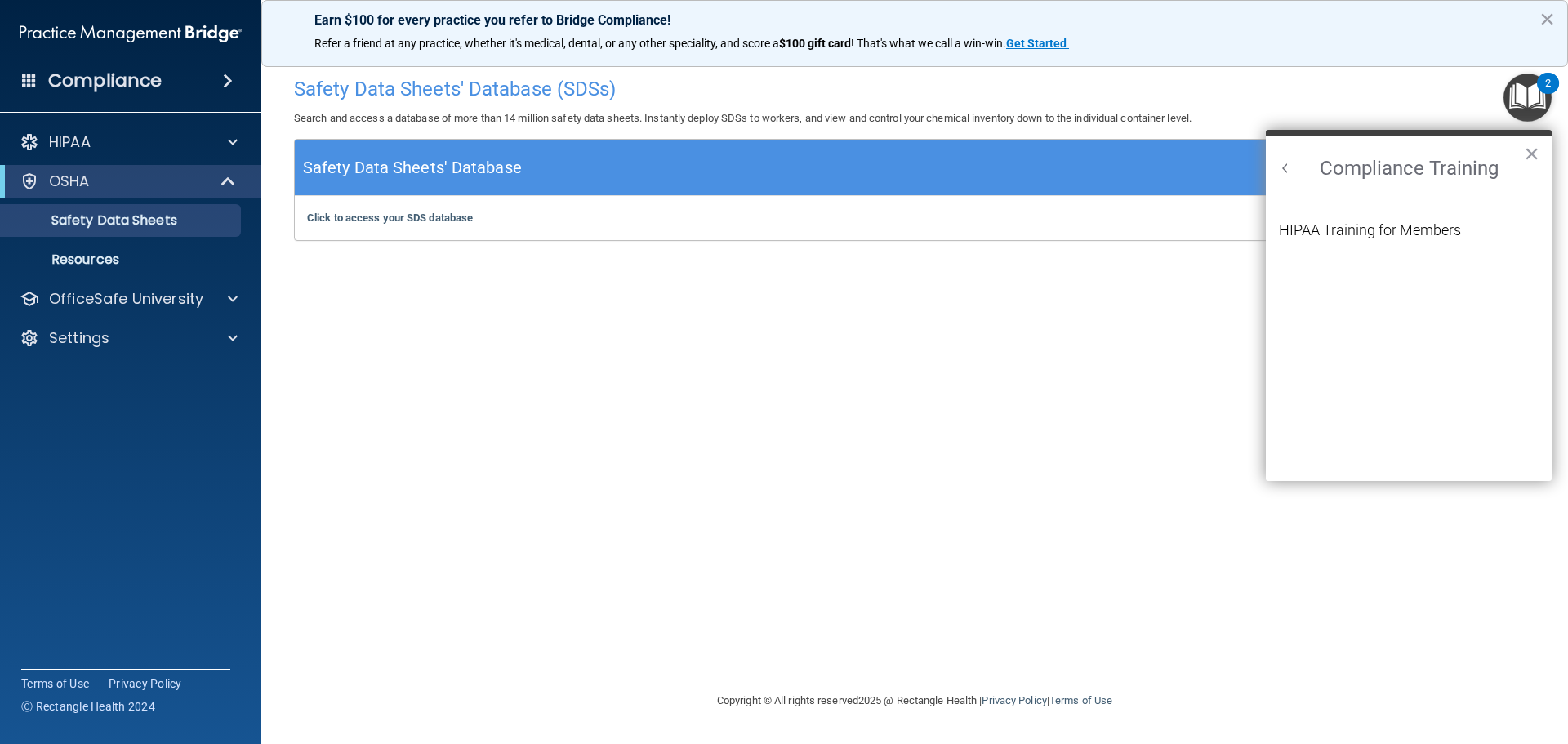
click at [1287, 170] on button "Back to Resource Center Home" at bounding box center [1286, 169] width 17 height 17
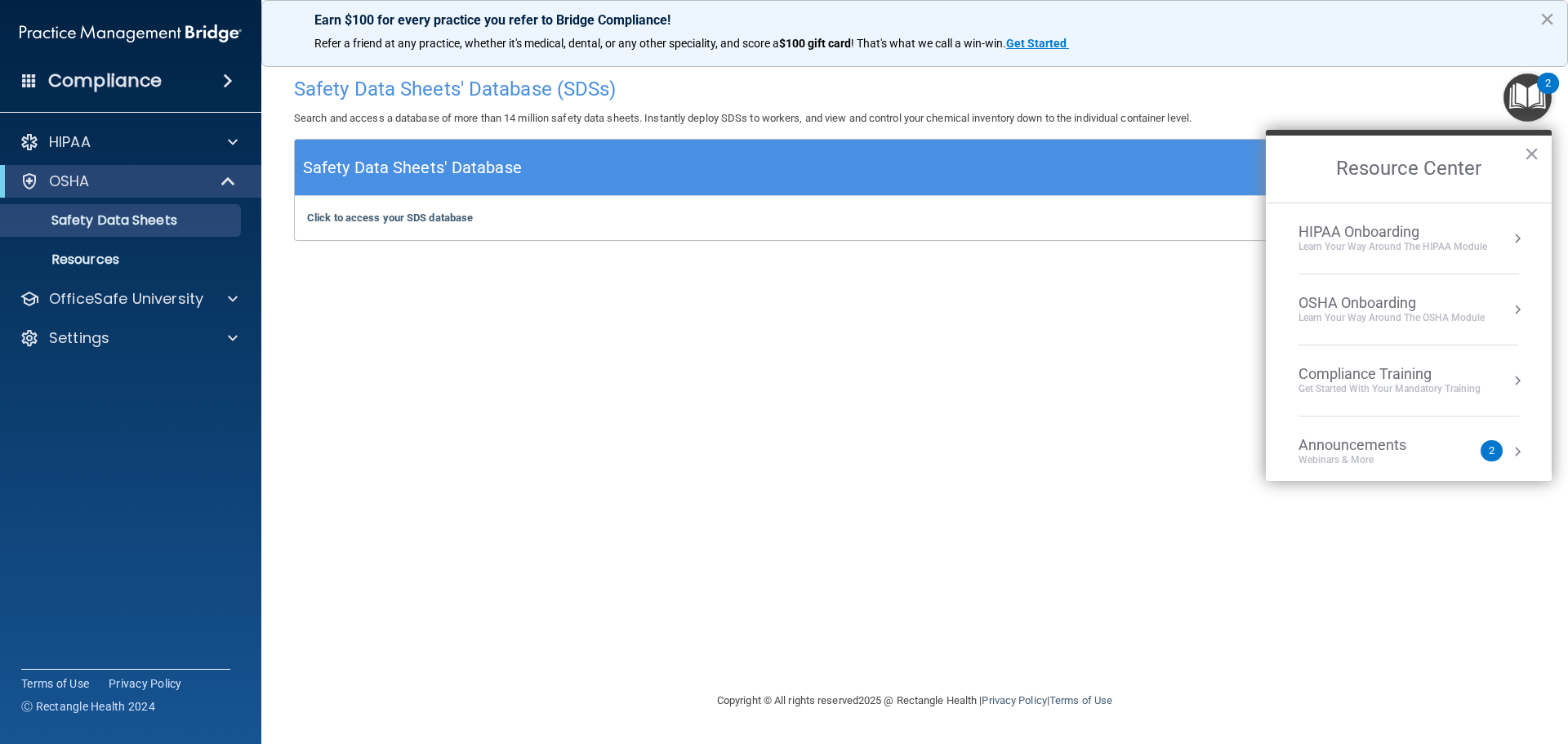
click at [1368, 322] on div "Learn your way around the OSHA module" at bounding box center [1391, 317] width 186 height 14
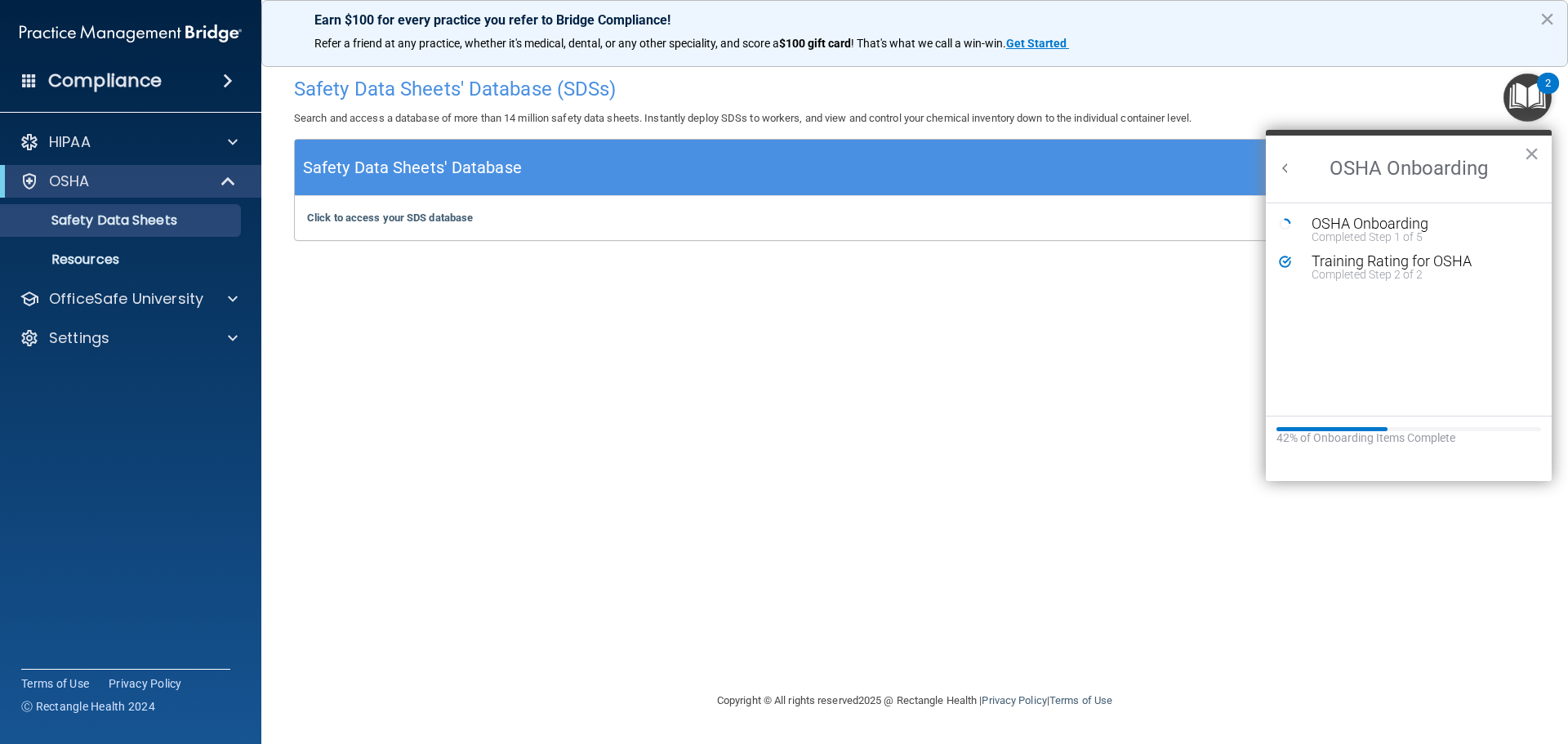
click at [1285, 170] on button "Back to Resource Center Home" at bounding box center [1286, 169] width 17 height 17
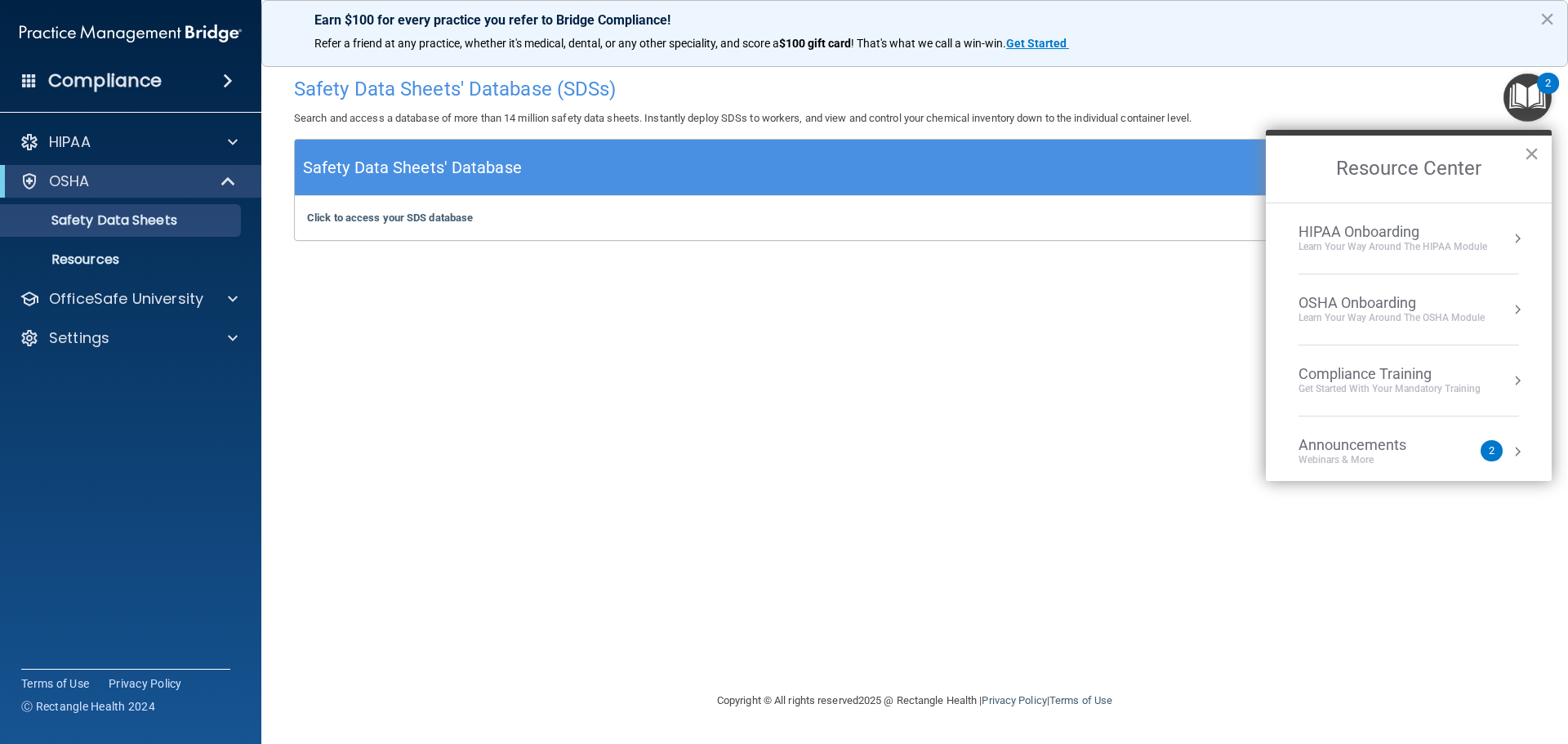
click at [1537, 155] on button "×" at bounding box center [1531, 153] width 16 height 26
